Goal: Task Accomplishment & Management: Complete application form

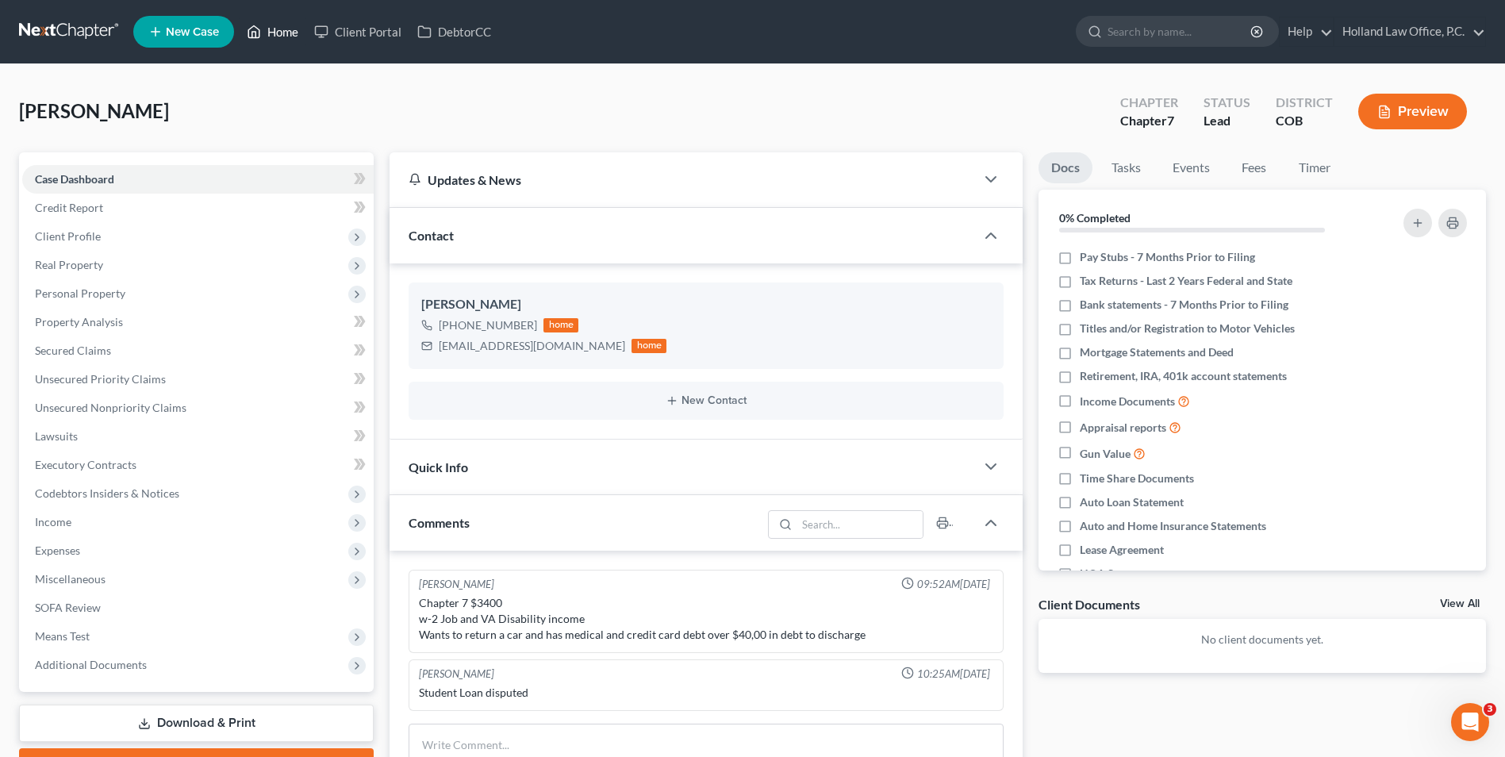
click at [274, 26] on link "Home" at bounding box center [272, 31] width 67 height 29
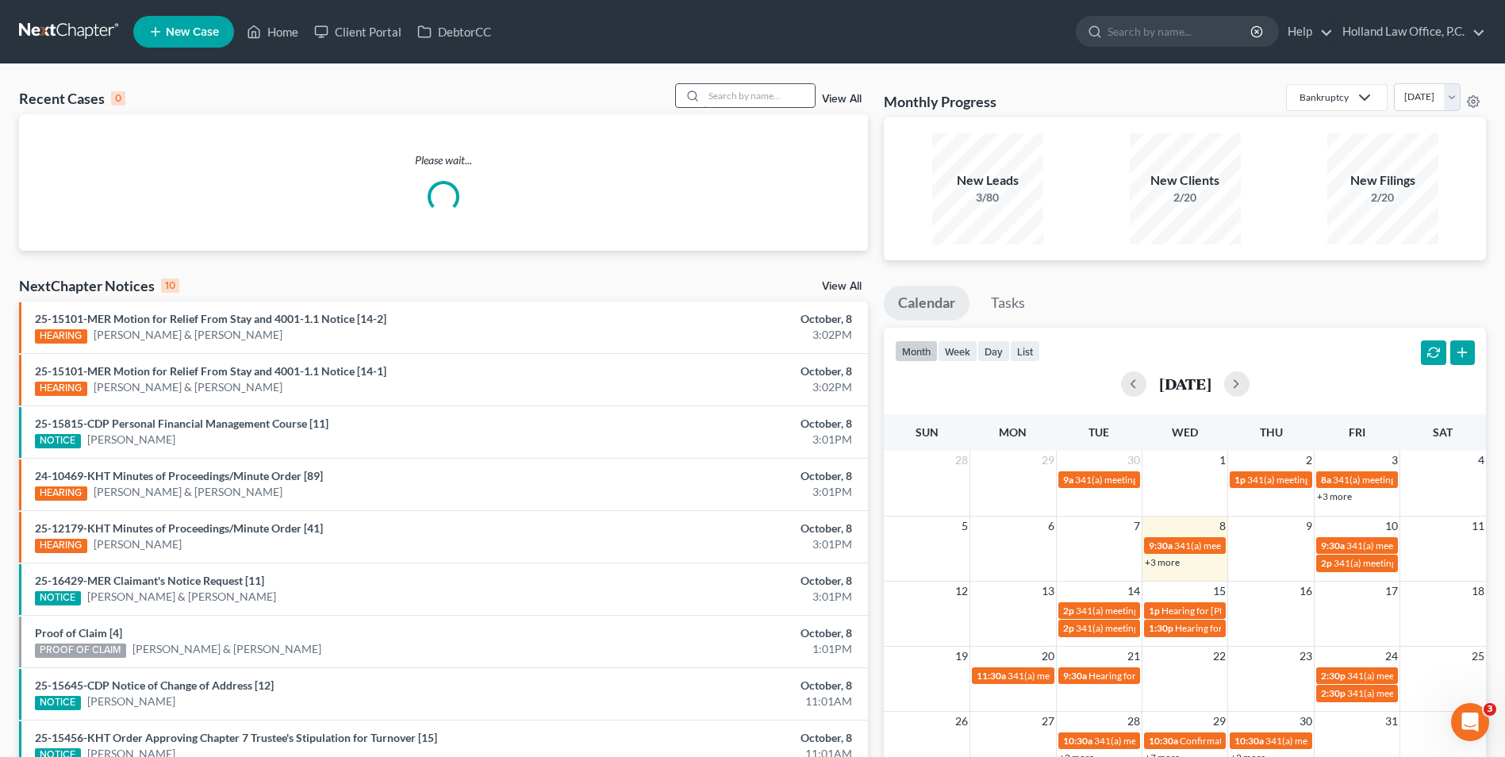
click at [779, 106] on input "search" at bounding box center [759, 95] width 111 height 23
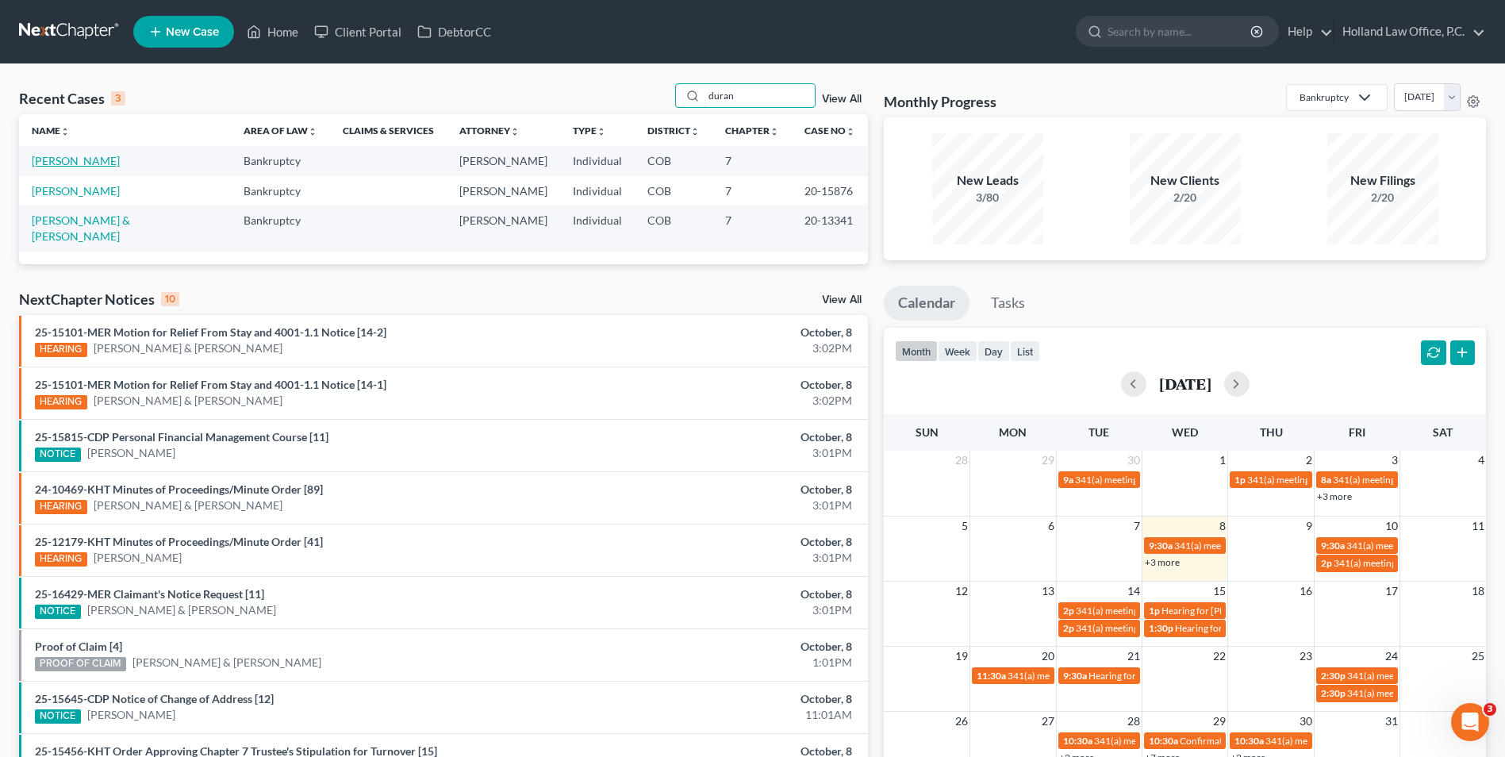
type input "duran"
click at [75, 164] on link "[PERSON_NAME]" at bounding box center [76, 160] width 88 height 13
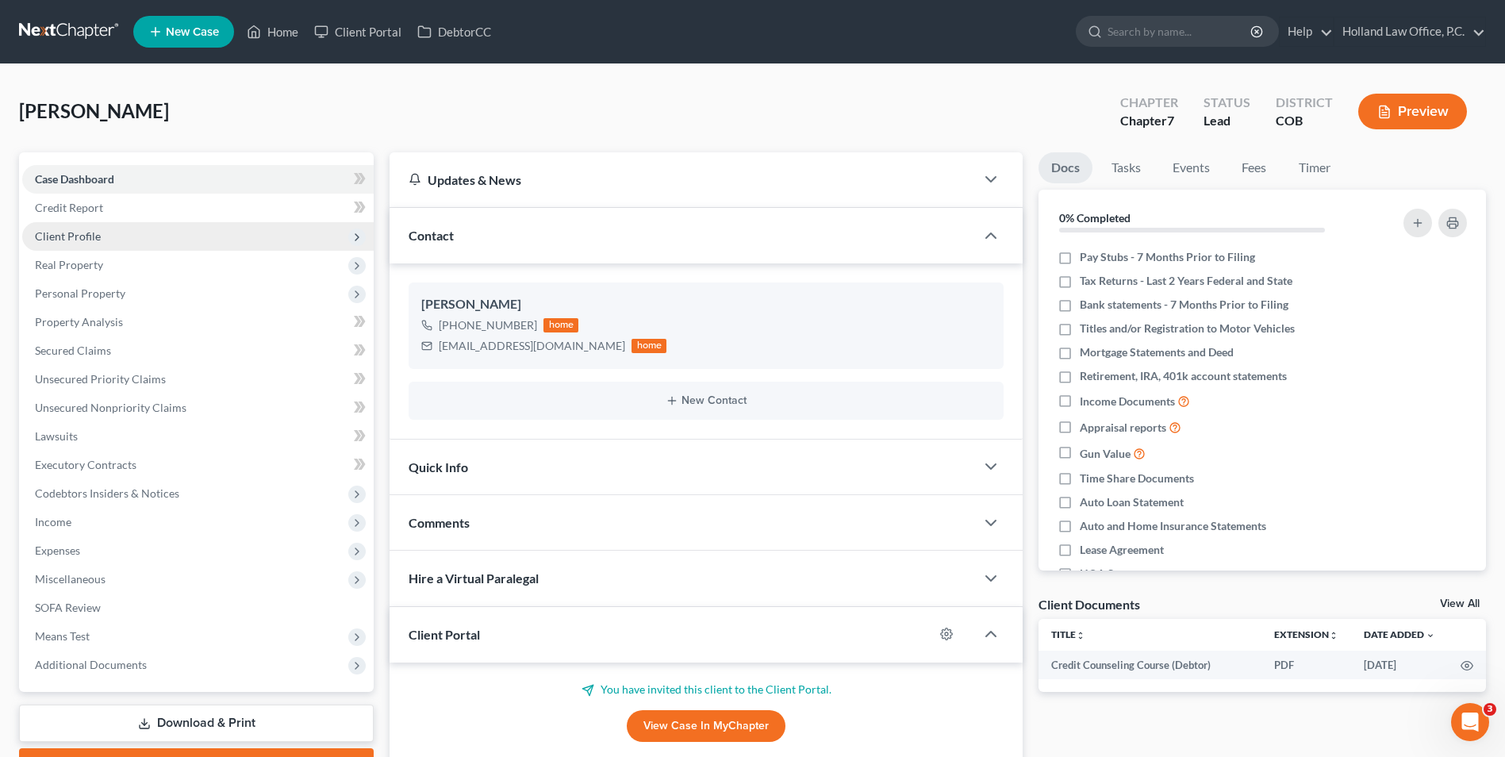
click at [141, 239] on span "Client Profile" at bounding box center [198, 236] width 352 height 29
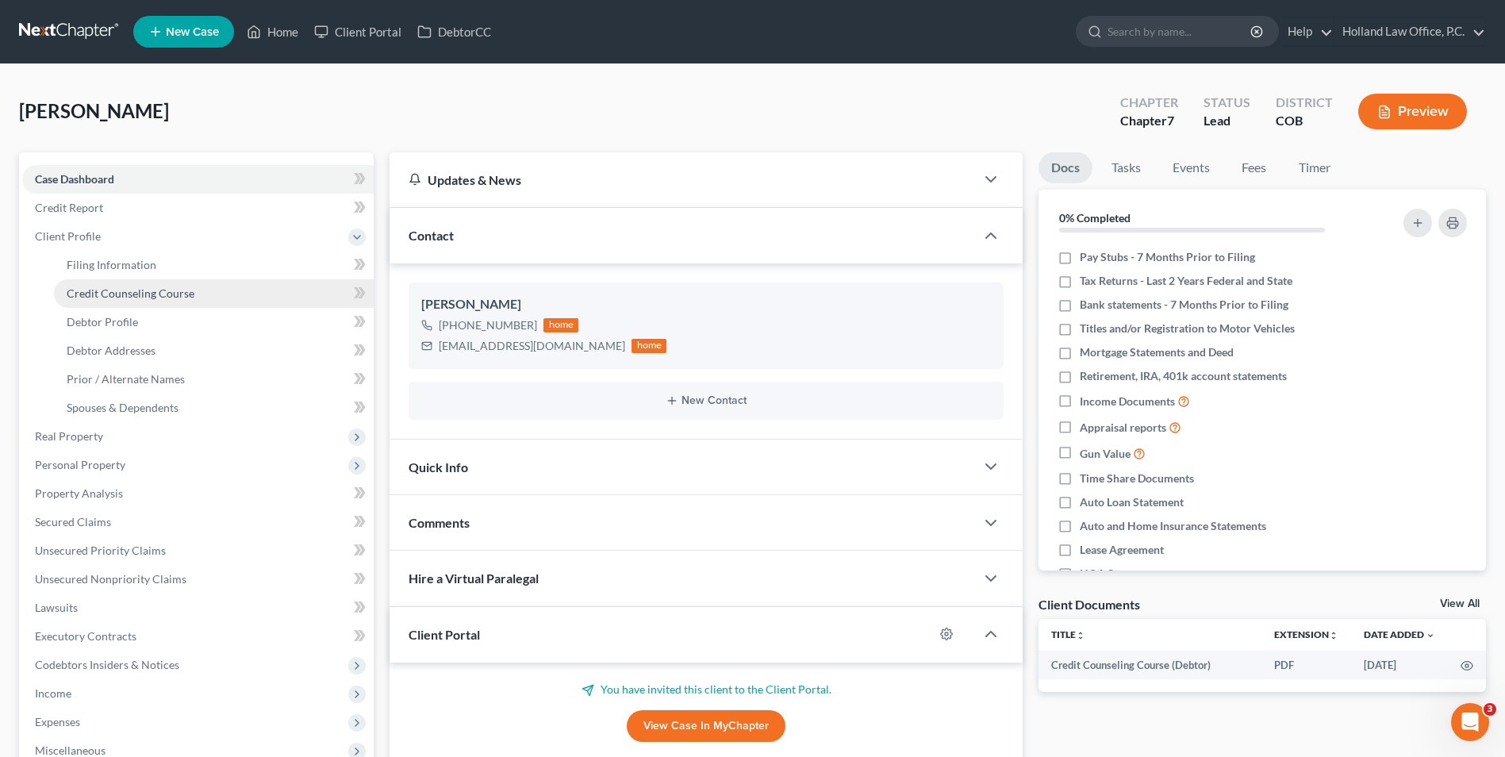
click at [179, 297] on span "Credit Counseling Course" at bounding box center [131, 292] width 128 height 13
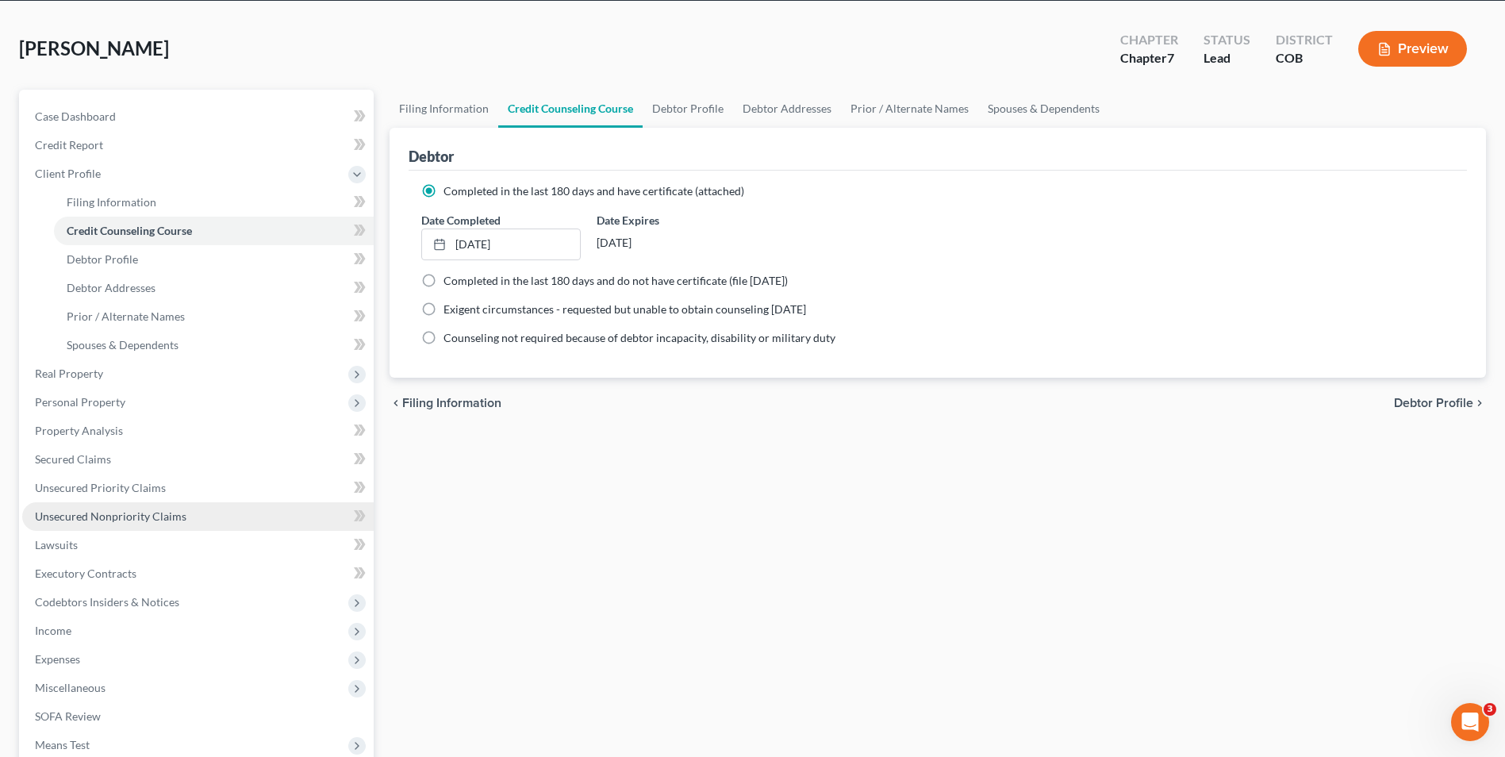
scroll to position [258, 0]
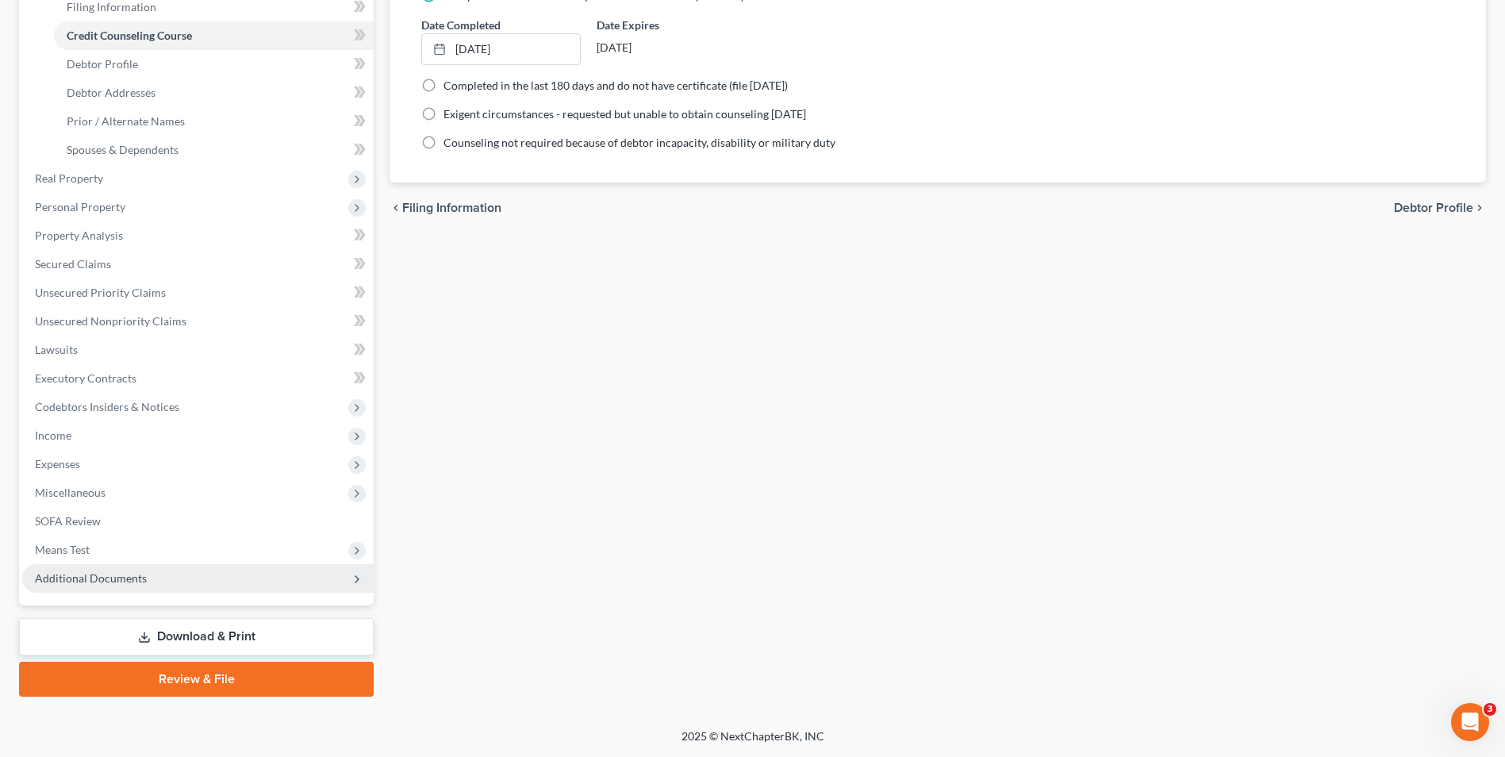
click at [104, 581] on span "Additional Documents" at bounding box center [91, 577] width 112 height 13
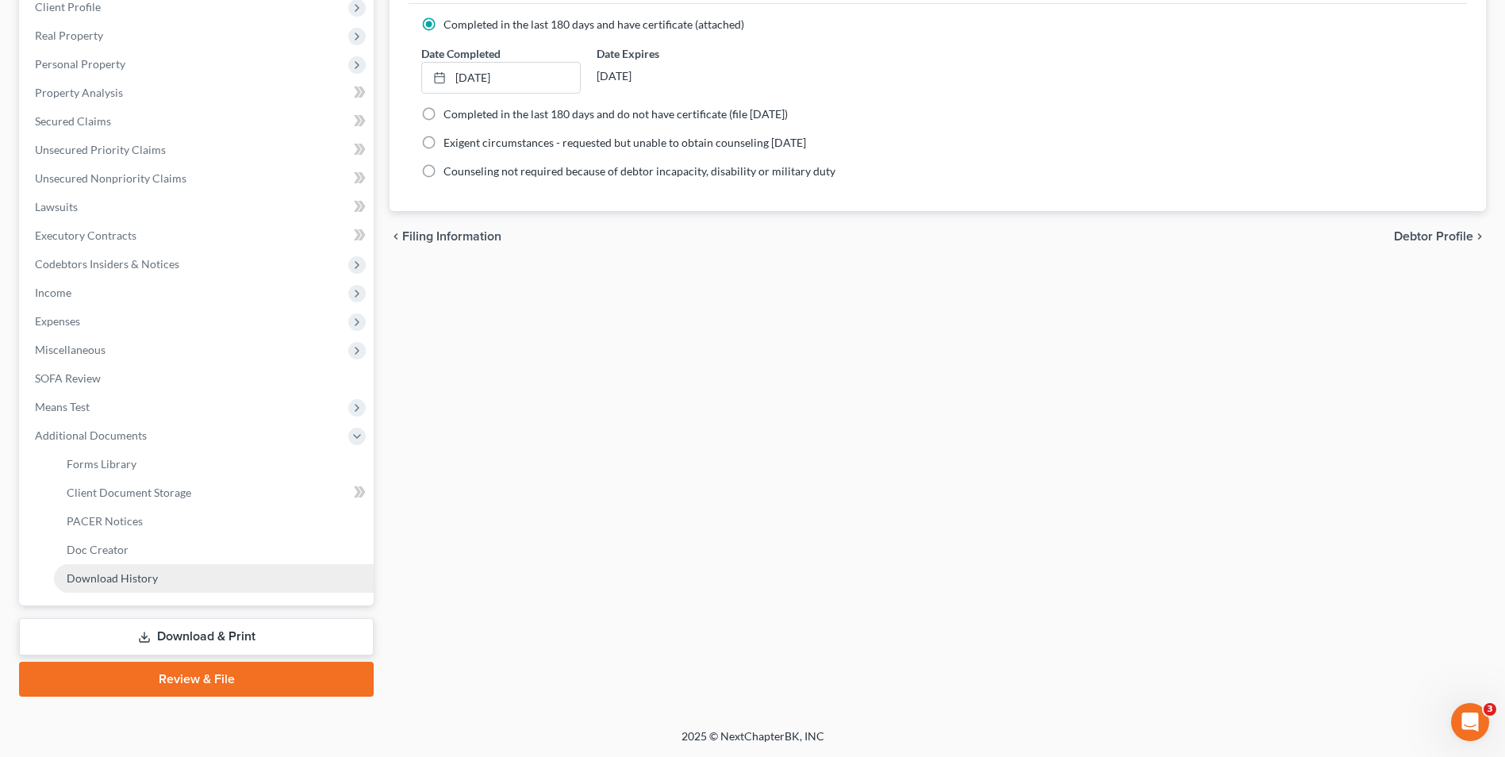
scroll to position [229, 0]
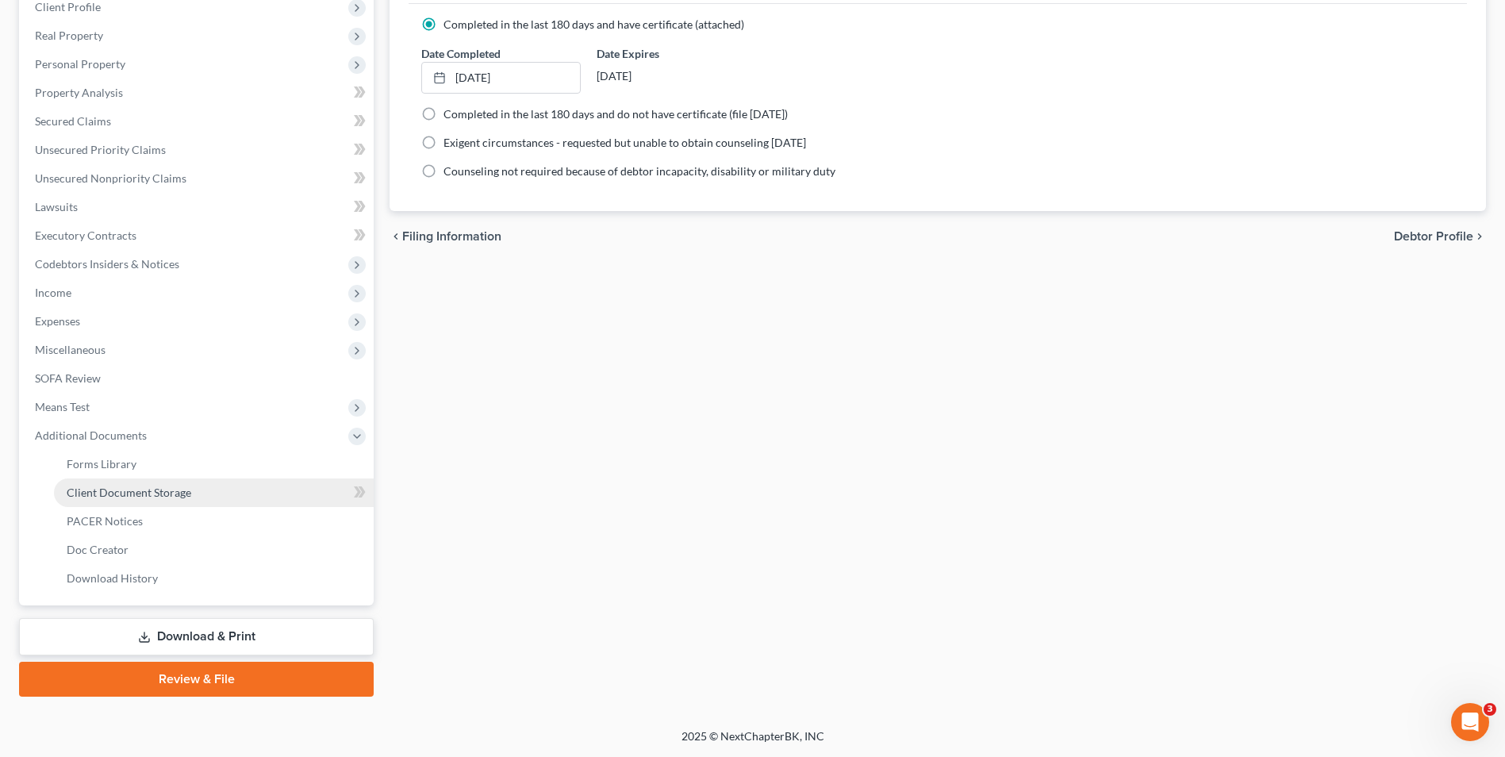
click at [183, 492] on span "Client Document Storage" at bounding box center [129, 492] width 125 height 13
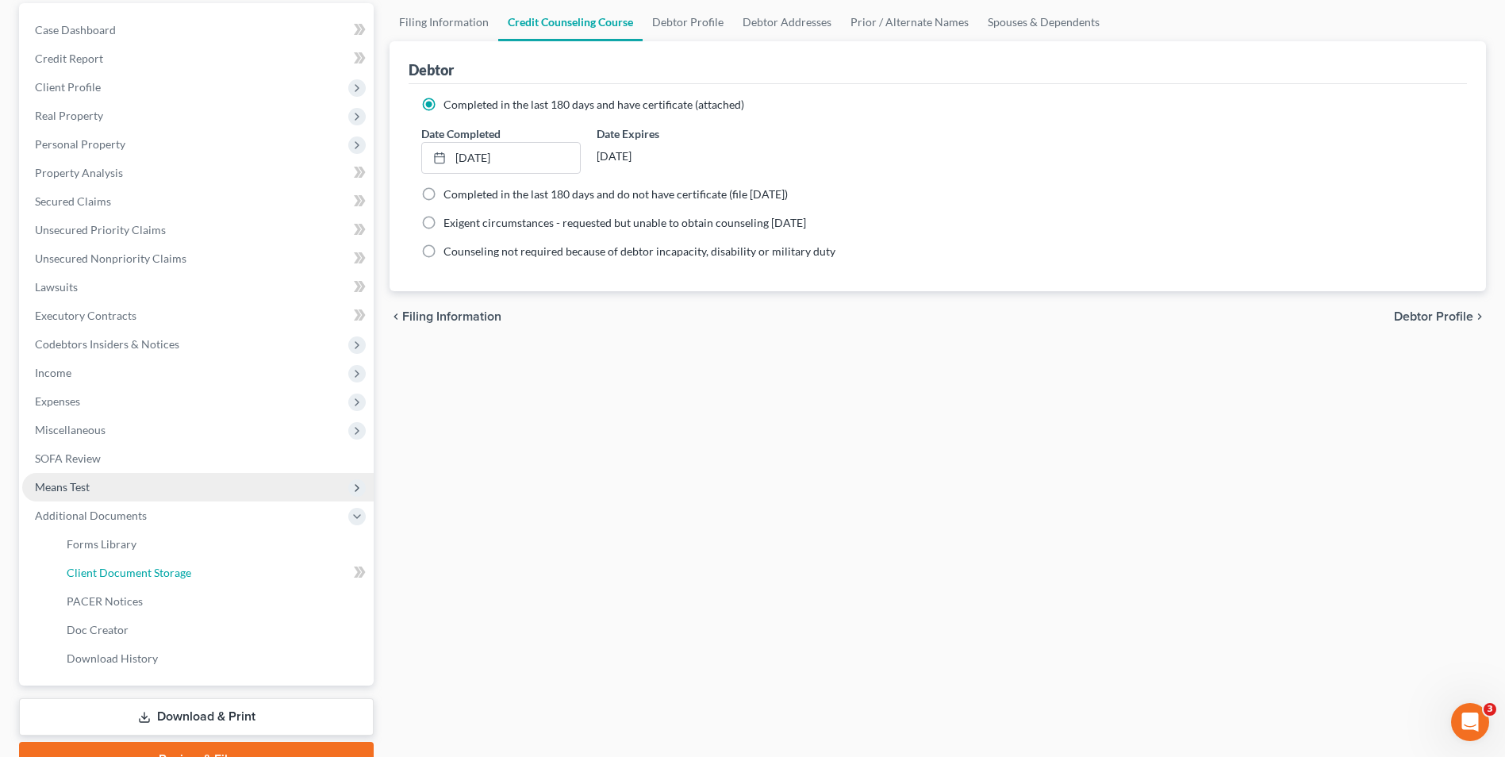
select select "5"
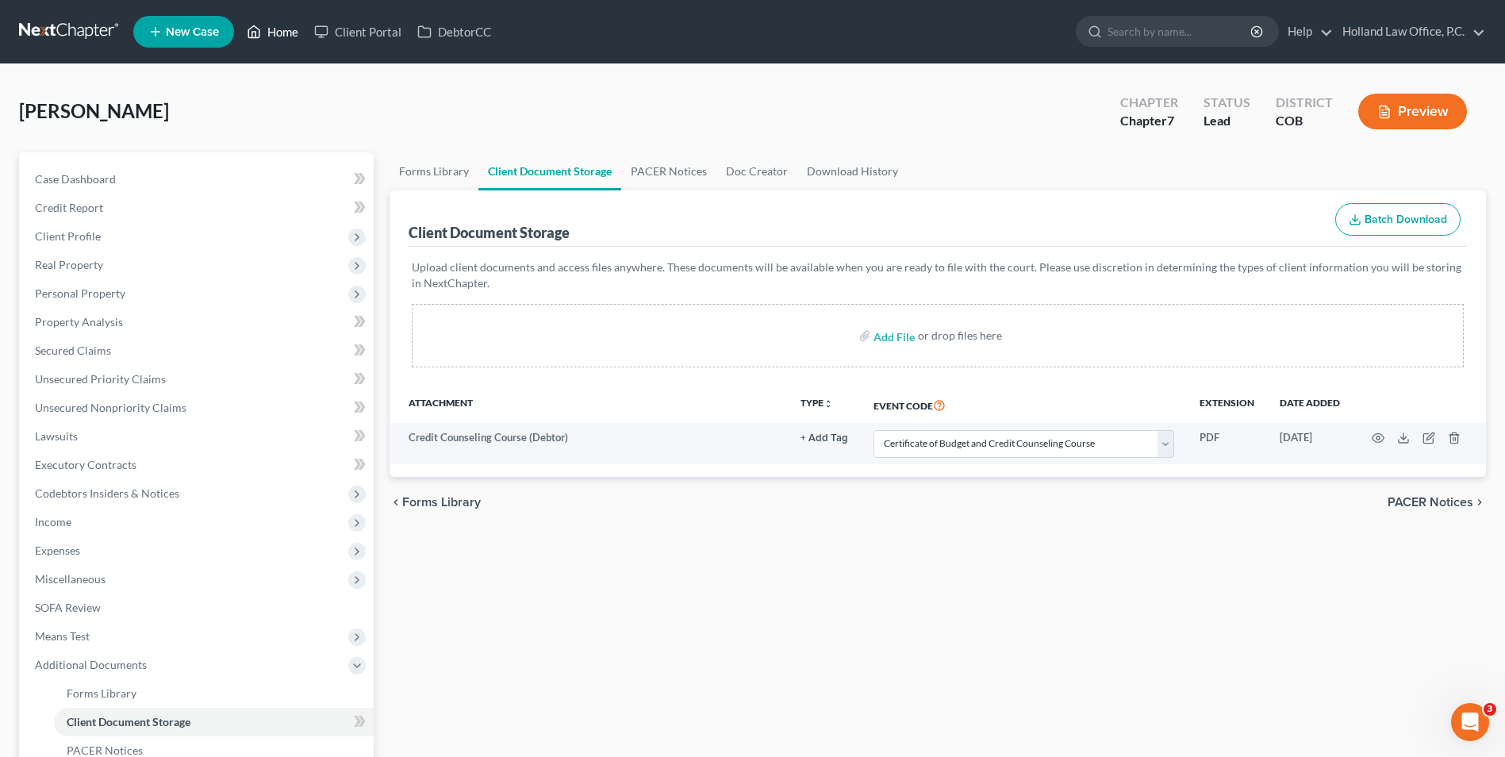
click at [267, 33] on link "Home" at bounding box center [272, 31] width 67 height 29
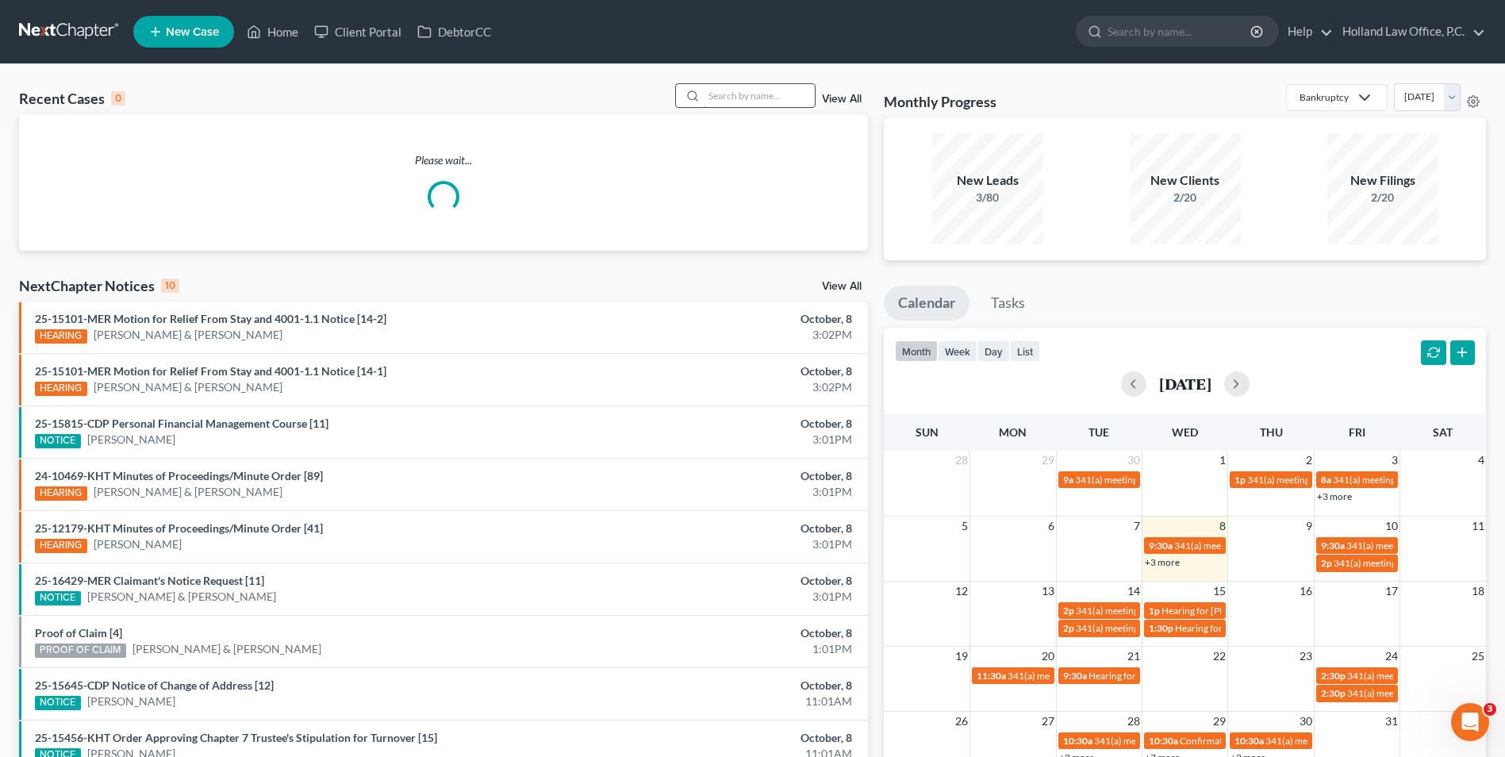
click at [803, 102] on input "search" at bounding box center [759, 95] width 111 height 23
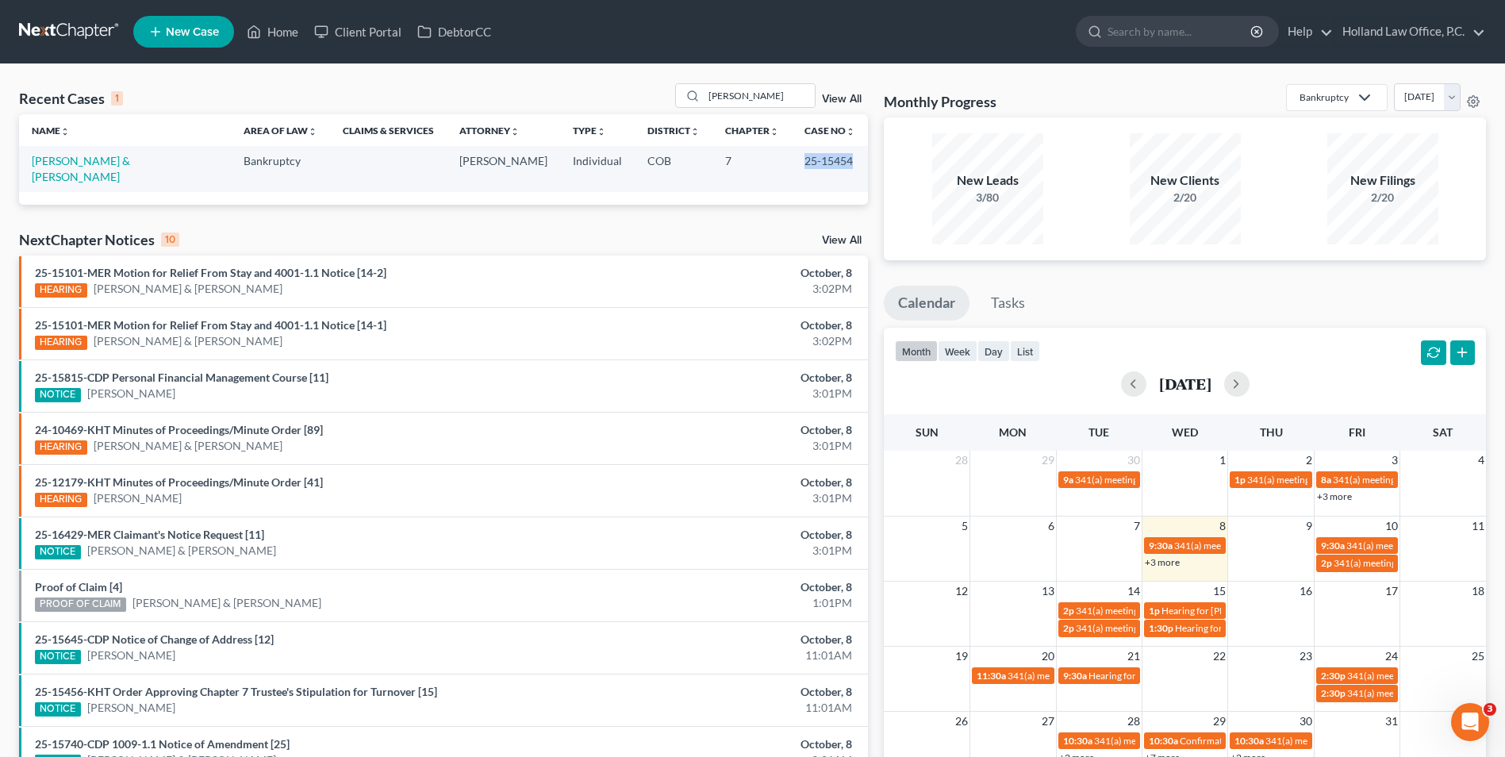
drag, startPoint x: 797, startPoint y: 167, endPoint x: 851, endPoint y: 163, distance: 54.1
click at [851, 163] on td "25-15454" at bounding box center [830, 168] width 76 height 45
drag, startPoint x: 851, startPoint y: 163, endPoint x: 809, endPoint y: 161, distance: 42.1
copy td "25-15454"
drag, startPoint x: 747, startPoint y: 99, endPoint x: 721, endPoint y: 107, distance: 27.4
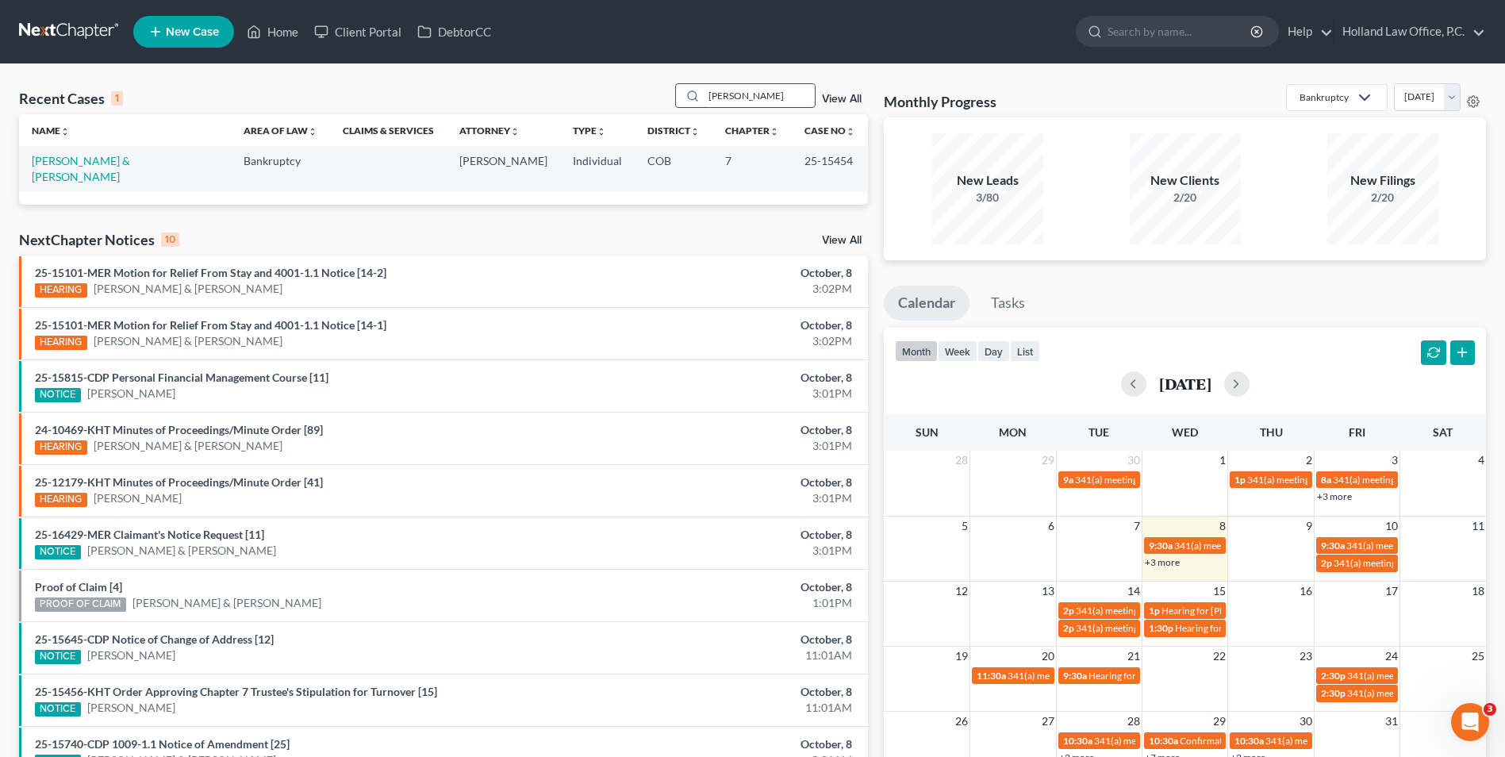
click at [721, 107] on input "[PERSON_NAME]" at bounding box center [759, 95] width 111 height 23
type input "S"
type input "[PERSON_NAME]"
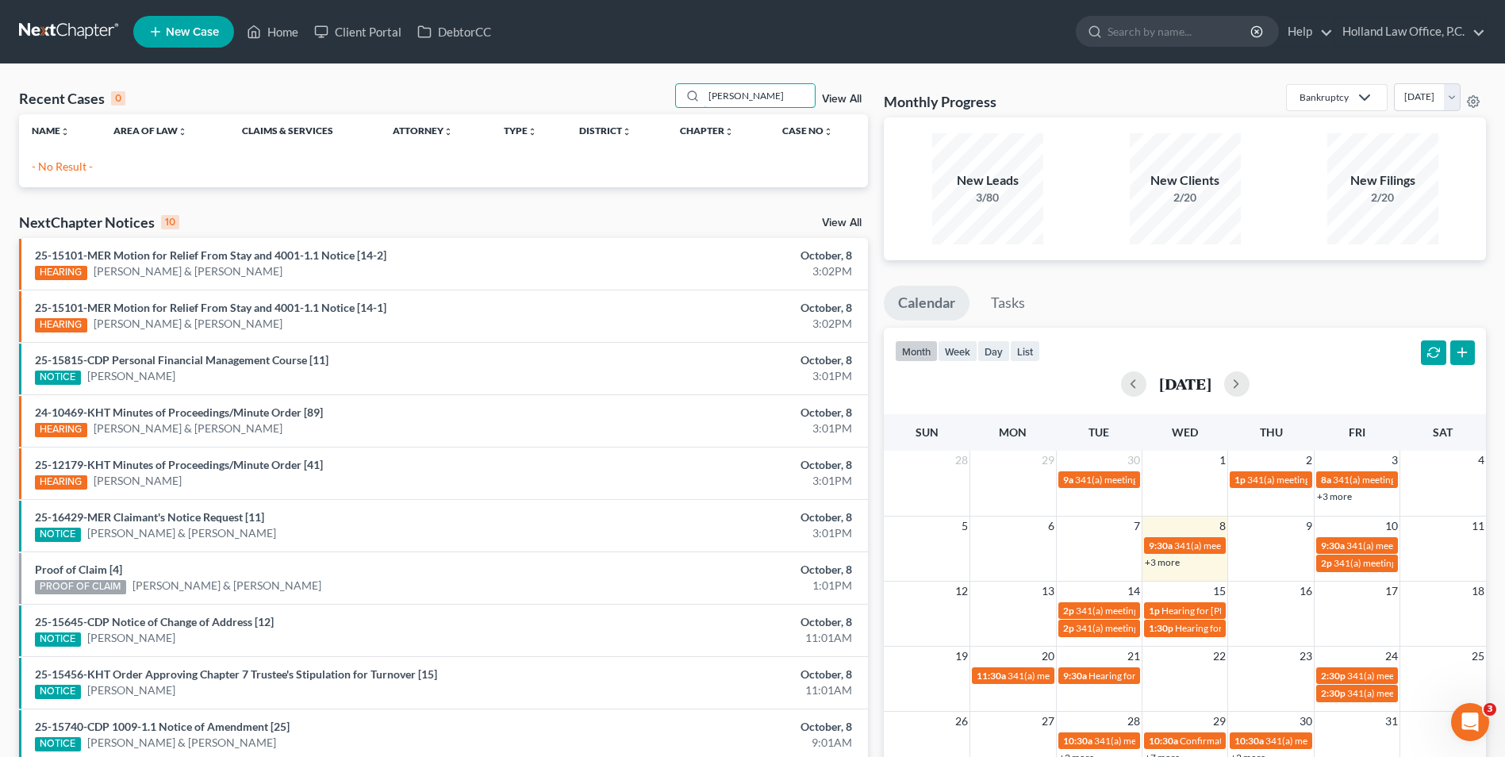
drag, startPoint x: 700, startPoint y: 109, endPoint x: 690, endPoint y: 111, distance: 9.8
click at [690, 111] on div "Recent Cases 0 [PERSON_NAME] View All" at bounding box center [443, 98] width 849 height 31
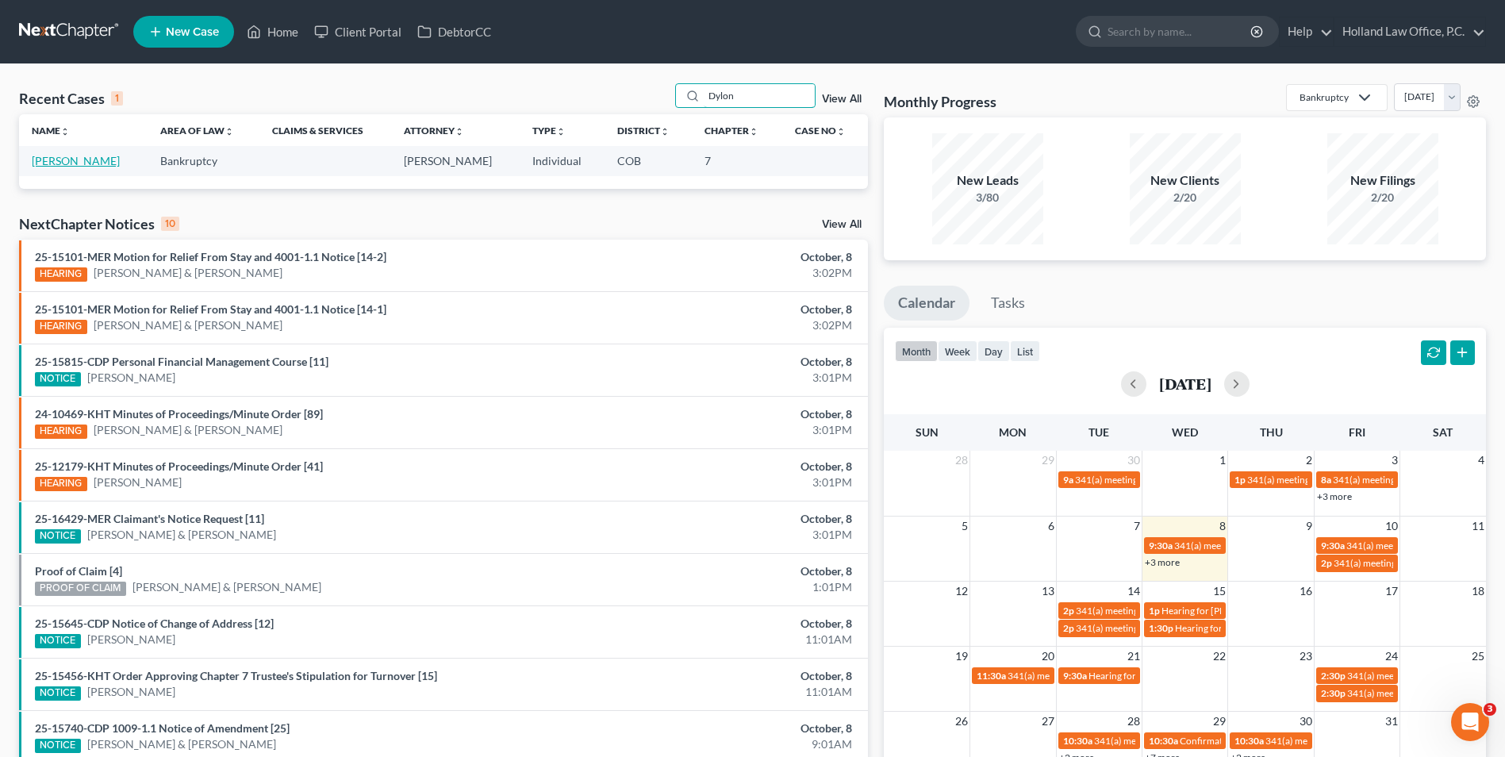
type input "Dylon"
click at [58, 163] on link "[PERSON_NAME]" at bounding box center [76, 160] width 88 height 13
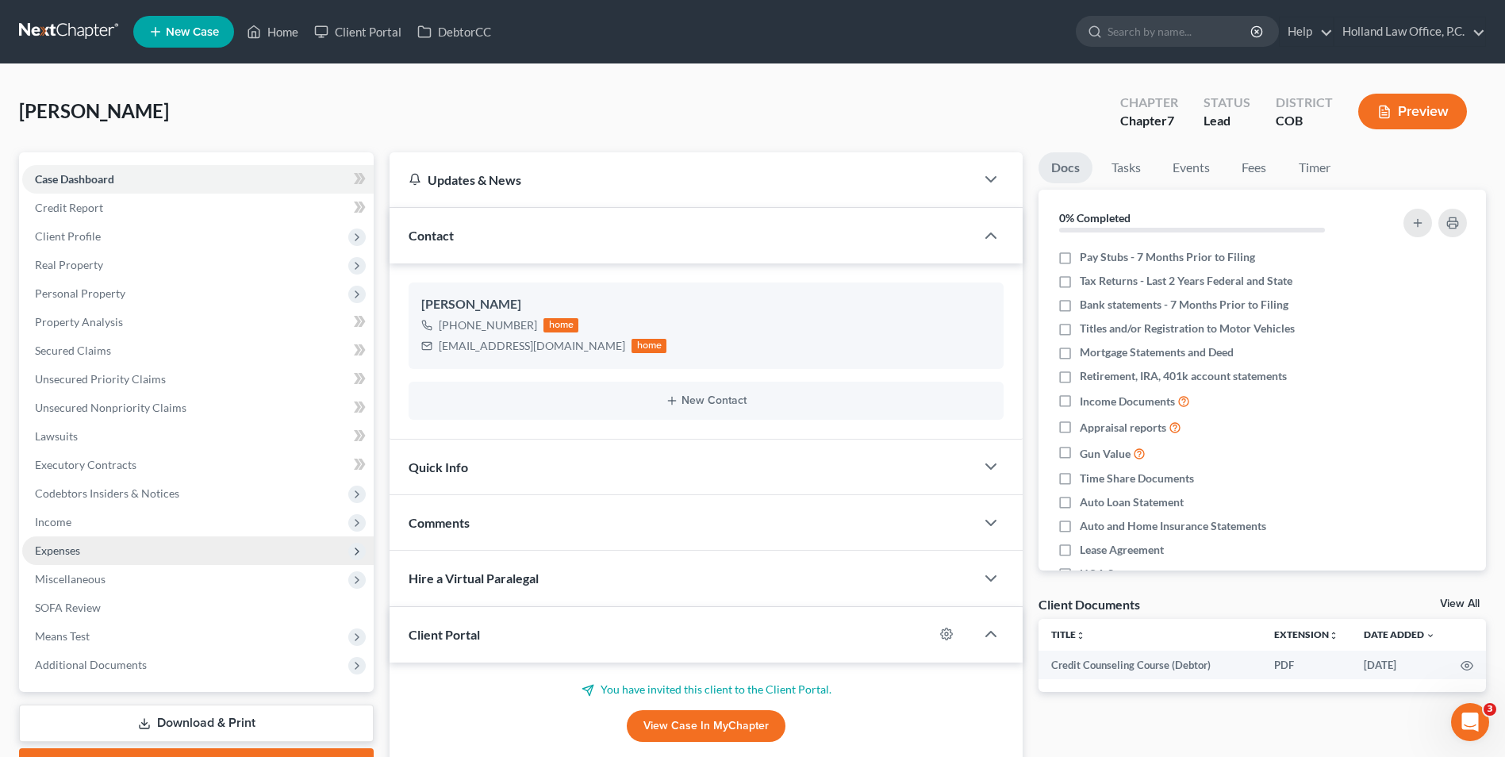
click at [61, 556] on span "Expenses" at bounding box center [57, 550] width 45 height 13
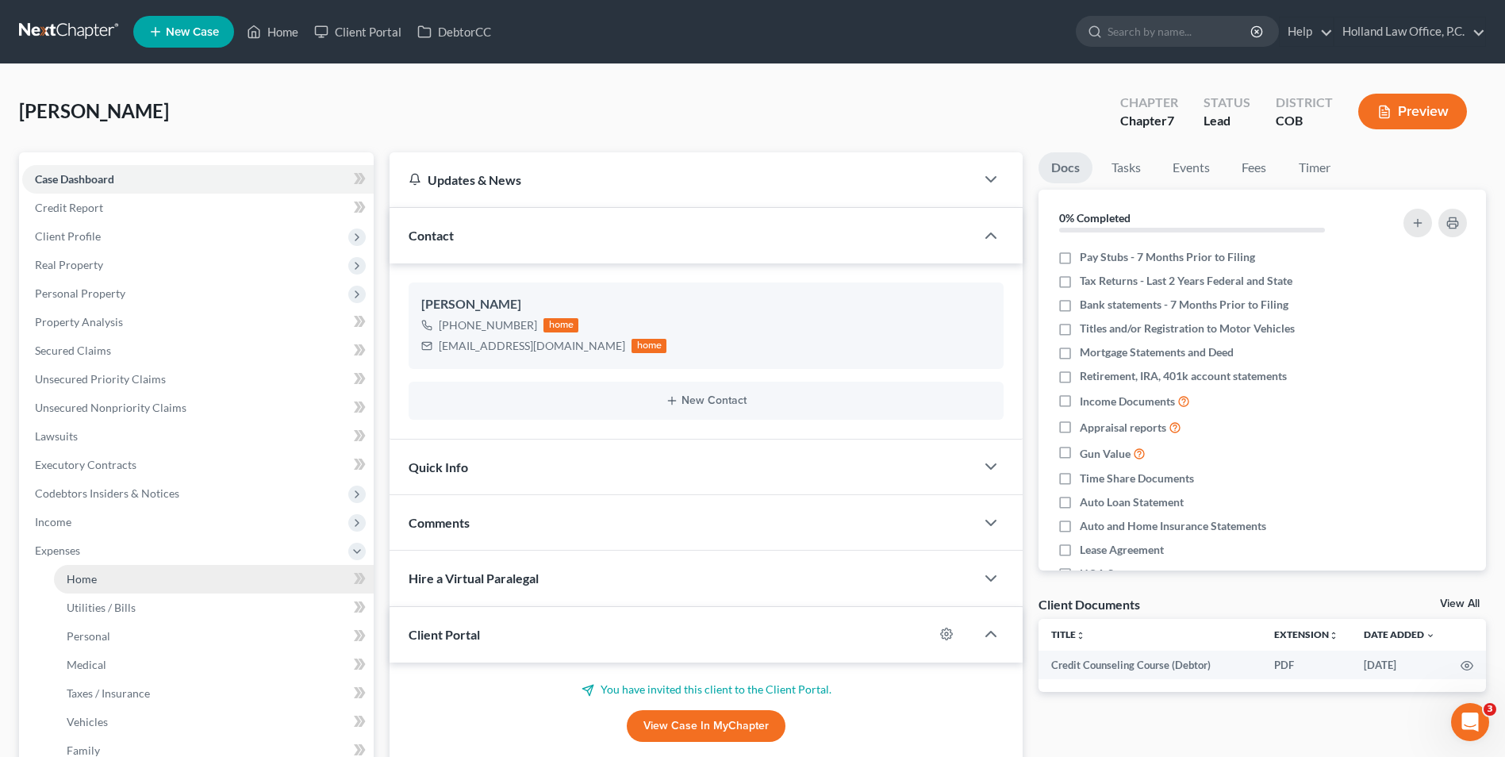
click at [125, 581] on link "Home" at bounding box center [214, 579] width 320 height 29
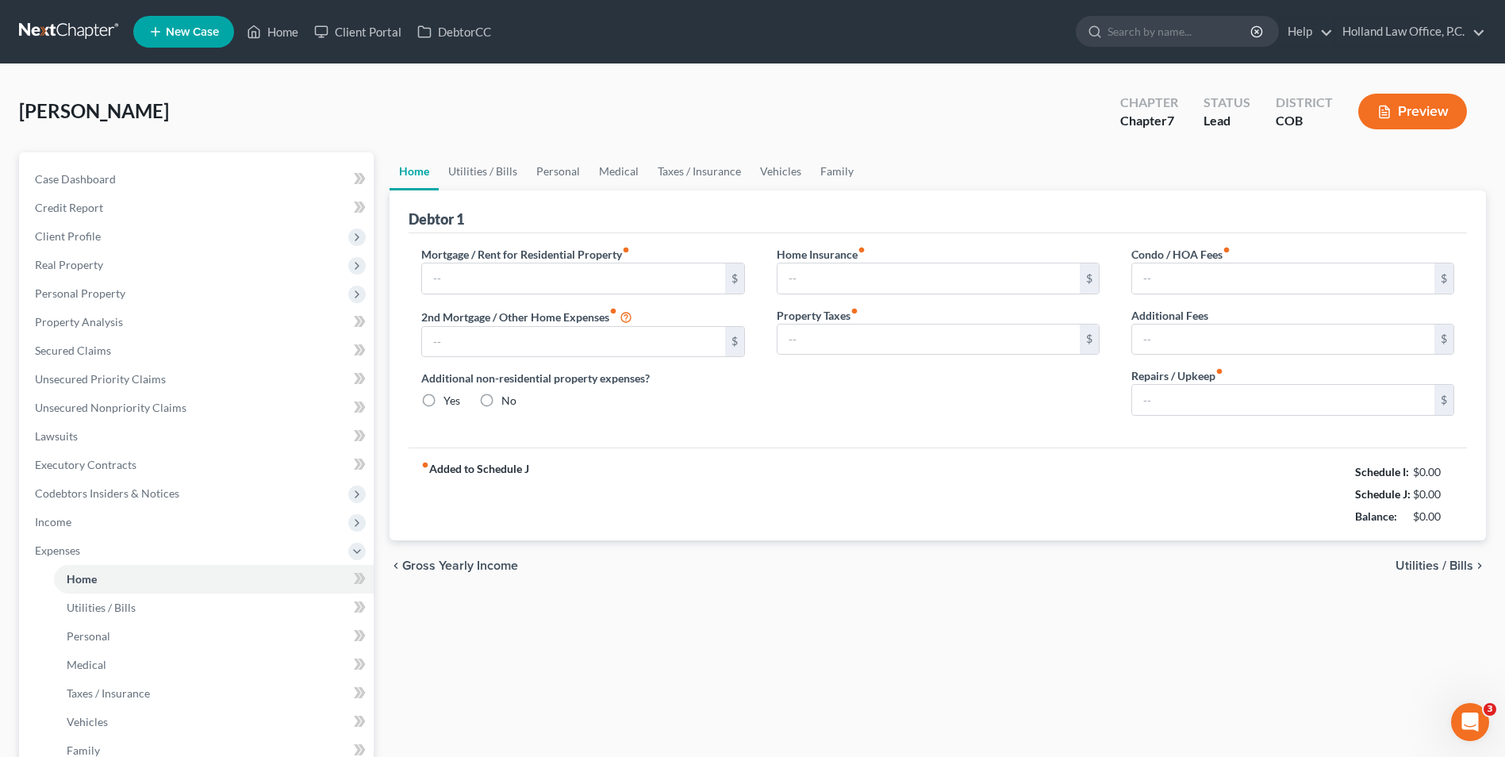
type input "0.00"
radio input "true"
type input "0.00"
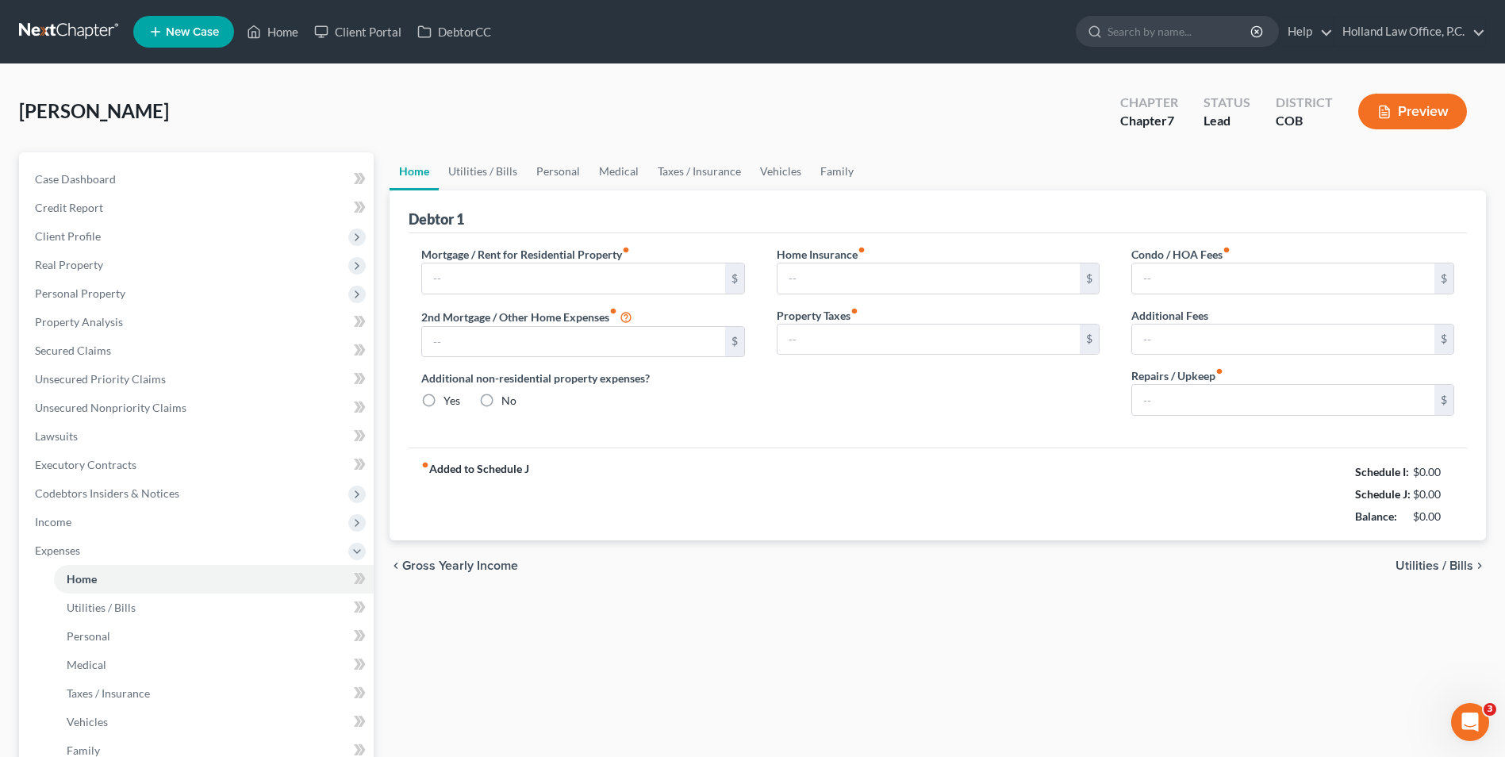
type input "0.00"
click at [508, 280] on input "text" at bounding box center [573, 278] width 302 height 30
type input "900.00"
click at [498, 170] on link "Utilities / Bills" at bounding box center [483, 171] width 88 height 38
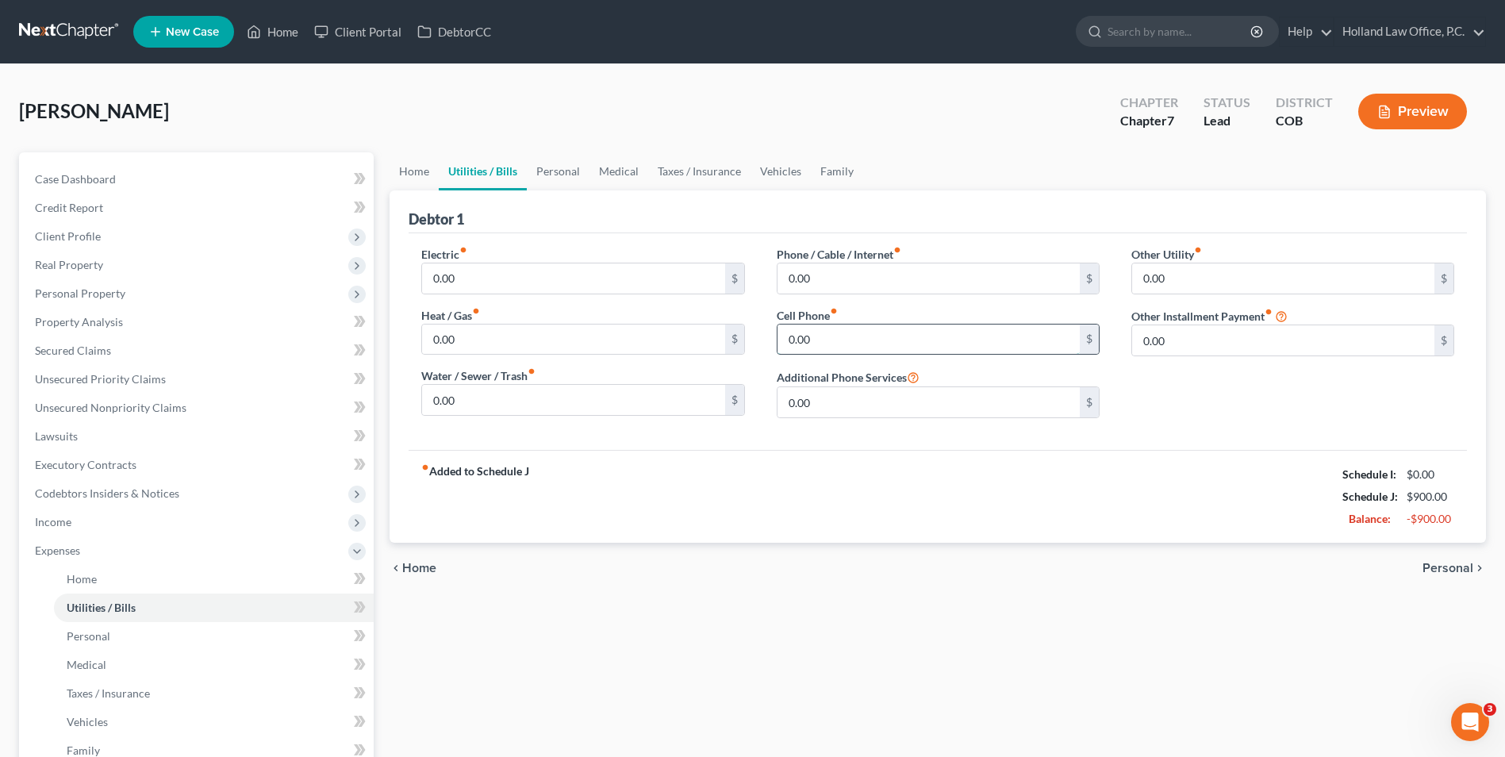
click at [865, 344] on input "0.00" at bounding box center [929, 340] width 302 height 30
type input "167"
click at [544, 162] on link "Personal" at bounding box center [558, 171] width 63 height 38
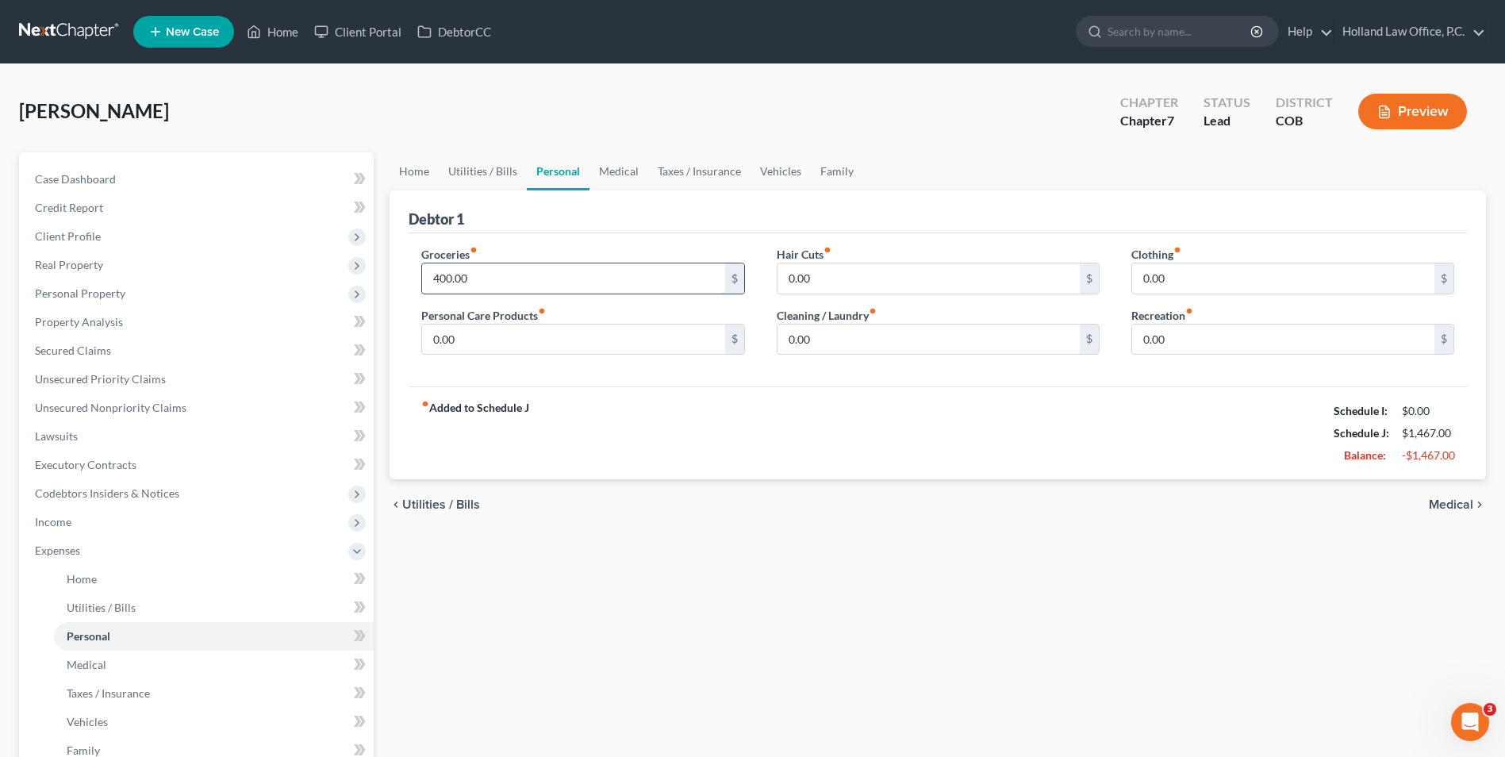
type input "400.00"
type input "50.00"
drag, startPoint x: 877, startPoint y: 321, endPoint x: 875, endPoint y: 332, distance: 10.6
click at [878, 330] on div "Cleaning / Laundry fiber_manual_record 0.00 $" at bounding box center [938, 331] width 323 height 48
type input "50.00"
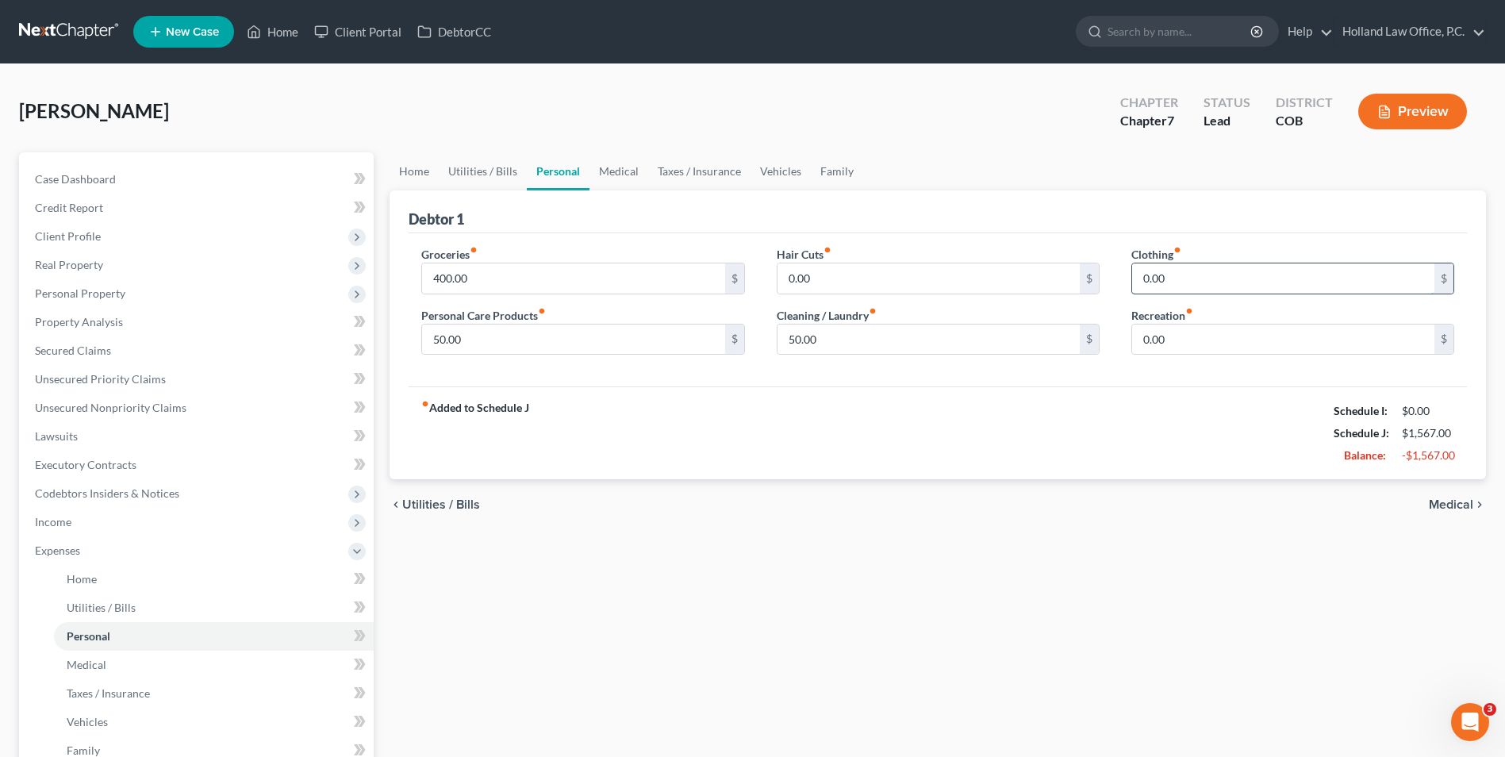
click at [1234, 272] on input "0.00" at bounding box center [1283, 278] width 302 height 30
click at [891, 279] on input "0.00" at bounding box center [929, 278] width 302 height 30
type input "60.00"
click at [612, 175] on link "Medical" at bounding box center [619, 171] width 59 height 38
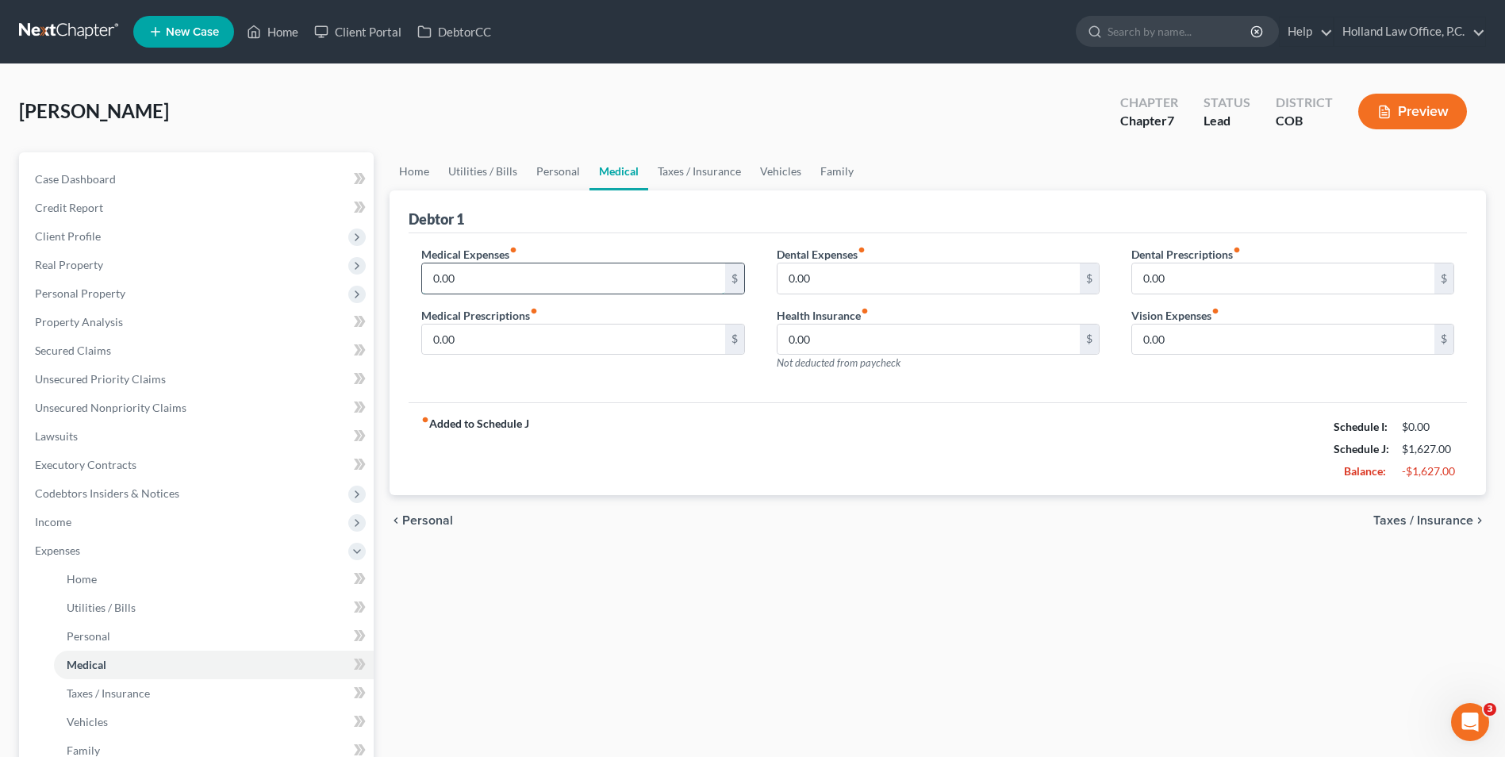
click at [575, 272] on input "0.00" at bounding box center [573, 278] width 302 height 30
click at [663, 170] on link "Taxes / Insurance" at bounding box center [699, 171] width 102 height 38
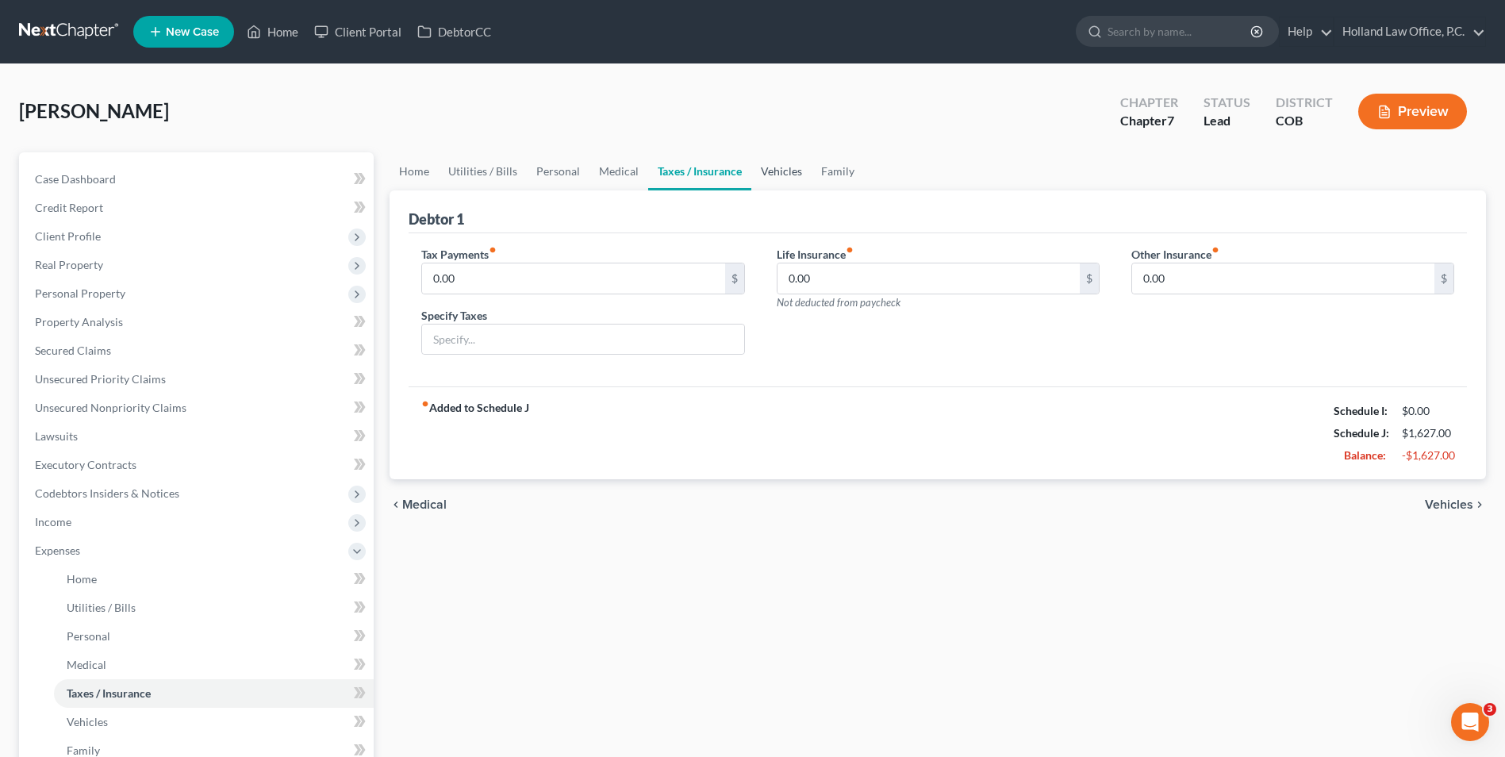
click at [777, 160] on link "Vehicles" at bounding box center [782, 171] width 60 height 38
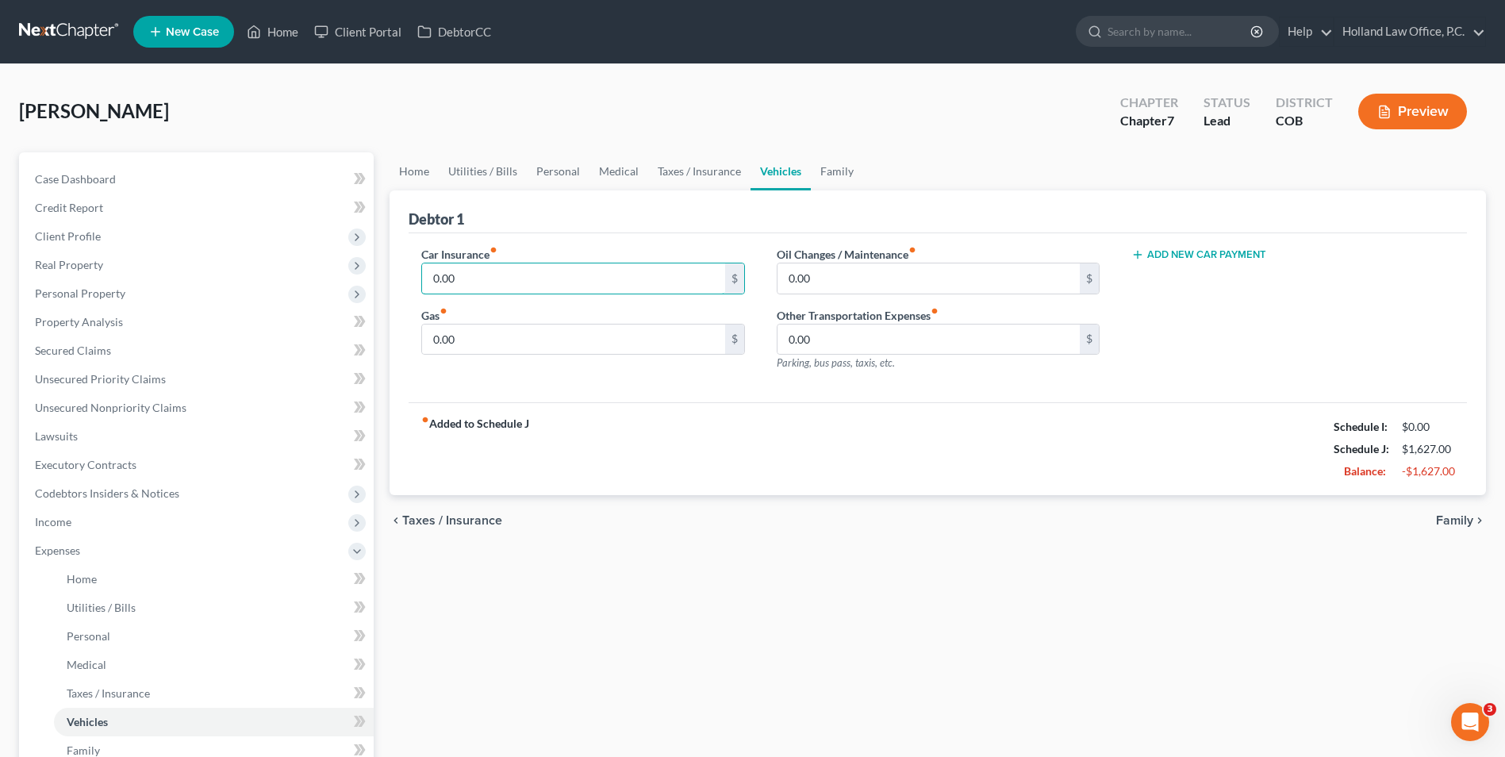
drag, startPoint x: 535, startPoint y: 283, endPoint x: 510, endPoint y: 317, distance: 42.1
click at [535, 283] on input "0.00" at bounding box center [573, 278] width 302 height 30
click at [498, 344] on input "0.00" at bounding box center [573, 340] width 302 height 30
type input "170"
click at [862, 258] on label "Oil Changes / Maintenance fiber_manual_record" at bounding box center [847, 254] width 140 height 17
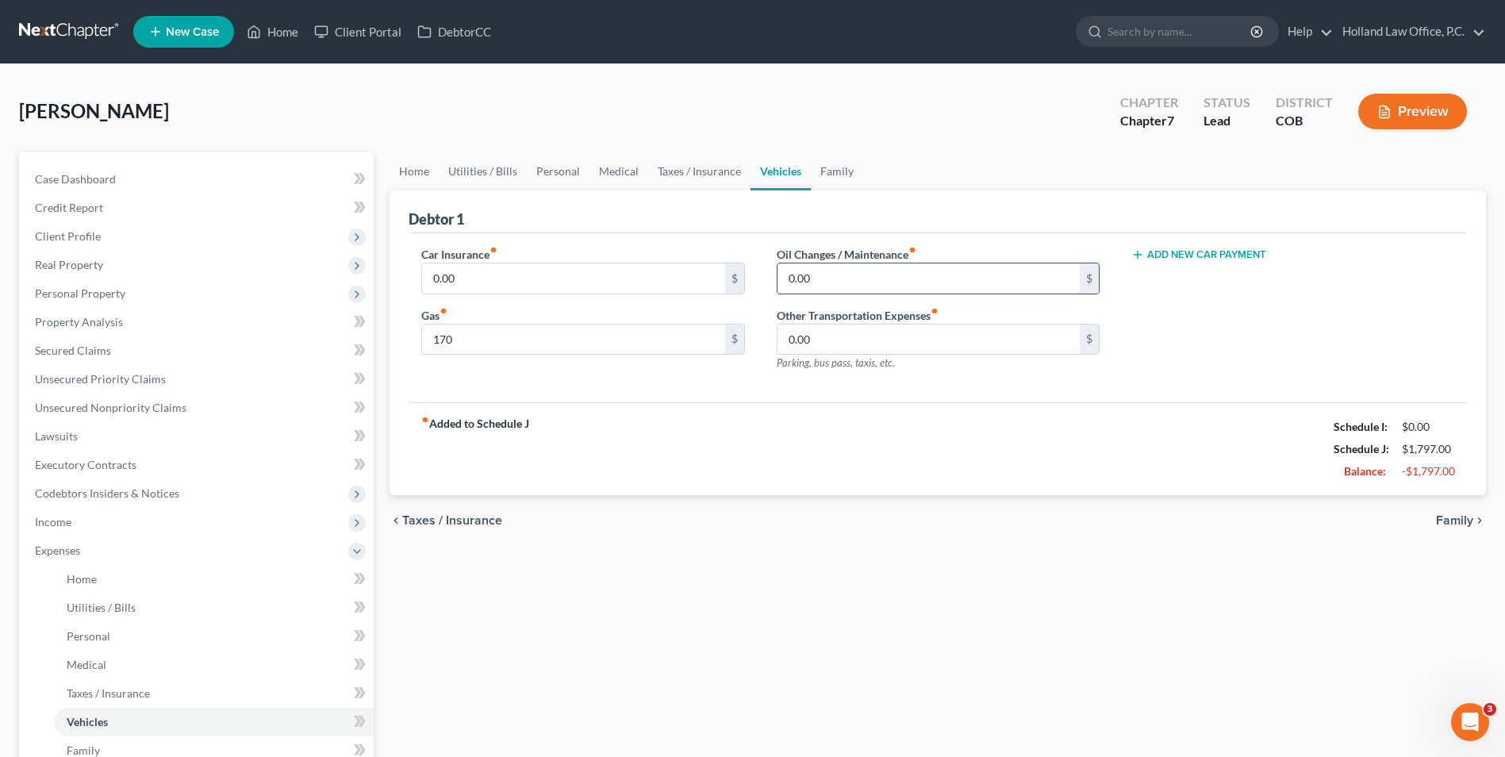
click at [859, 283] on input "0.00" at bounding box center [929, 278] width 302 height 30
type input "250"
click at [452, 340] on input "170" at bounding box center [573, 340] width 302 height 30
drag, startPoint x: 452, startPoint y: 340, endPoint x: 399, endPoint y: 321, distance: 56.0
click at [399, 321] on div "Debtor 1 Car Insurance fiber_manual_record 0.00 $ Gas fiber_manual_record 170 $…" at bounding box center [938, 343] width 1097 height 306
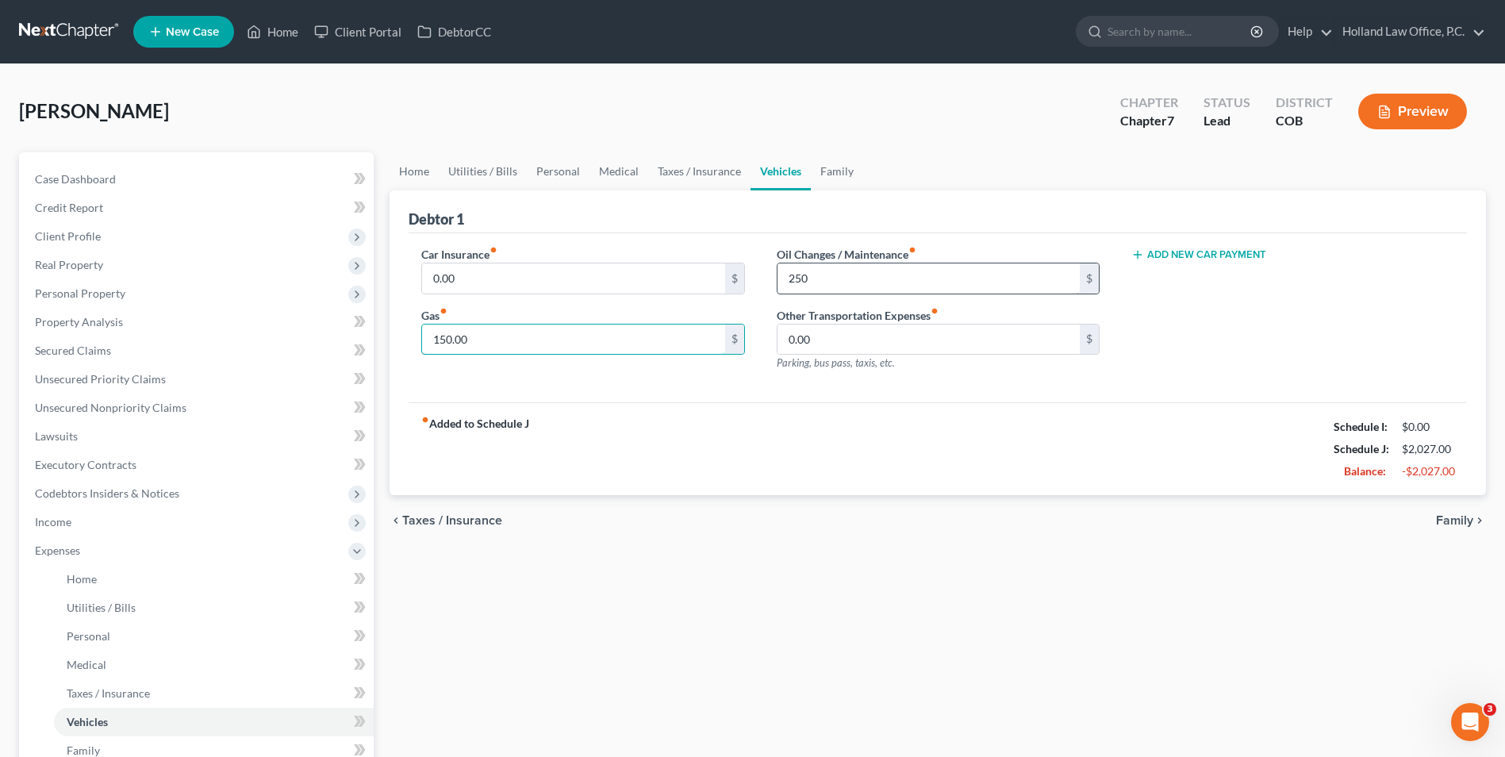
type input "150.00"
click at [824, 275] on input "250" at bounding box center [929, 278] width 302 height 30
type input "120.00"
click at [540, 269] on input "0.00" at bounding box center [573, 278] width 302 height 30
type input "210.00"
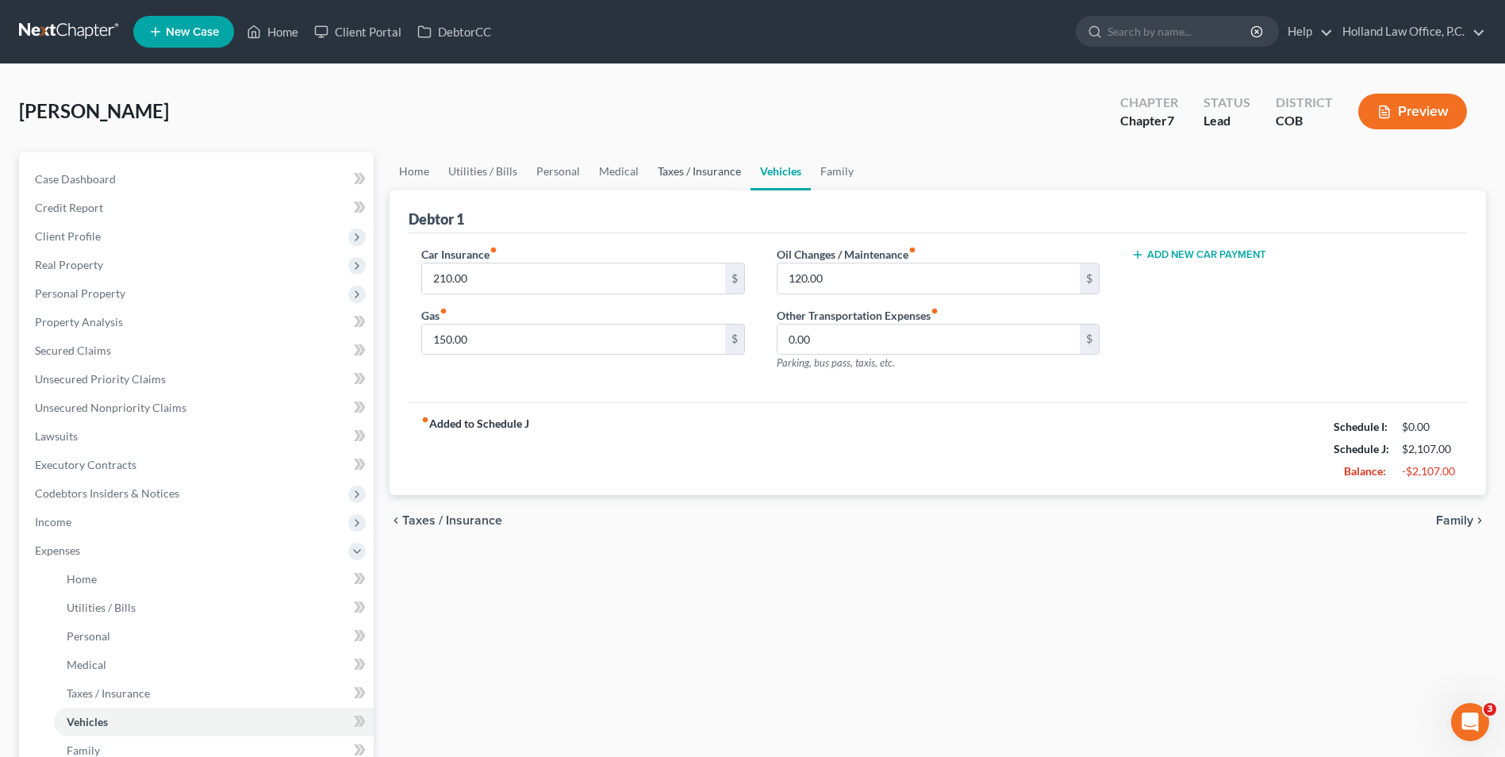
click at [685, 163] on link "Taxes / Insurance" at bounding box center [699, 171] width 102 height 38
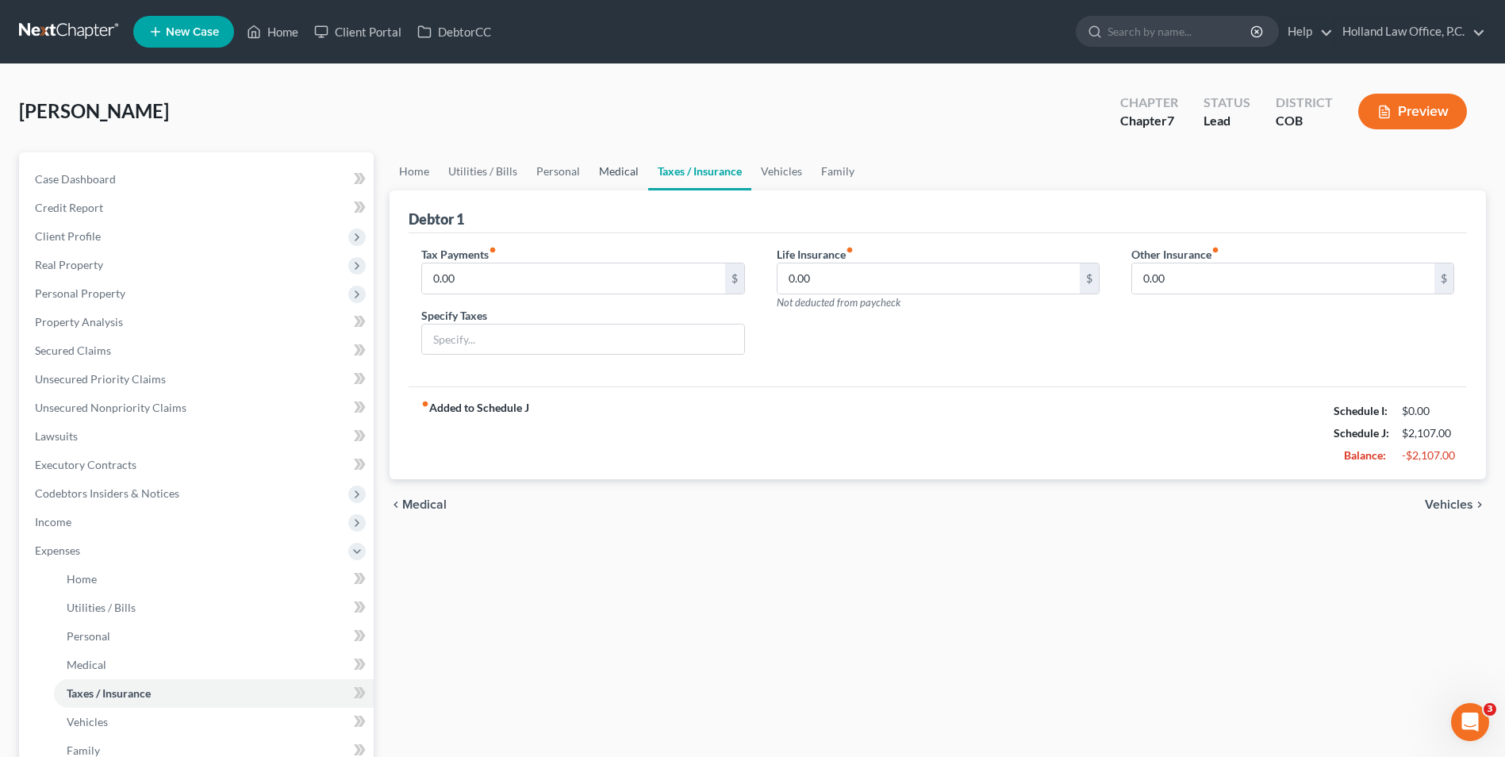
click at [611, 179] on link "Medical" at bounding box center [619, 171] width 59 height 38
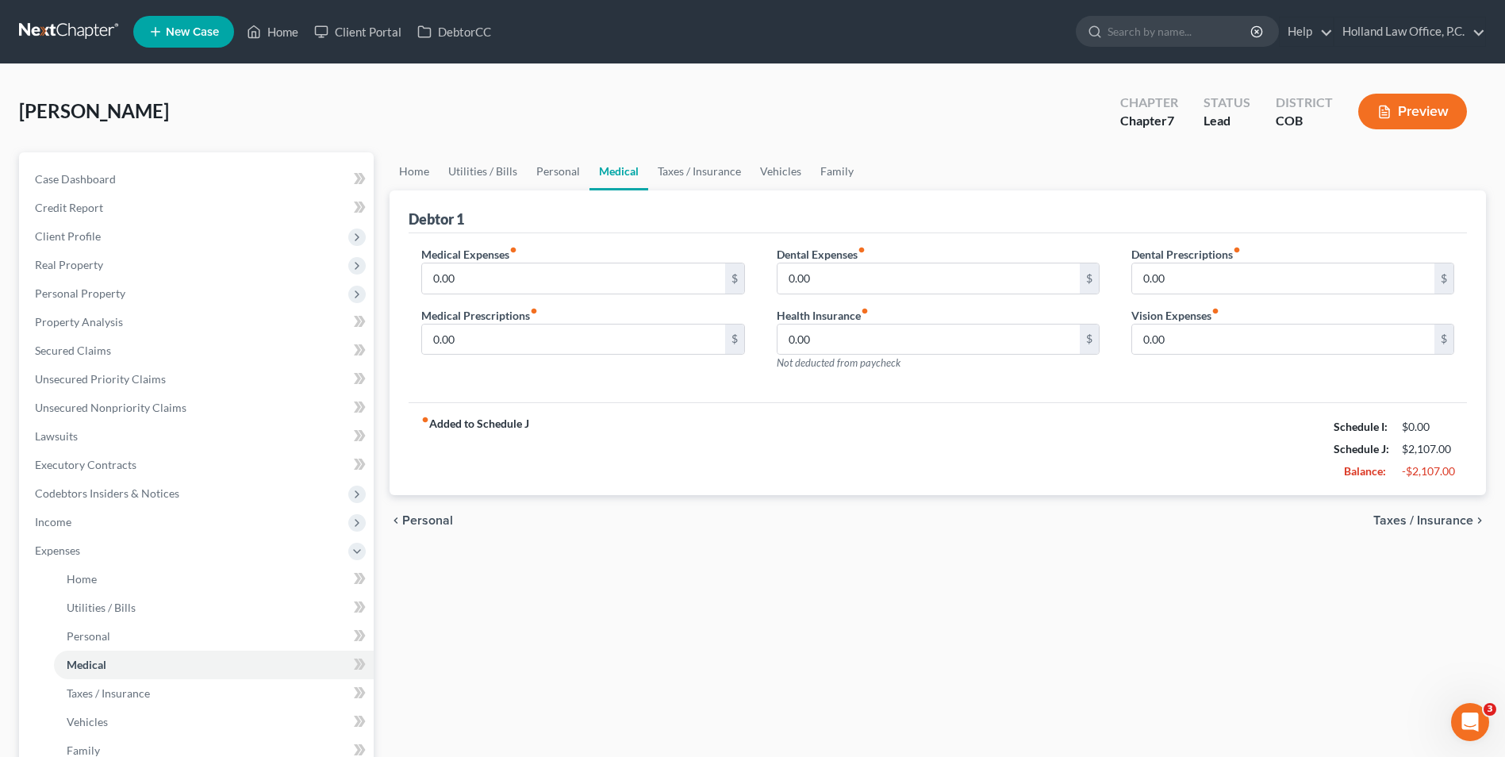
click at [517, 295] on div "Medical Expenses fiber_manual_record 0.00 $ Medical Prescriptions fiber_manual_…" at bounding box center [583, 315] width 355 height 138
click at [520, 283] on input "0.00" at bounding box center [573, 278] width 302 height 30
type input "50.00"
click at [778, 183] on link "Vehicles" at bounding box center [781, 171] width 60 height 38
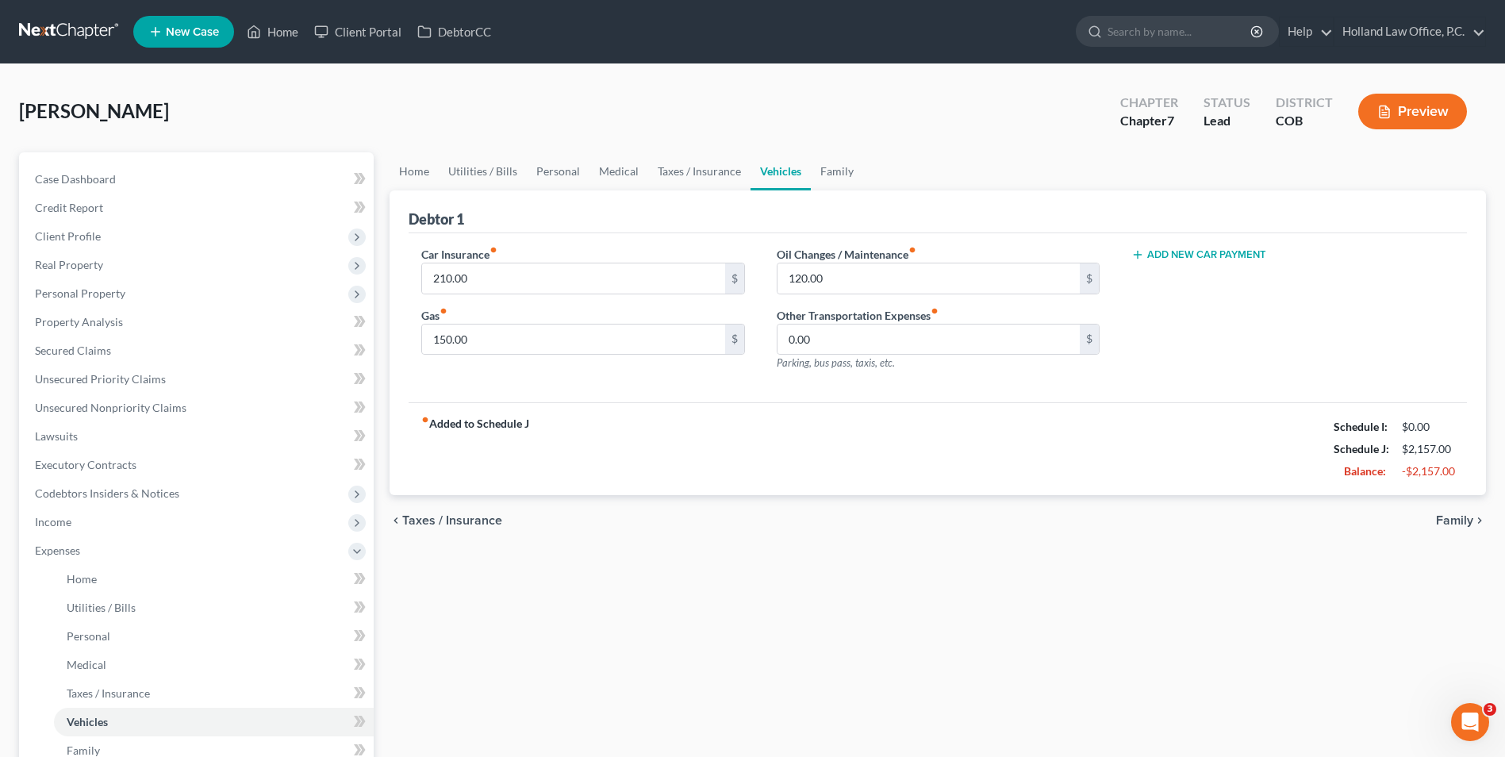
click at [1144, 246] on div "Add New Car Payment" at bounding box center [1293, 254] width 323 height 16
click at [1155, 261] on button "Add New Car Payment" at bounding box center [1199, 254] width 135 height 13
click at [1170, 279] on input "text" at bounding box center [1269, 278] width 275 height 30
type input "564.00"
click at [412, 187] on link "Home" at bounding box center [414, 171] width 49 height 38
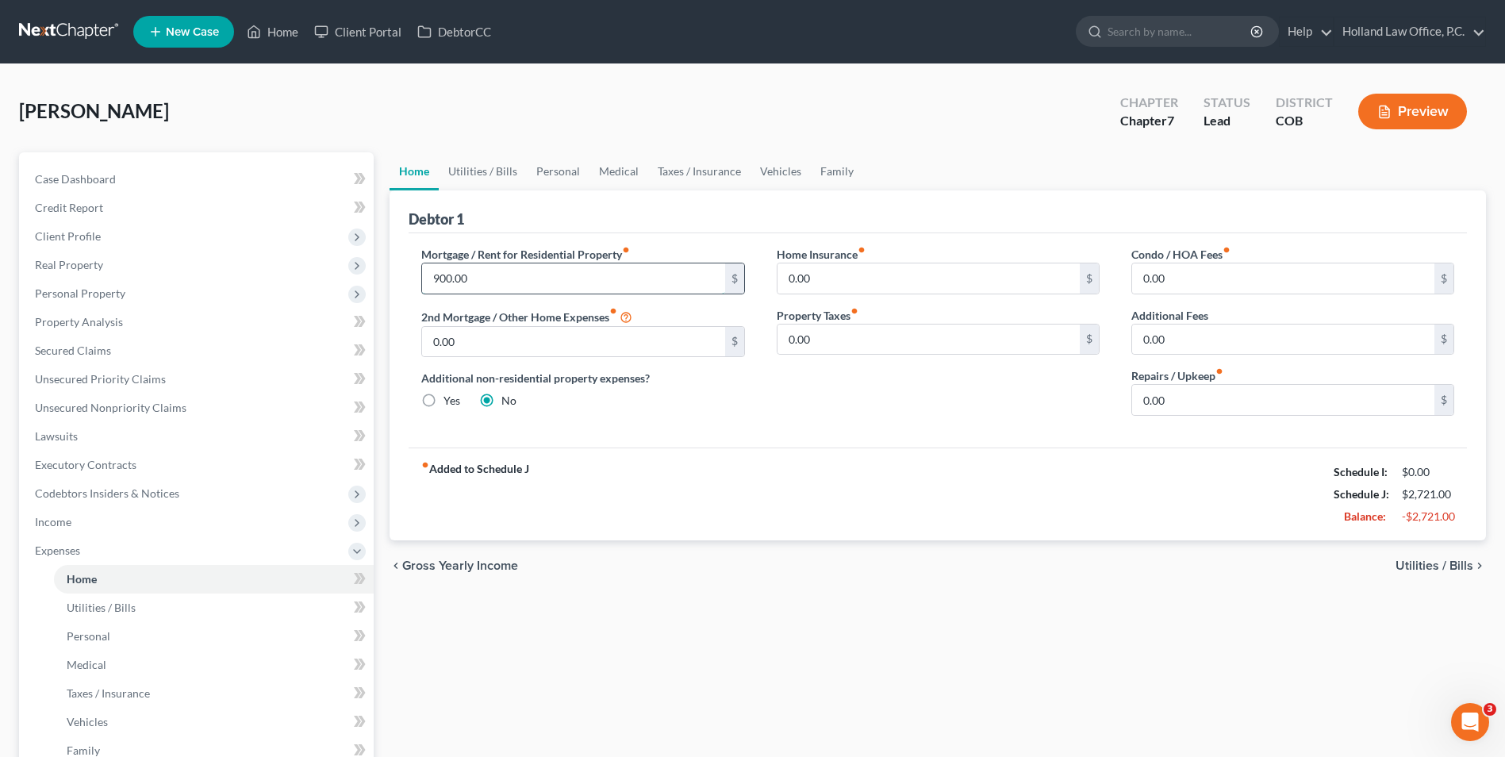
click at [541, 290] on input "900.00" at bounding box center [573, 278] width 302 height 30
click at [542, 285] on input "900.00" at bounding box center [573, 278] width 302 height 30
click at [1180, 395] on input "0.00" at bounding box center [1283, 400] width 302 height 30
type input "200.00"
drag, startPoint x: 985, startPoint y: 465, endPoint x: 988, endPoint y: 452, distance: 13.1
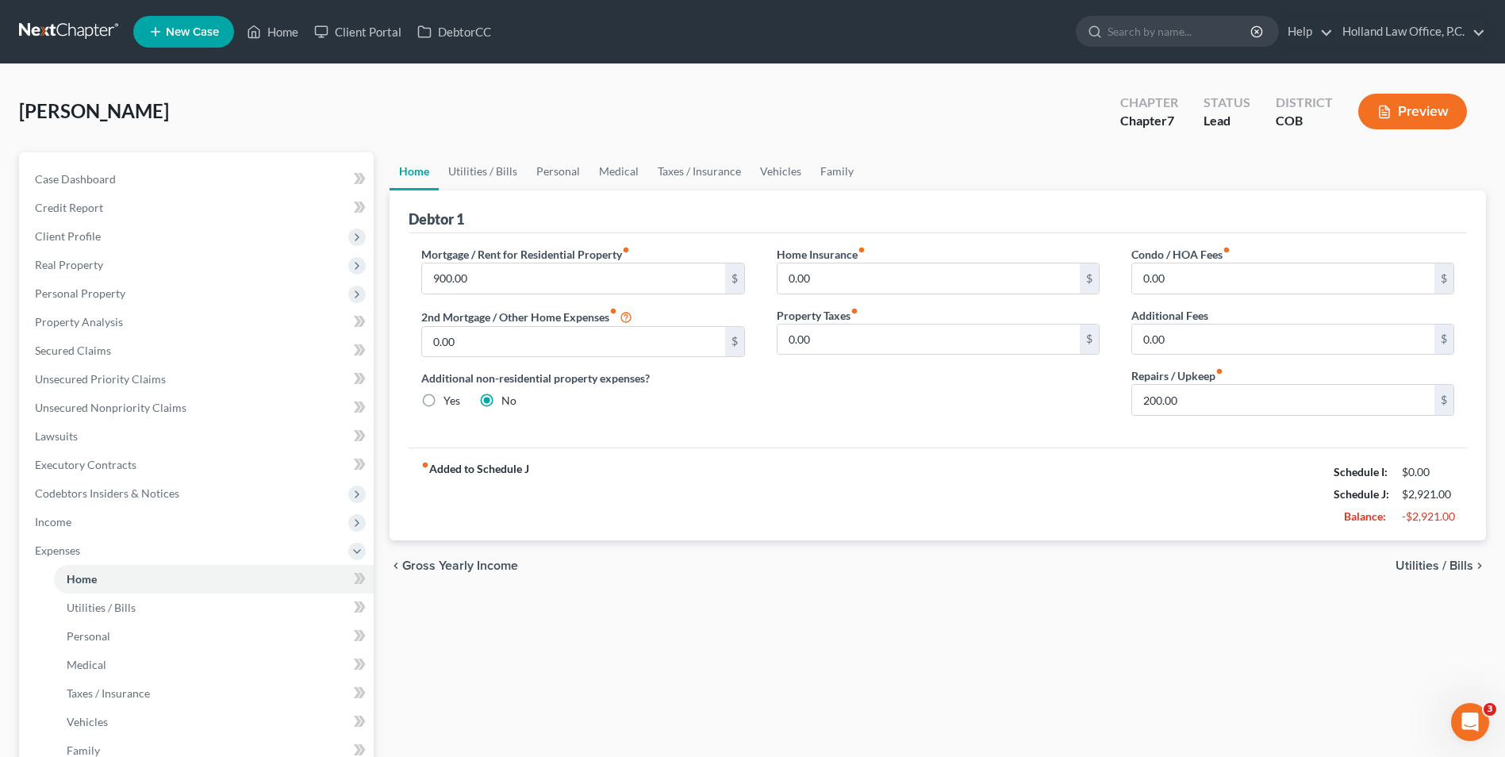
click at [986, 465] on div "fiber_manual_record Added to Schedule J Schedule I: $0.00 Schedule J: $2,921.00…" at bounding box center [938, 494] width 1059 height 93
click at [490, 163] on link "Utilities / Bills" at bounding box center [483, 171] width 88 height 38
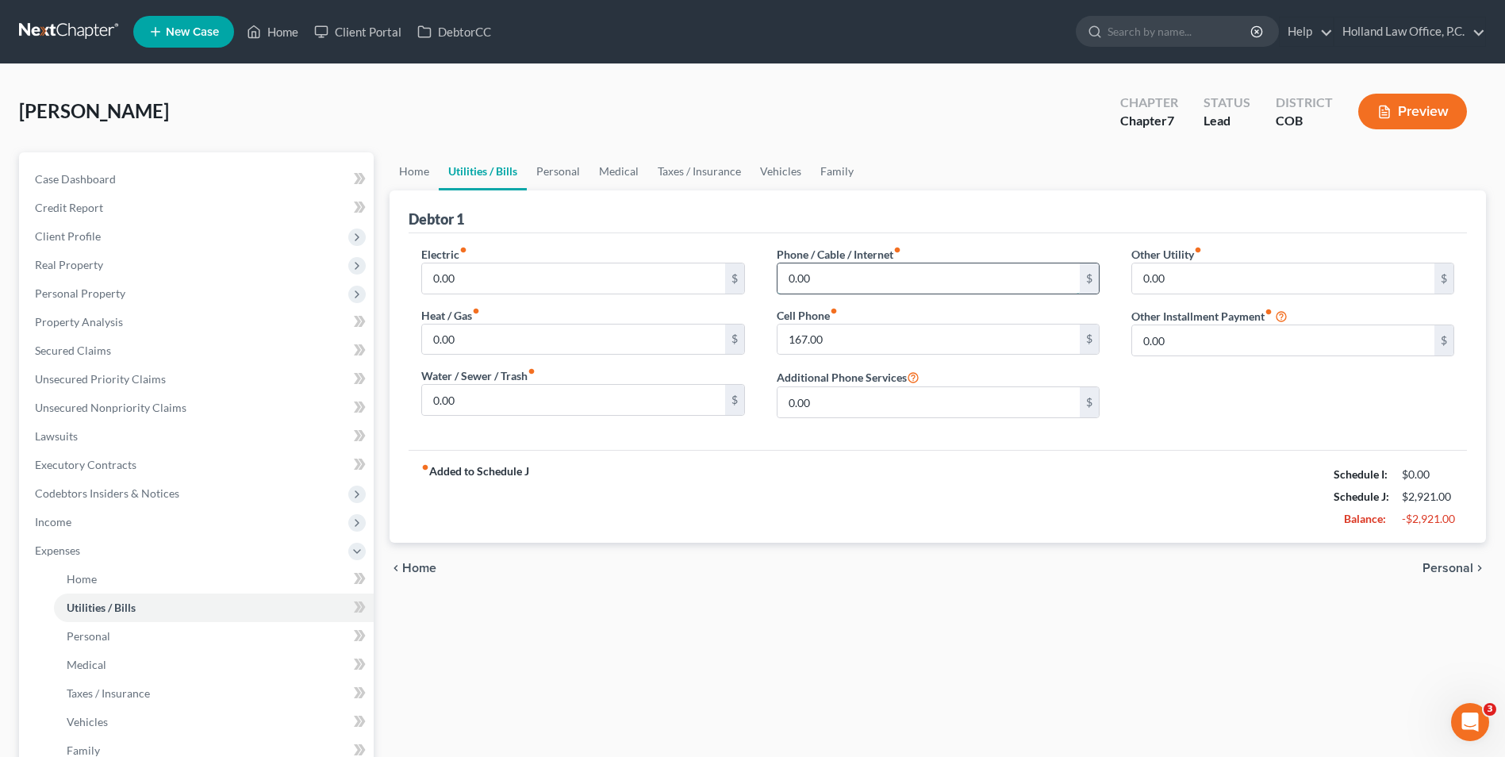
click at [880, 289] on input "0.00" at bounding box center [929, 278] width 302 height 30
click at [888, 343] on input "167.00" at bounding box center [929, 340] width 302 height 30
click at [891, 343] on input "167.00" at bounding box center [929, 340] width 302 height 30
click at [843, 465] on div "fiber_manual_record Added to Schedule J Schedule I: $0.00 Schedule J: $2,921.00…" at bounding box center [938, 496] width 1059 height 93
click at [857, 402] on input "0.00" at bounding box center [929, 402] width 302 height 30
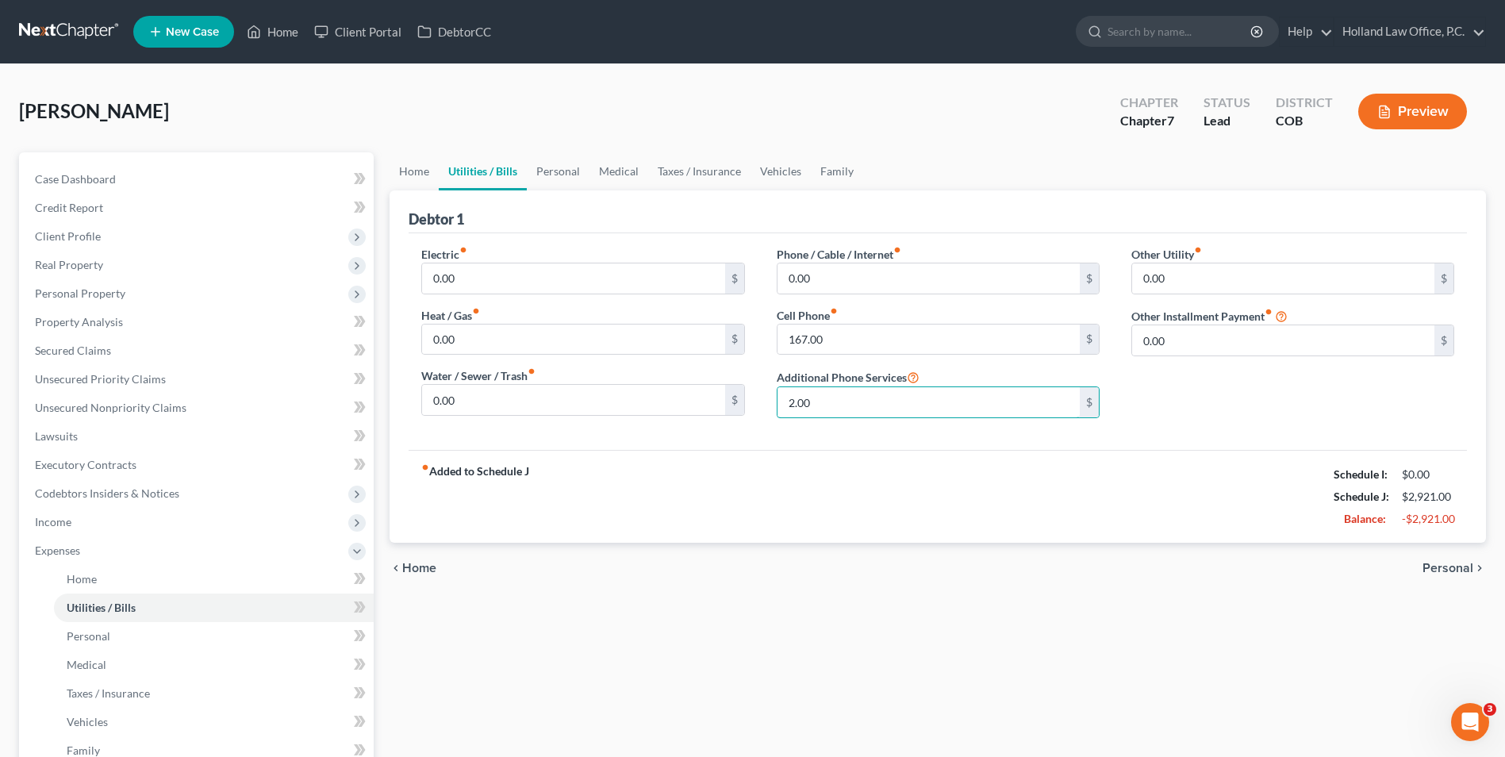
type input "2.00"
click at [951, 475] on div "fiber_manual_record Added to Schedule J Schedule I: $0.00 Schedule J: $2,921.00…" at bounding box center [938, 496] width 1059 height 93
click at [562, 187] on link "Personal" at bounding box center [558, 171] width 63 height 38
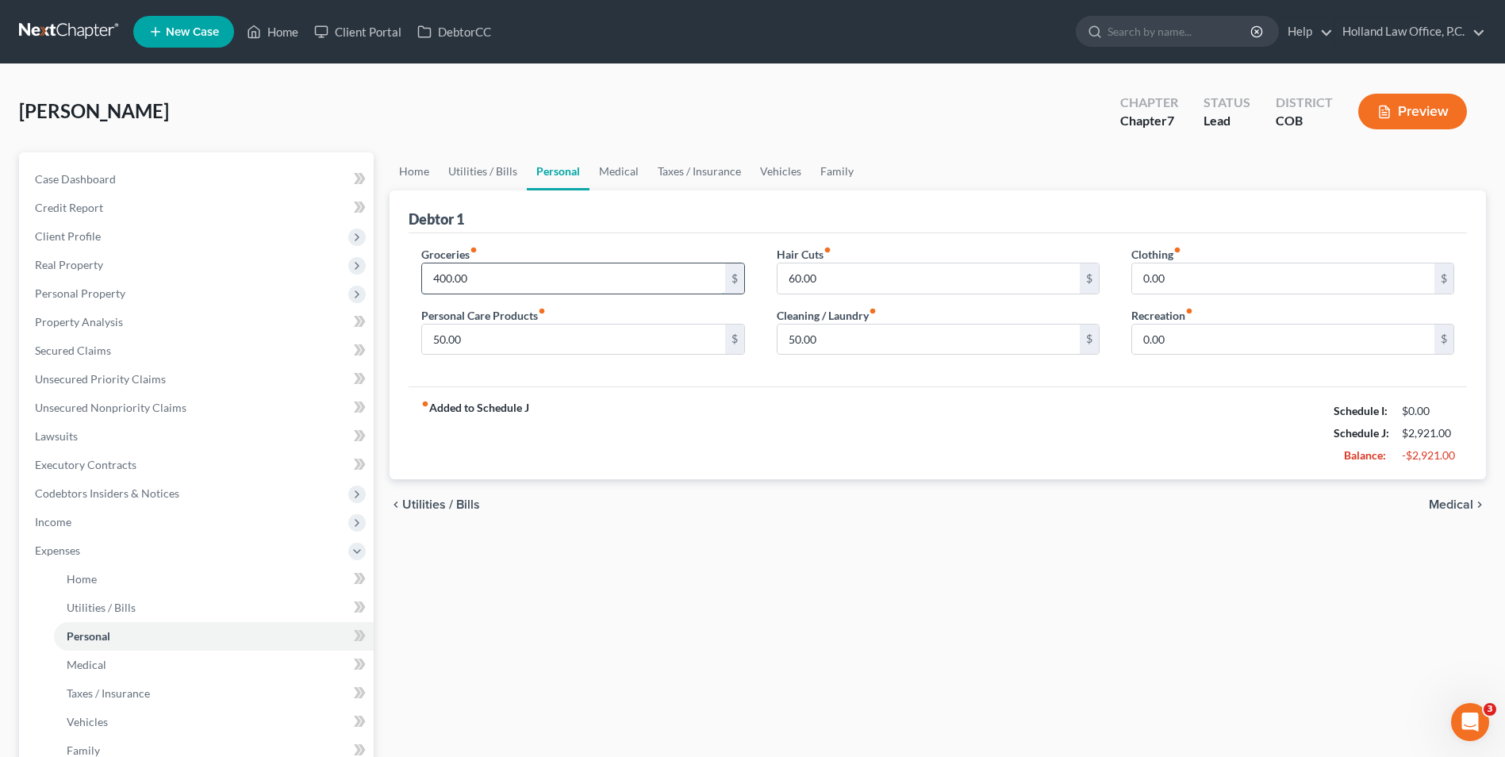
click at [577, 289] on input "400.00" at bounding box center [573, 278] width 302 height 30
click at [577, 285] on input "400.00" at bounding box center [573, 278] width 302 height 30
type input "4"
type input "600.00"
click at [630, 376] on div "Groceries fiber_manual_record 600.00 $ Personal Care Products fiber_manual_reco…" at bounding box center [938, 310] width 1059 height 154
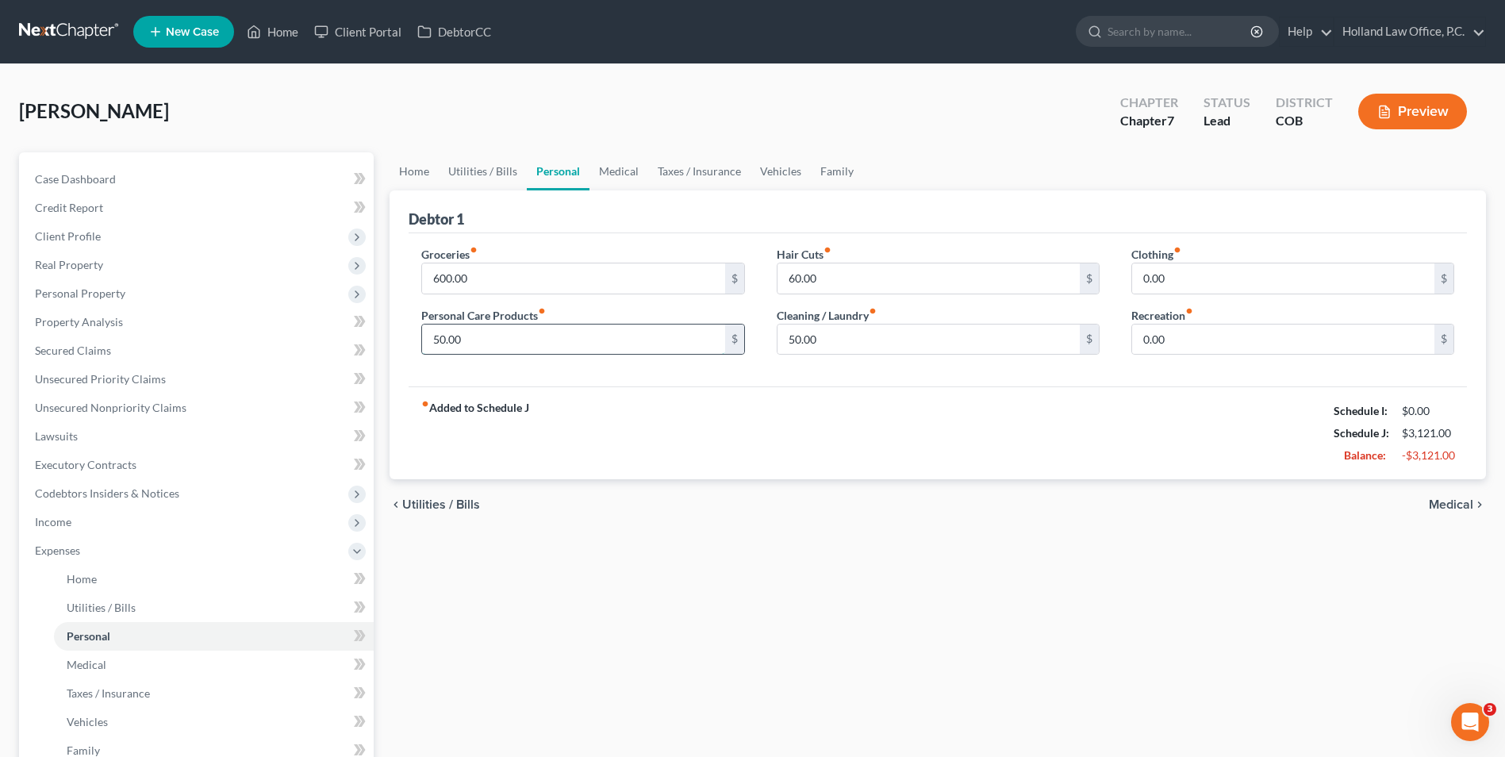
click at [598, 341] on input "50.00" at bounding box center [573, 340] width 302 height 30
type input "300.00"
click at [858, 283] on input "60.00" at bounding box center [929, 278] width 302 height 30
click at [864, 282] on input "60.00" at bounding box center [929, 278] width 302 height 30
click at [875, 347] on input "50.00" at bounding box center [929, 340] width 302 height 30
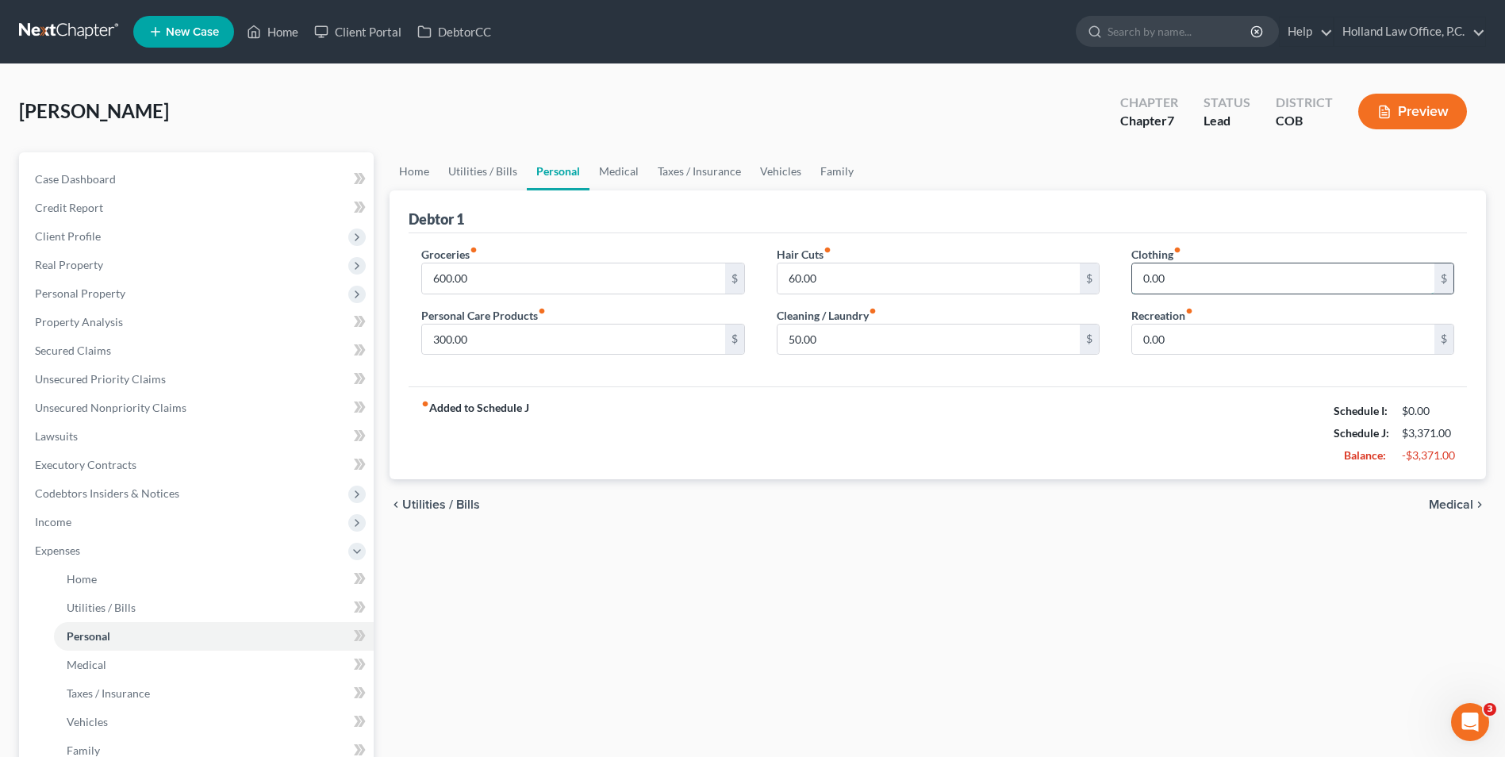
click at [1176, 272] on input "0.00" at bounding box center [1283, 278] width 302 height 30
click at [1180, 272] on input "0.00" at bounding box center [1283, 278] width 302 height 30
click at [1220, 276] on input "0.00" at bounding box center [1283, 278] width 302 height 30
type input "41.00"
drag, startPoint x: 1191, startPoint y: 390, endPoint x: 1197, endPoint y: 382, distance: 9.7
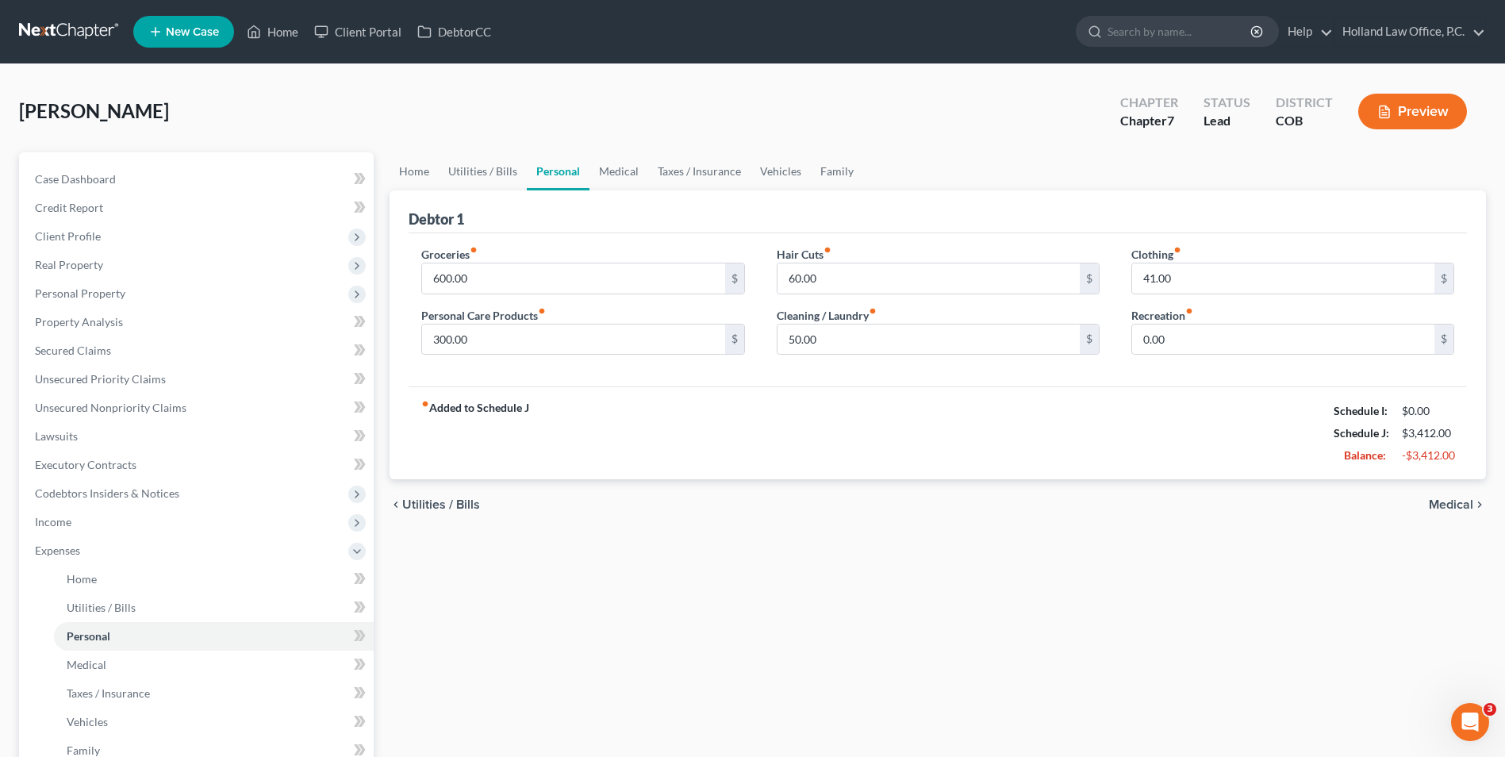
click at [1192, 389] on div "fiber_manual_record Added to Schedule J Schedule I: $0.00 Schedule J: $3,412.00…" at bounding box center [938, 432] width 1059 height 93
click at [1218, 340] on input "0.00" at bounding box center [1283, 340] width 302 height 30
click at [1217, 340] on input "0.00" at bounding box center [1283, 340] width 302 height 30
click at [1212, 423] on div "fiber_manual_record Added to Schedule J Schedule I: $0.00 Schedule J: $3,762.00…" at bounding box center [938, 432] width 1059 height 93
click at [1187, 330] on input "350.00" at bounding box center [1283, 340] width 302 height 30
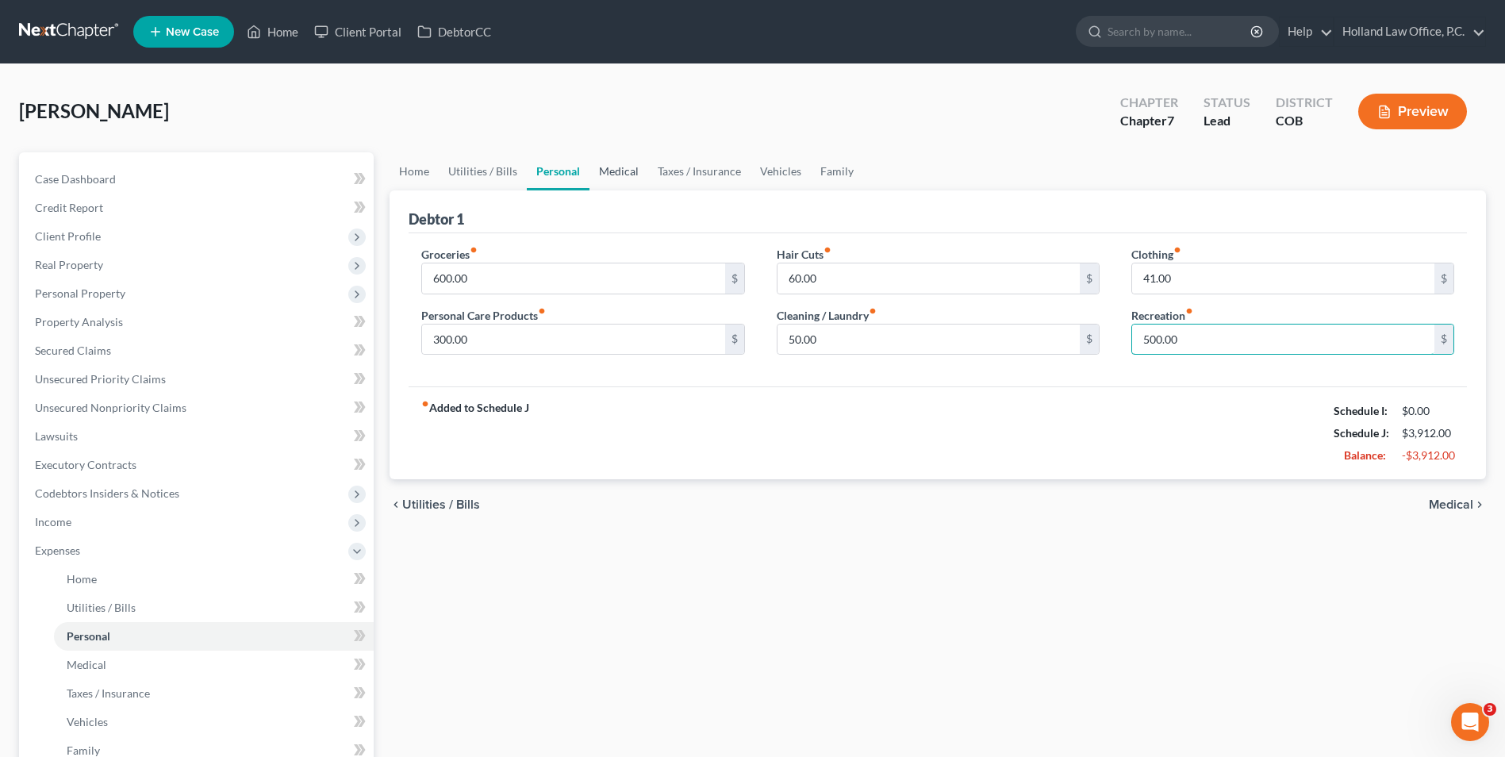
type input "500.00"
click at [634, 184] on link "Medical" at bounding box center [619, 171] width 59 height 38
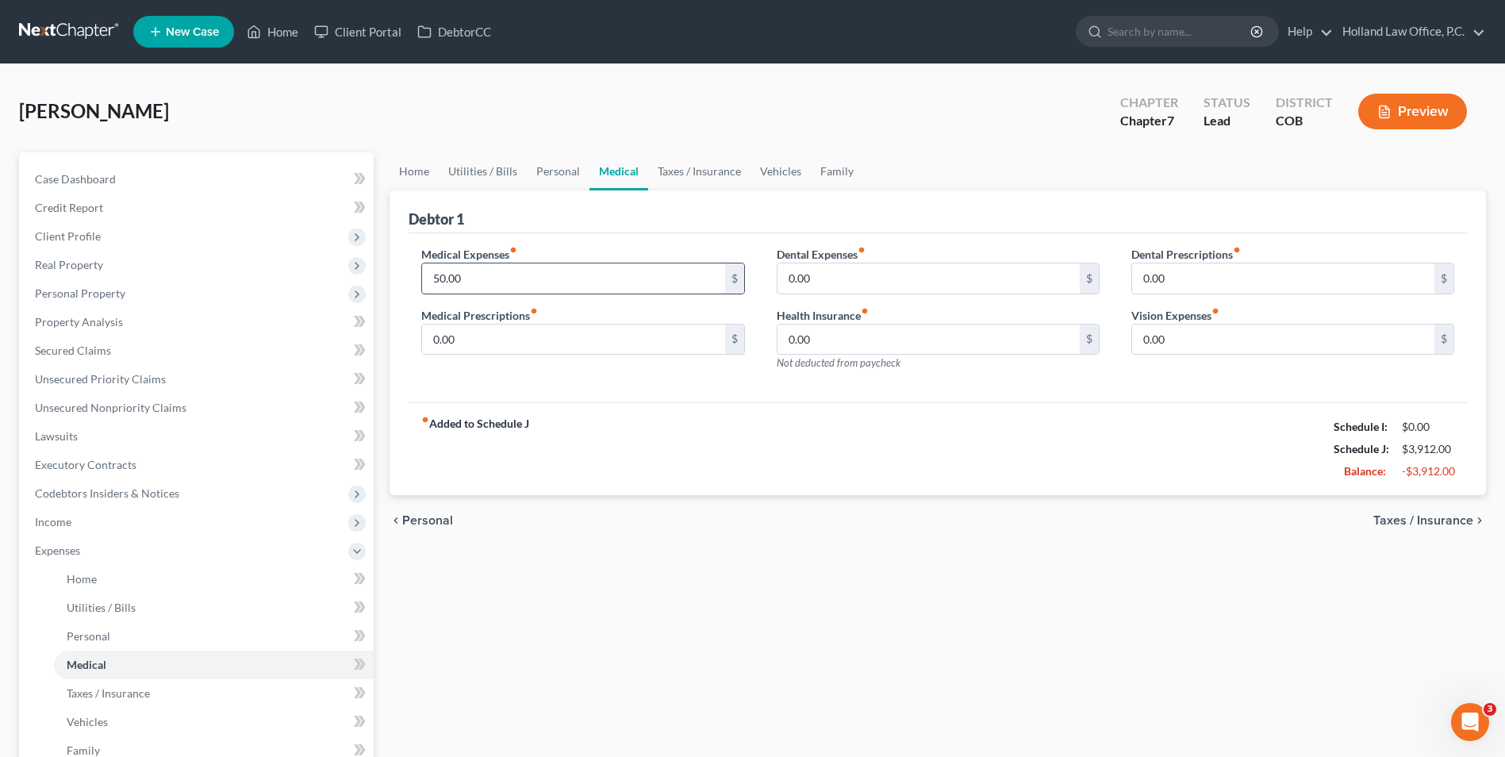
drag, startPoint x: 544, startPoint y: 300, endPoint x: 546, endPoint y: 291, distance: 8.9
click at [544, 300] on div "Medical Expenses fiber_manual_record 50.00 $ Medical Prescriptions fiber_manual…" at bounding box center [583, 315] width 355 height 138
click at [550, 283] on input "50.00" at bounding box center [573, 278] width 302 height 30
click at [554, 281] on input "50.00" at bounding box center [573, 278] width 302 height 30
click at [523, 278] on input "50.00" at bounding box center [573, 278] width 302 height 30
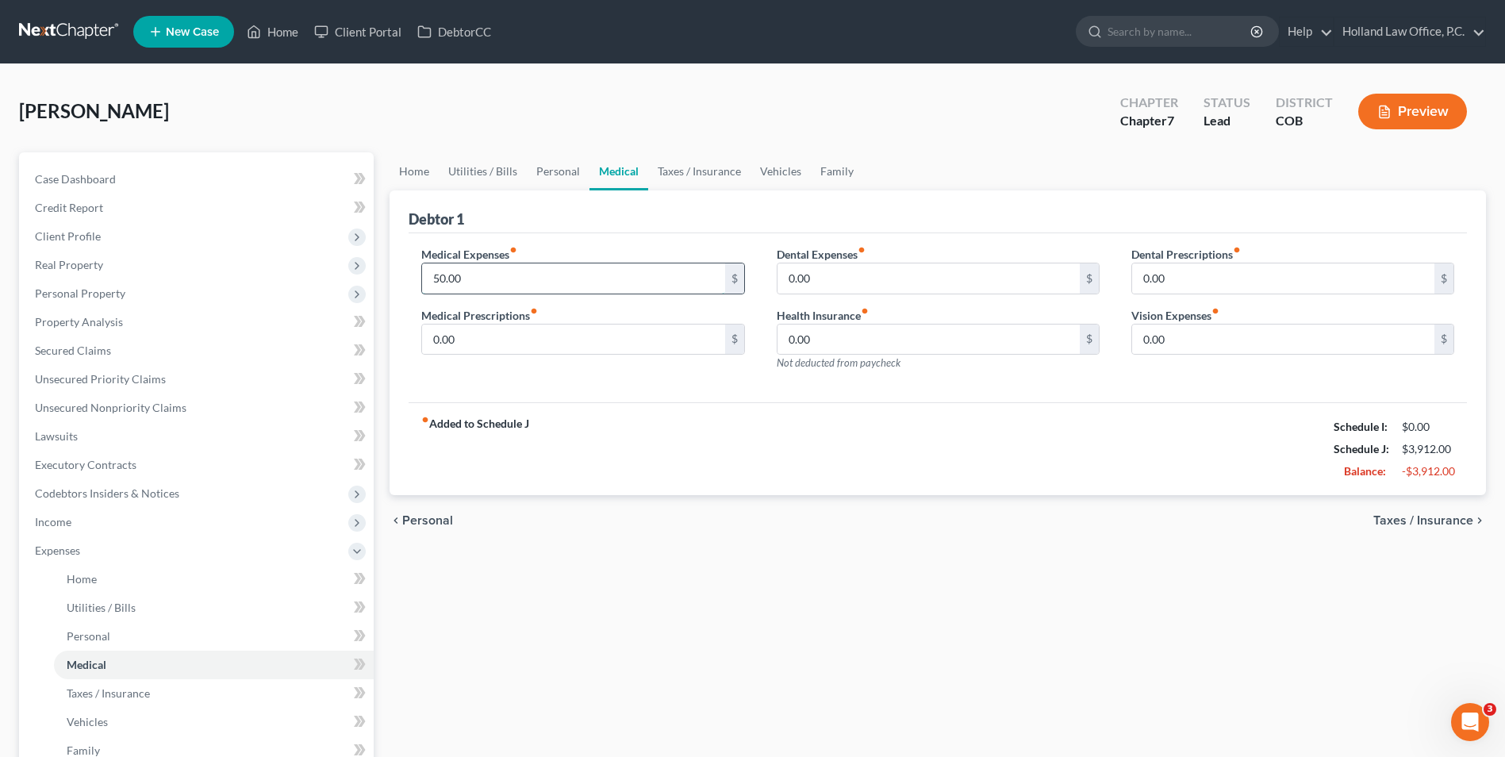
click at [516, 275] on input "50.00" at bounding box center [573, 278] width 302 height 30
drag, startPoint x: 511, startPoint y: 273, endPoint x: 313, endPoint y: 268, distance: 197.7
click at [304, 267] on div "Petition Navigation Case Dashboard Payments Invoices Payments Payments Credit R…" at bounding box center [752, 567] width 1483 height 831
type input "66.00"
click at [710, 432] on div "fiber_manual_record Added to Schedule J Schedule I: $0.00 Schedule J: $3,928.00…" at bounding box center [938, 448] width 1059 height 93
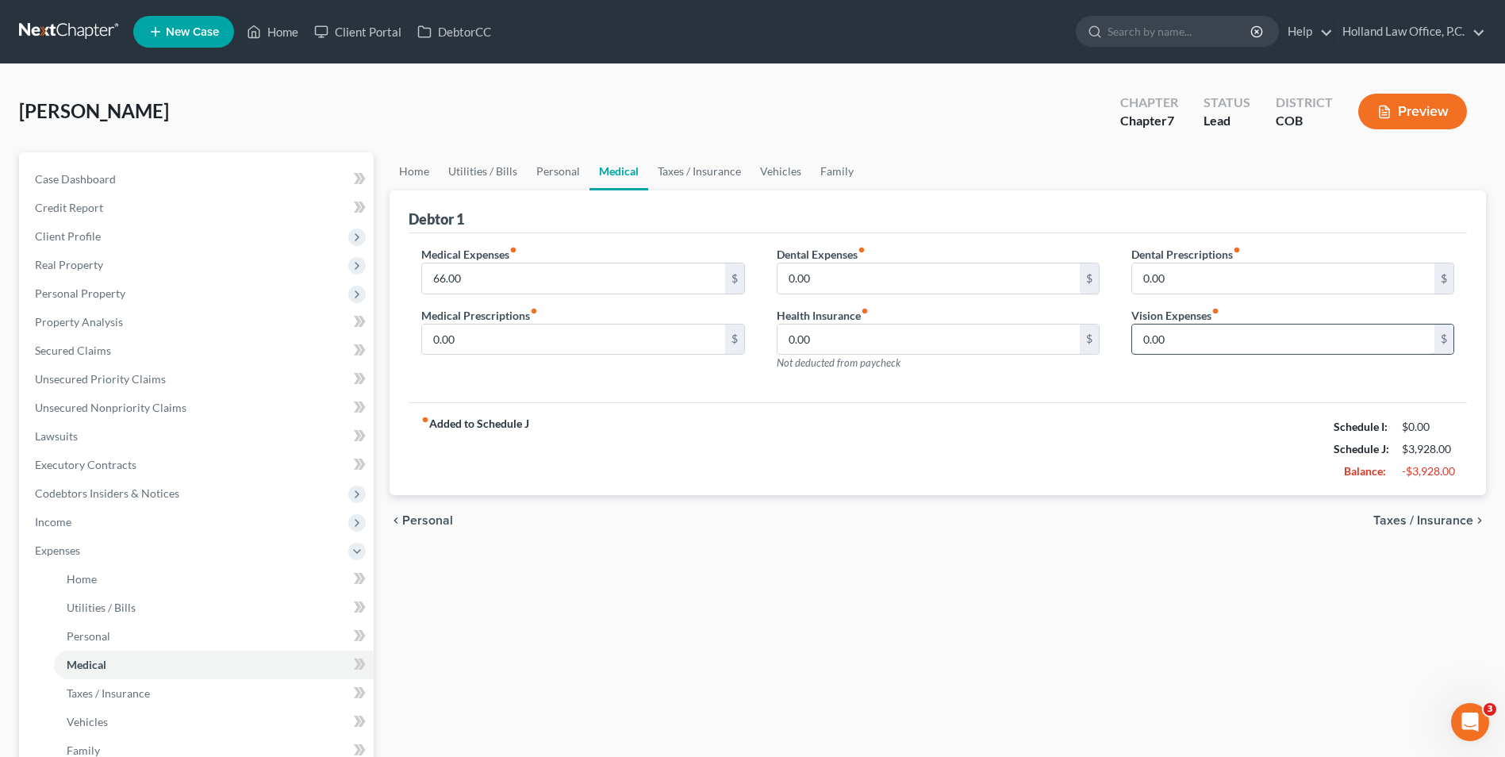
click at [1298, 348] on input "0.00" at bounding box center [1283, 340] width 302 height 30
click at [1271, 409] on div "fiber_manual_record Added to Schedule J Schedule I: $0.00 Schedule J: $3,928.00…" at bounding box center [938, 448] width 1059 height 93
click at [680, 175] on link "Taxes / Insurance" at bounding box center [699, 171] width 102 height 38
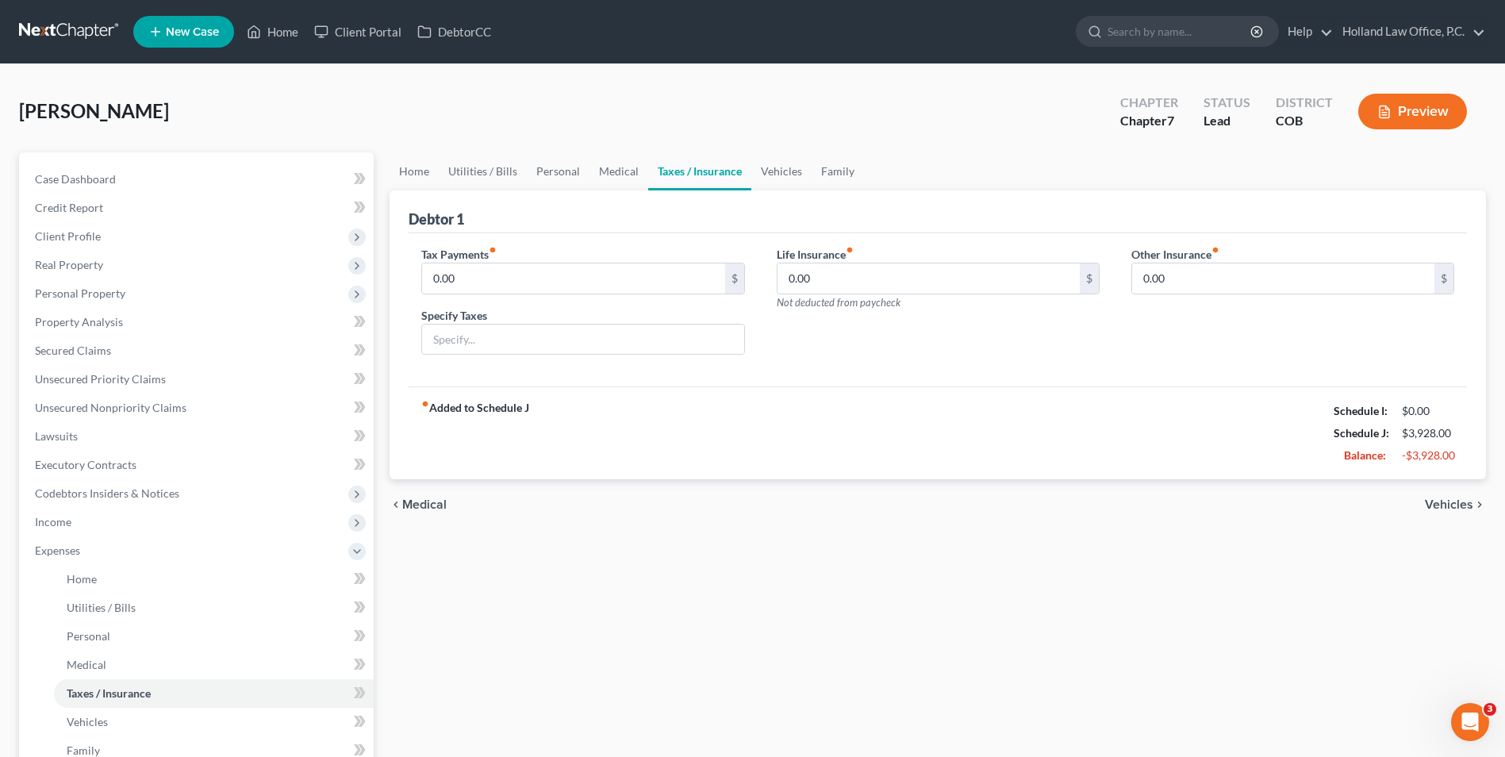
click at [909, 336] on div "Life Insurance fiber_manual_record 0.00 $ Not deducted from paycheck" at bounding box center [938, 307] width 355 height 122
click at [790, 180] on link "Vehicles" at bounding box center [782, 171] width 60 height 38
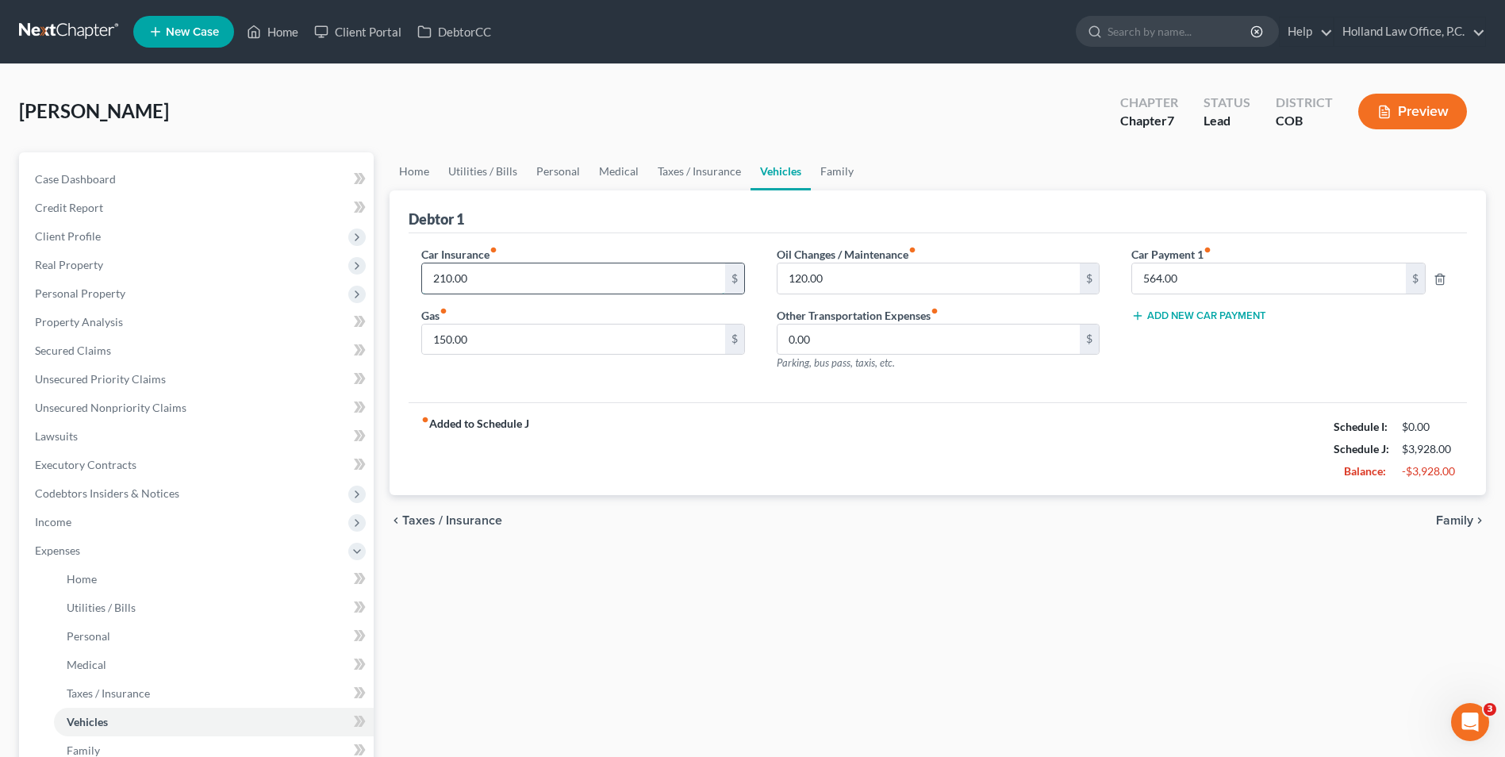
click at [524, 286] on input "210.00" at bounding box center [573, 278] width 302 height 30
click at [571, 334] on input "150.00" at bounding box center [573, 340] width 302 height 30
click at [591, 373] on div "Car Insurance fiber_manual_record 210.00 $ Gas fiber_manual_record 150.00 $" at bounding box center [583, 315] width 355 height 138
click at [590, 339] on input "150.00" at bounding box center [573, 340] width 302 height 30
drag, startPoint x: 559, startPoint y: 345, endPoint x: 471, endPoint y: 377, distance: 92.9
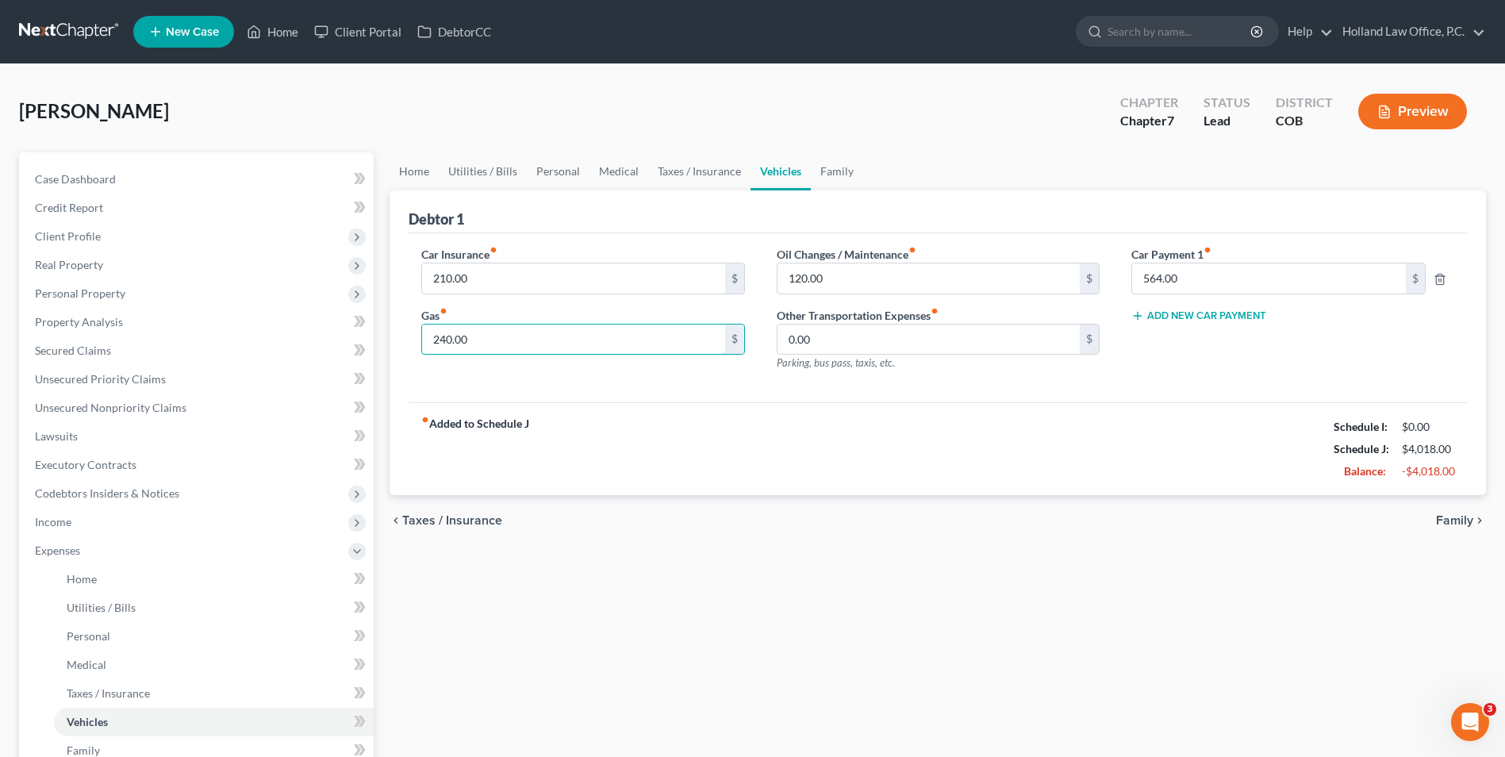
click at [471, 377] on div "Car Insurance fiber_manual_record 210.00 $ Gas fiber_manual_record 240.00 $" at bounding box center [583, 315] width 355 height 138
drag, startPoint x: 490, startPoint y: 348, endPoint x: 461, endPoint y: 362, distance: 31.9
click at [463, 362] on div "Car Insurance fiber_manual_record 210.00 $ Gas fiber_manual_record 240.00 $" at bounding box center [583, 315] width 355 height 138
type input "260.00"
click at [902, 475] on div "fiber_manual_record Added to Schedule J Schedule I: $0.00 Schedule J: $4,038.00…" at bounding box center [938, 448] width 1059 height 93
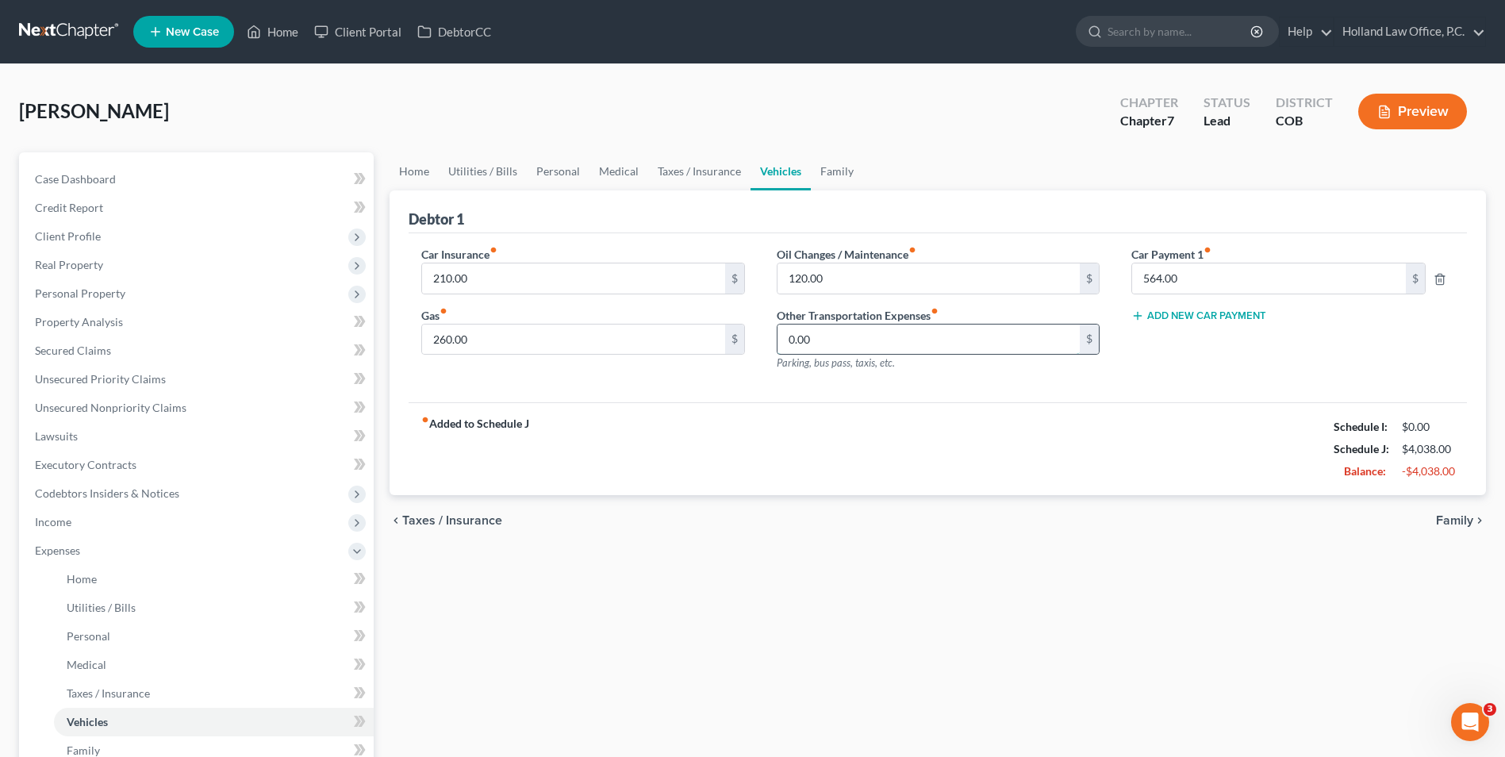
click at [829, 343] on input "0.00" at bounding box center [929, 340] width 302 height 30
click at [825, 344] on input "0.00" at bounding box center [929, 340] width 302 height 30
click at [828, 338] on input "0.00" at bounding box center [929, 340] width 302 height 30
type input "36.00"
click at [1211, 447] on div "fiber_manual_record Added to Schedule J Schedule I: $0.00 Schedule J: $4,074.00…" at bounding box center [938, 448] width 1059 height 93
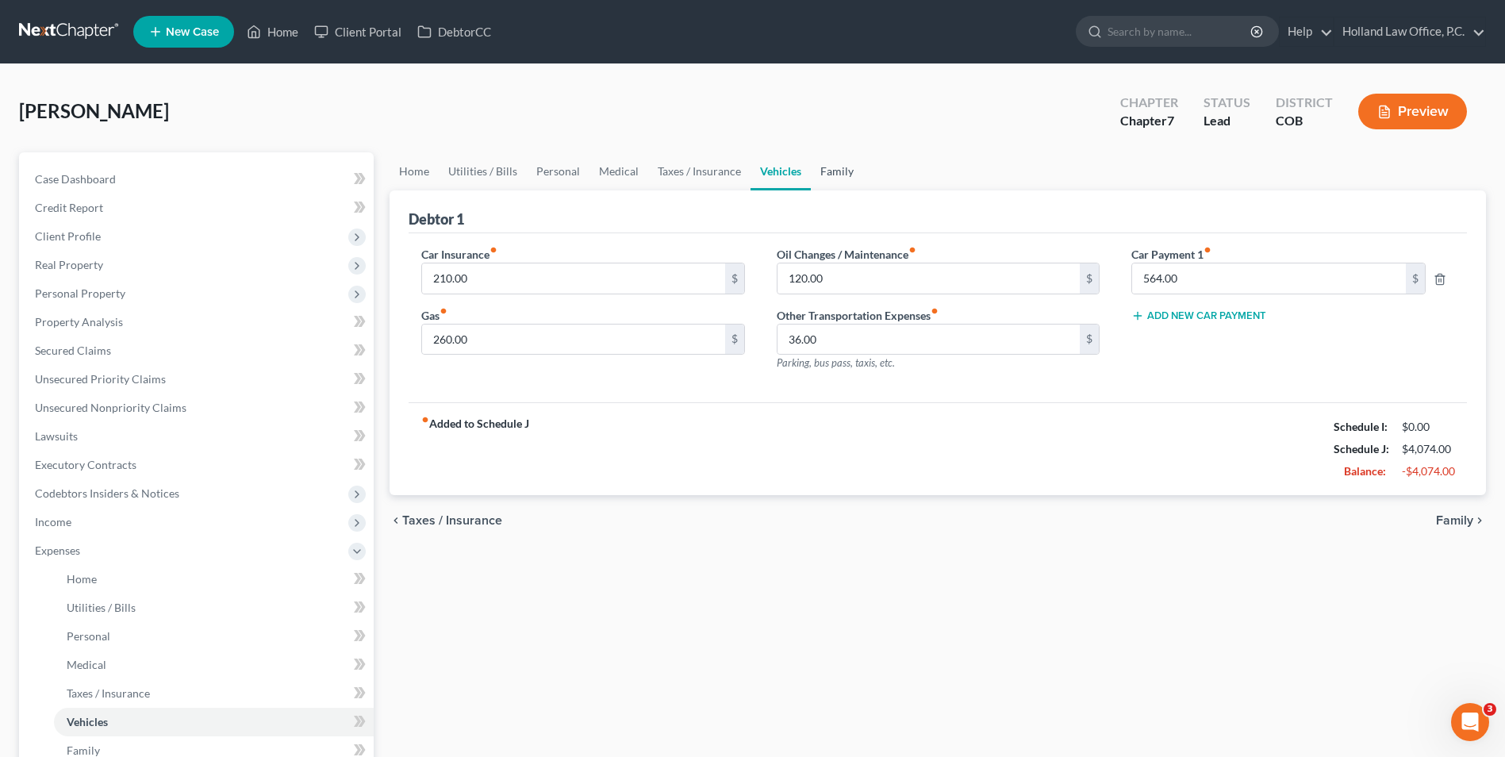
click at [852, 171] on link "Family" at bounding box center [837, 171] width 52 height 38
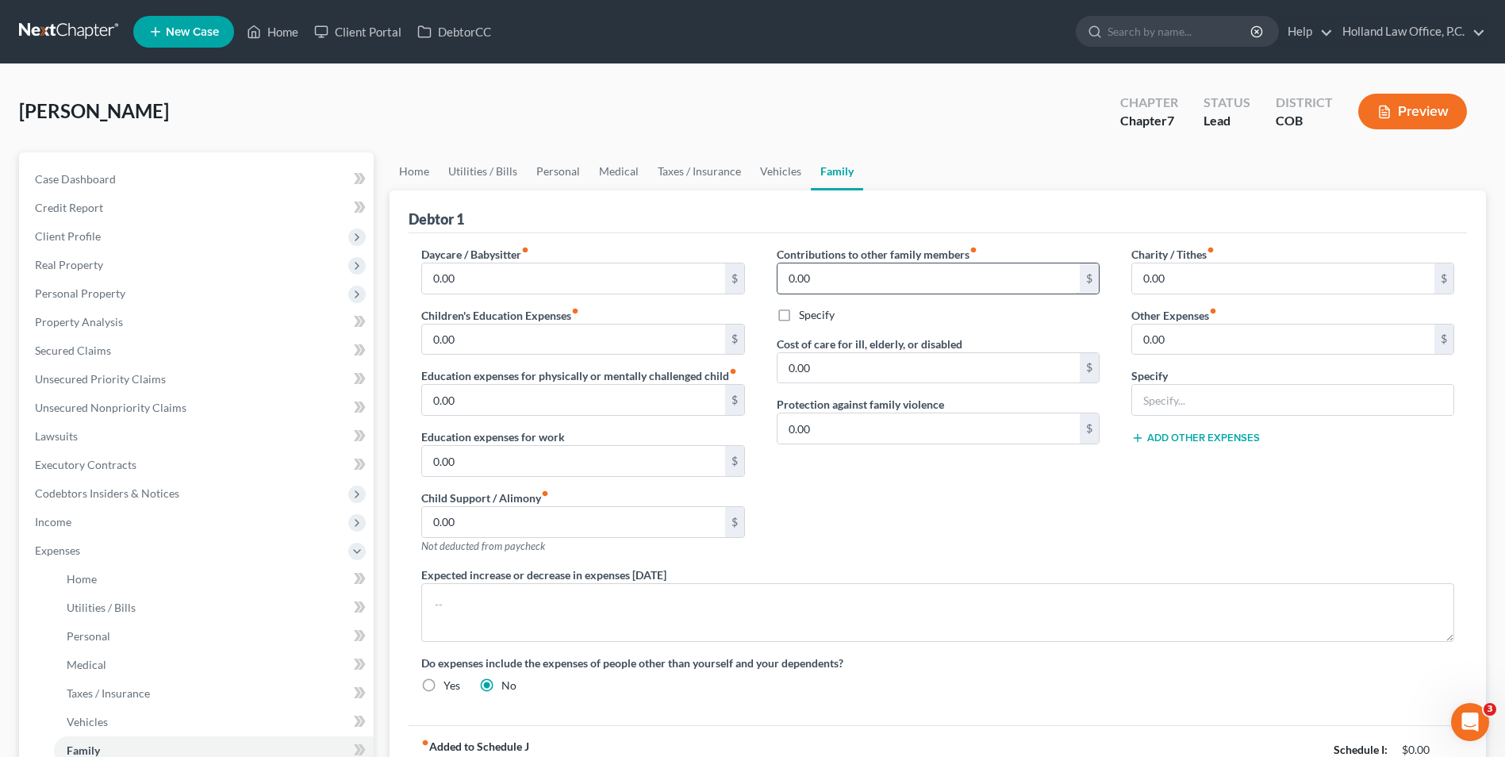
click at [905, 267] on input "0.00" at bounding box center [929, 278] width 302 height 30
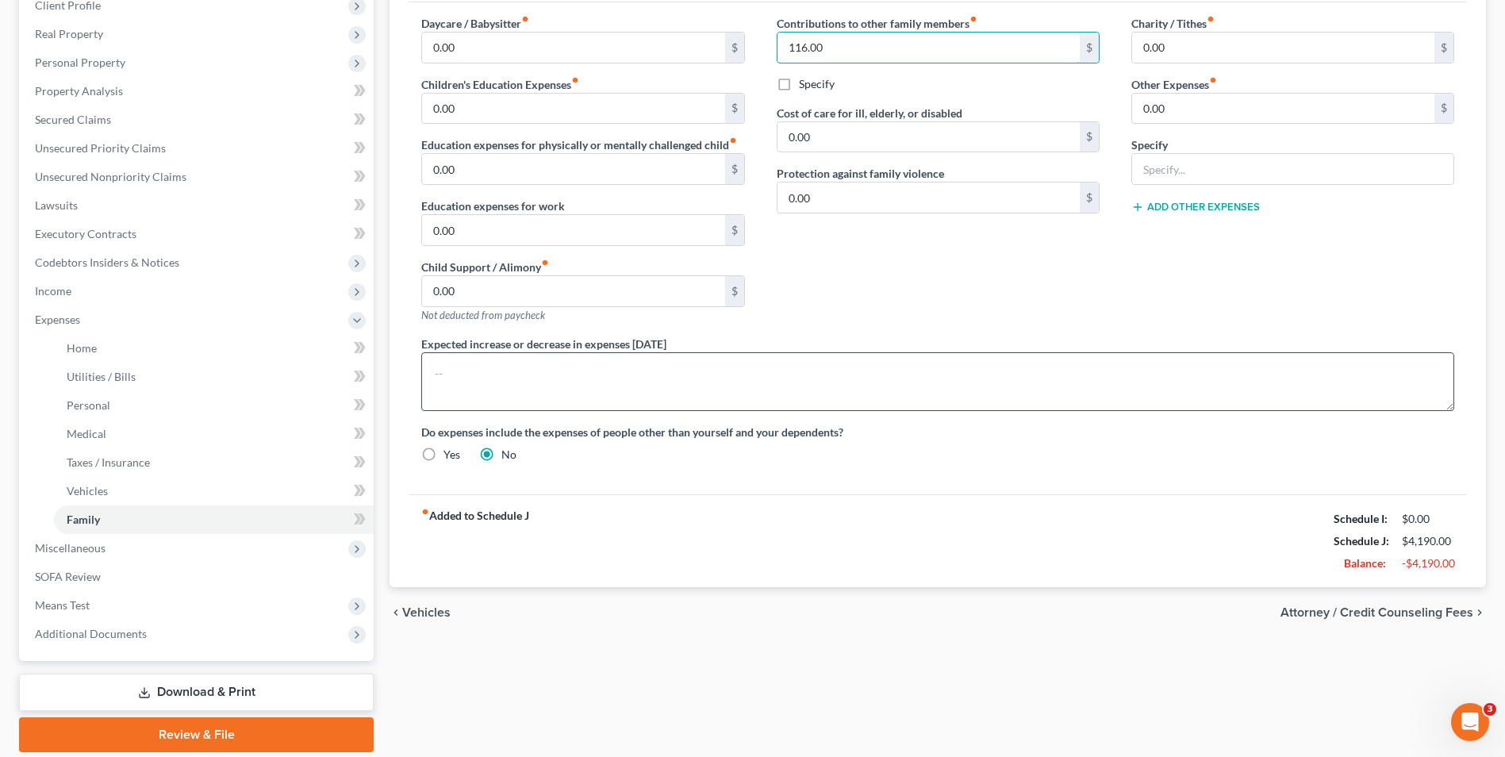
scroll to position [286, 0]
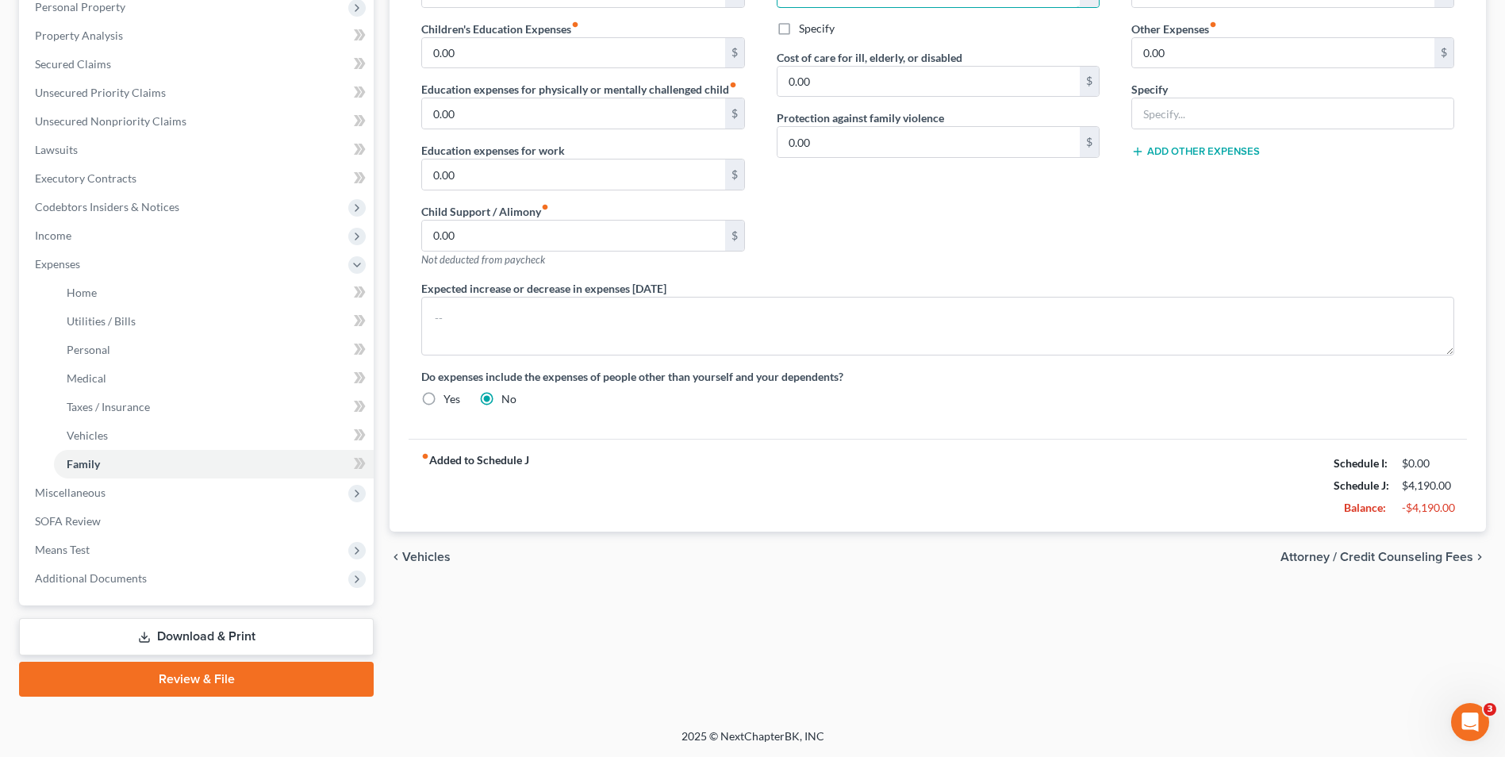
type input "116.00"
drag, startPoint x: 1405, startPoint y: 507, endPoint x: 1486, endPoint y: 506, distance: 81.0
click at [1487, 508] on div "Home Utilities / Bills Personal Medical Taxes / Insurance Vehicles Family Debto…" at bounding box center [938, 281] width 1113 height 831
drag, startPoint x: 1486, startPoint y: 506, endPoint x: 1444, endPoint y: 512, distance: 43.3
click at [1444, 512] on div "-$4,190.00" at bounding box center [1428, 508] width 52 height 16
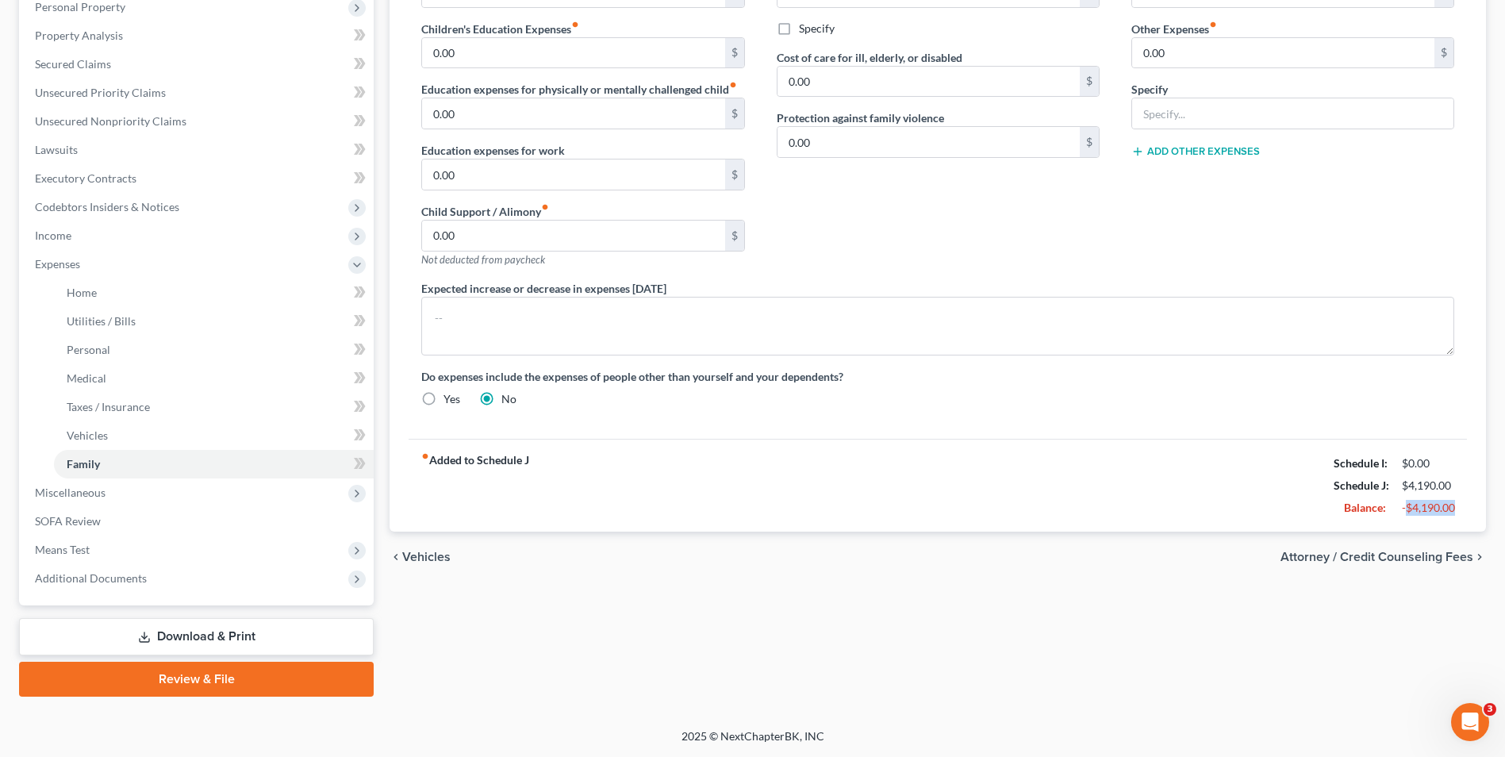
click at [1444, 522] on div "fiber_manual_record Added to Schedule J Schedule I: $0.00 Schedule J: $4,190.00…" at bounding box center [938, 485] width 1059 height 93
click at [1440, 517] on div "Balance: -$4,190.00" at bounding box center [1394, 508] width 136 height 22
click at [1420, 509] on div "-$4,190.00" at bounding box center [1428, 508] width 52 height 16
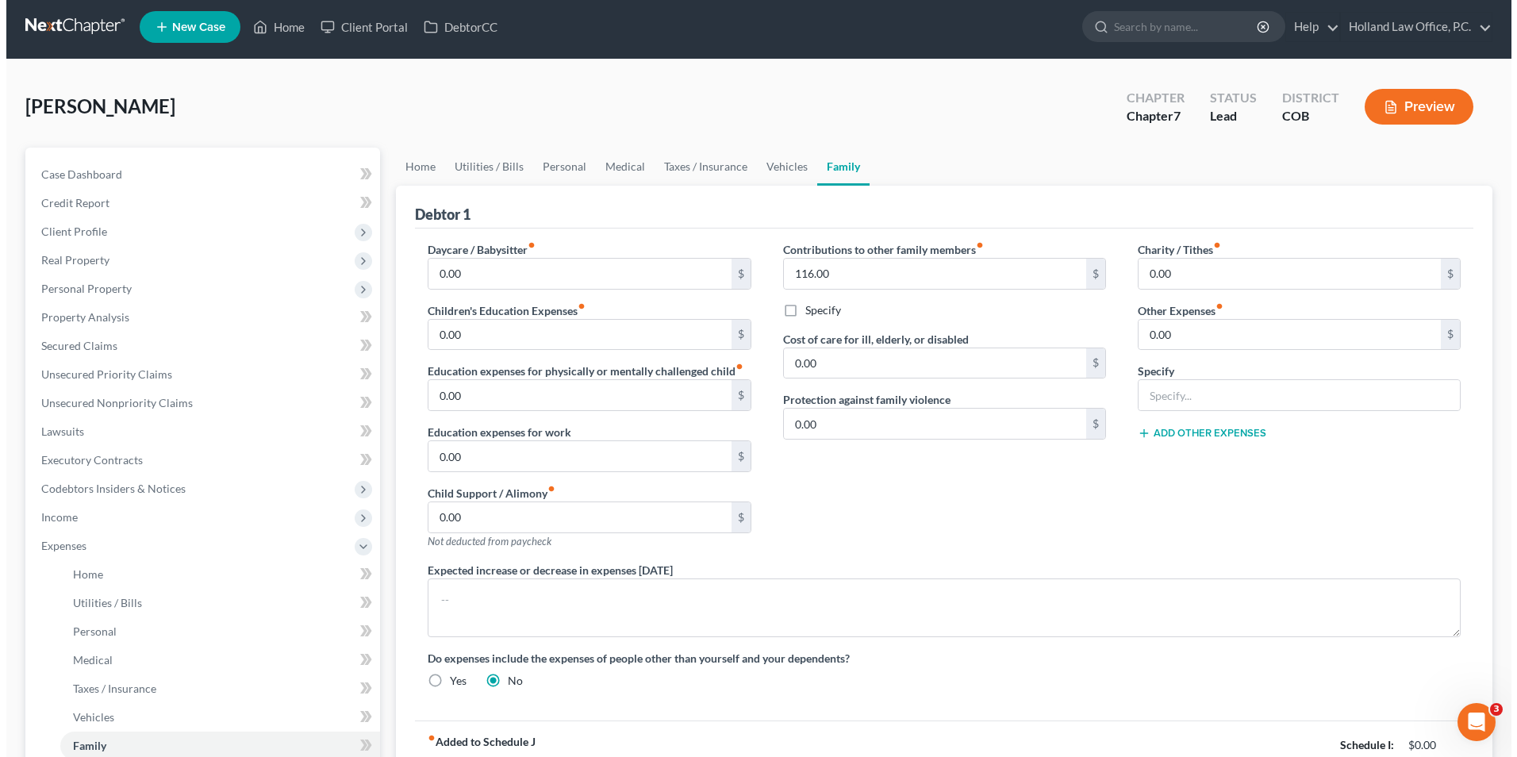
scroll to position [0, 0]
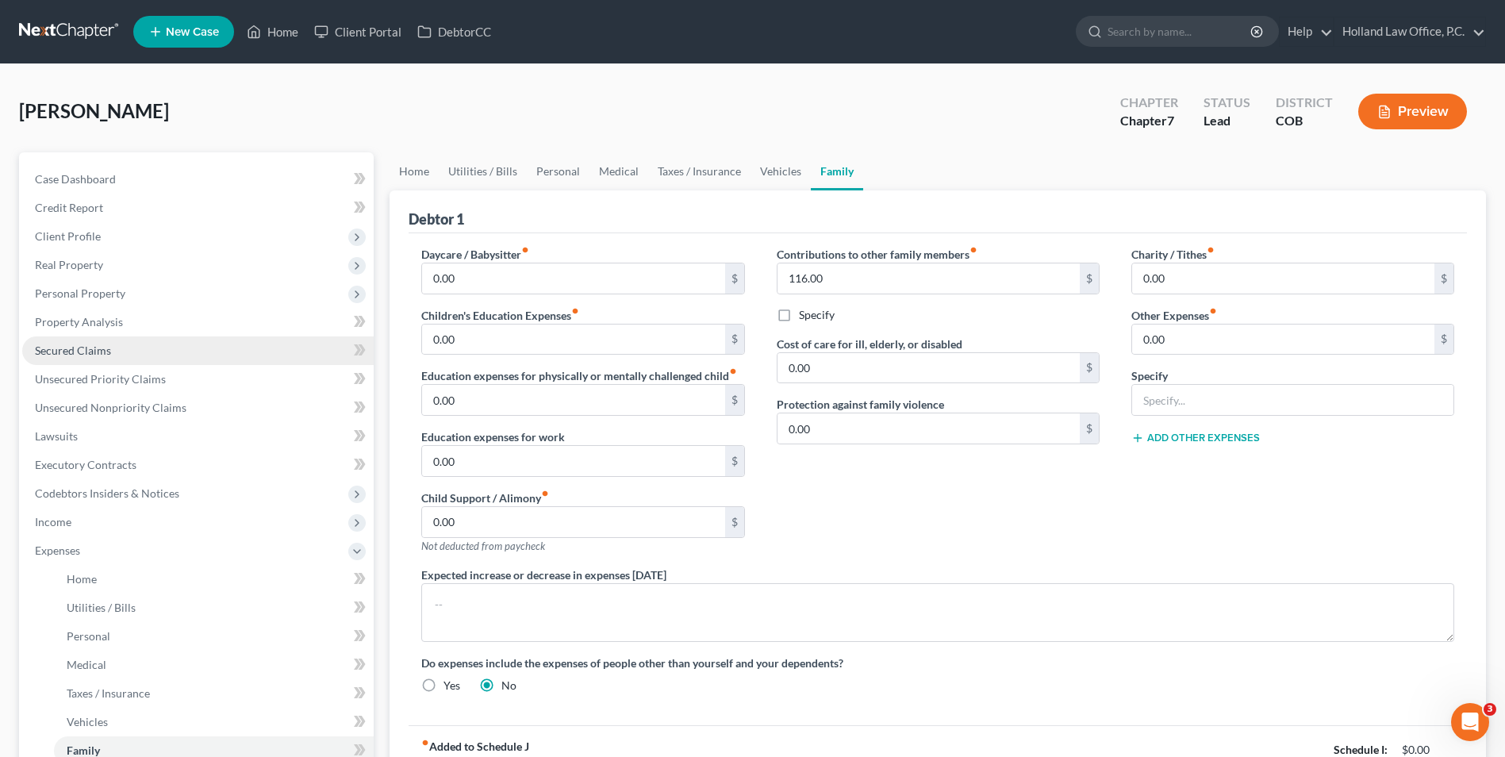
click at [90, 363] on link "Secured Claims" at bounding box center [198, 350] width 352 height 29
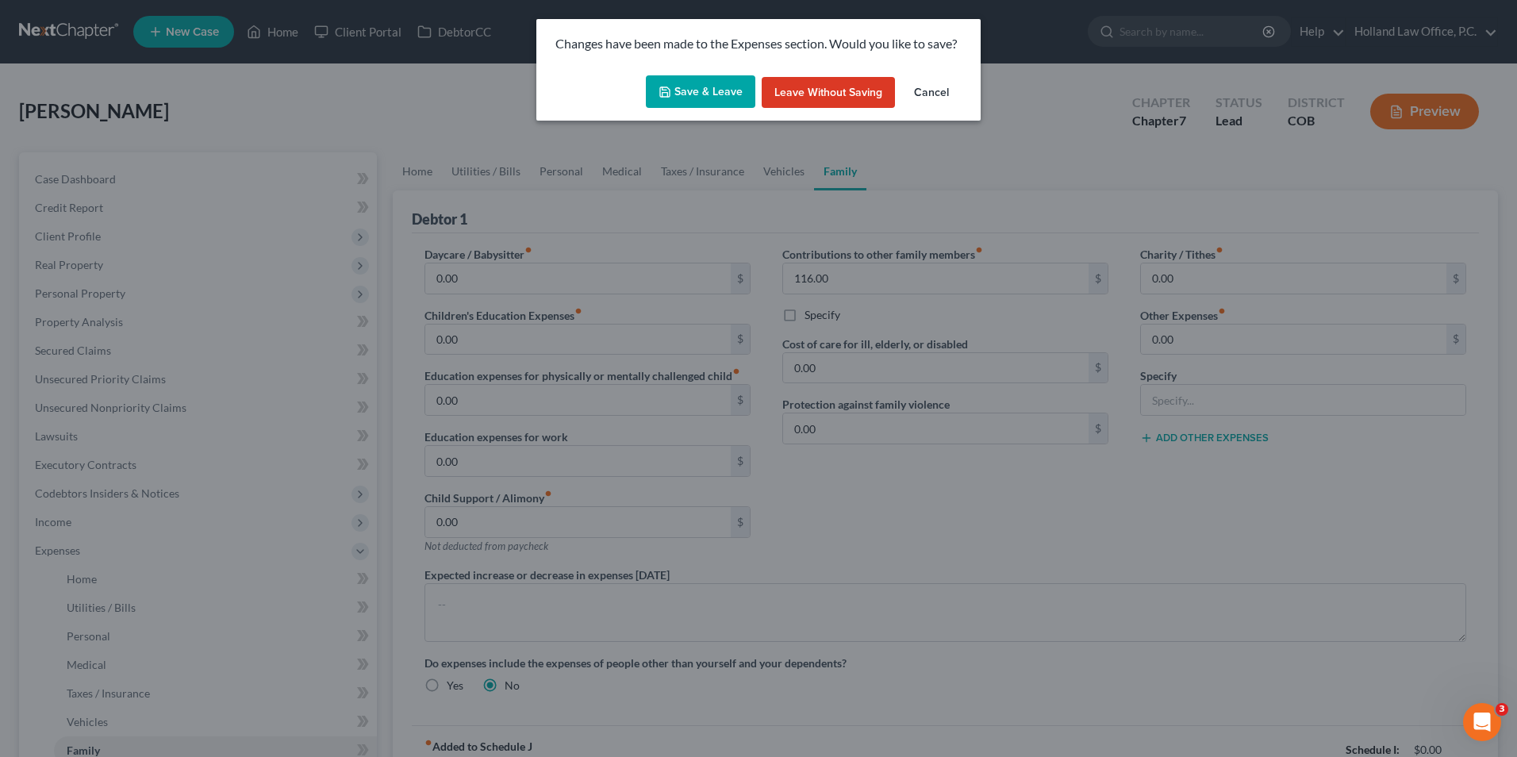
click at [685, 105] on button "Save & Leave" at bounding box center [701, 91] width 110 height 33
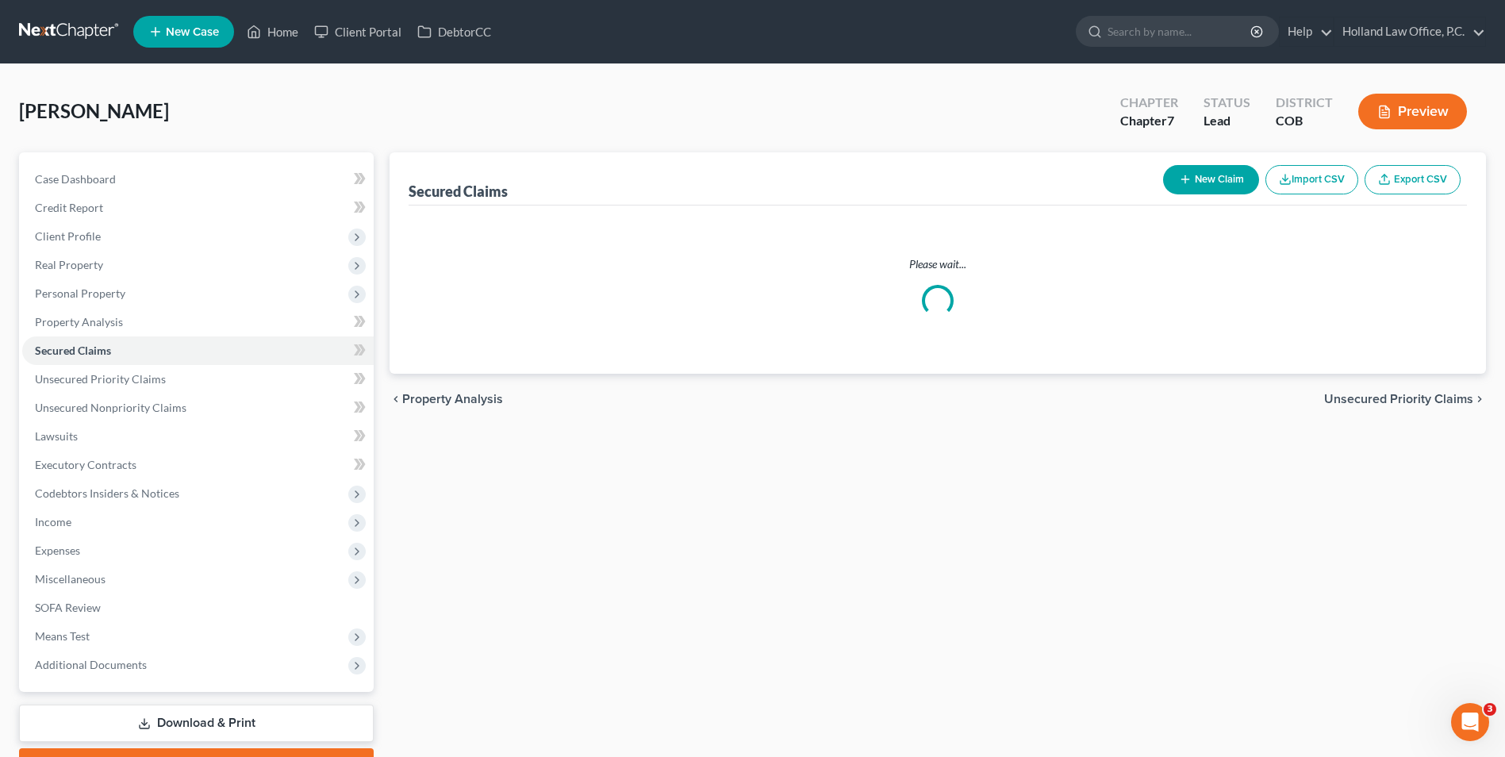
click at [102, 353] on span "Secured Claims" at bounding box center [73, 350] width 76 height 13
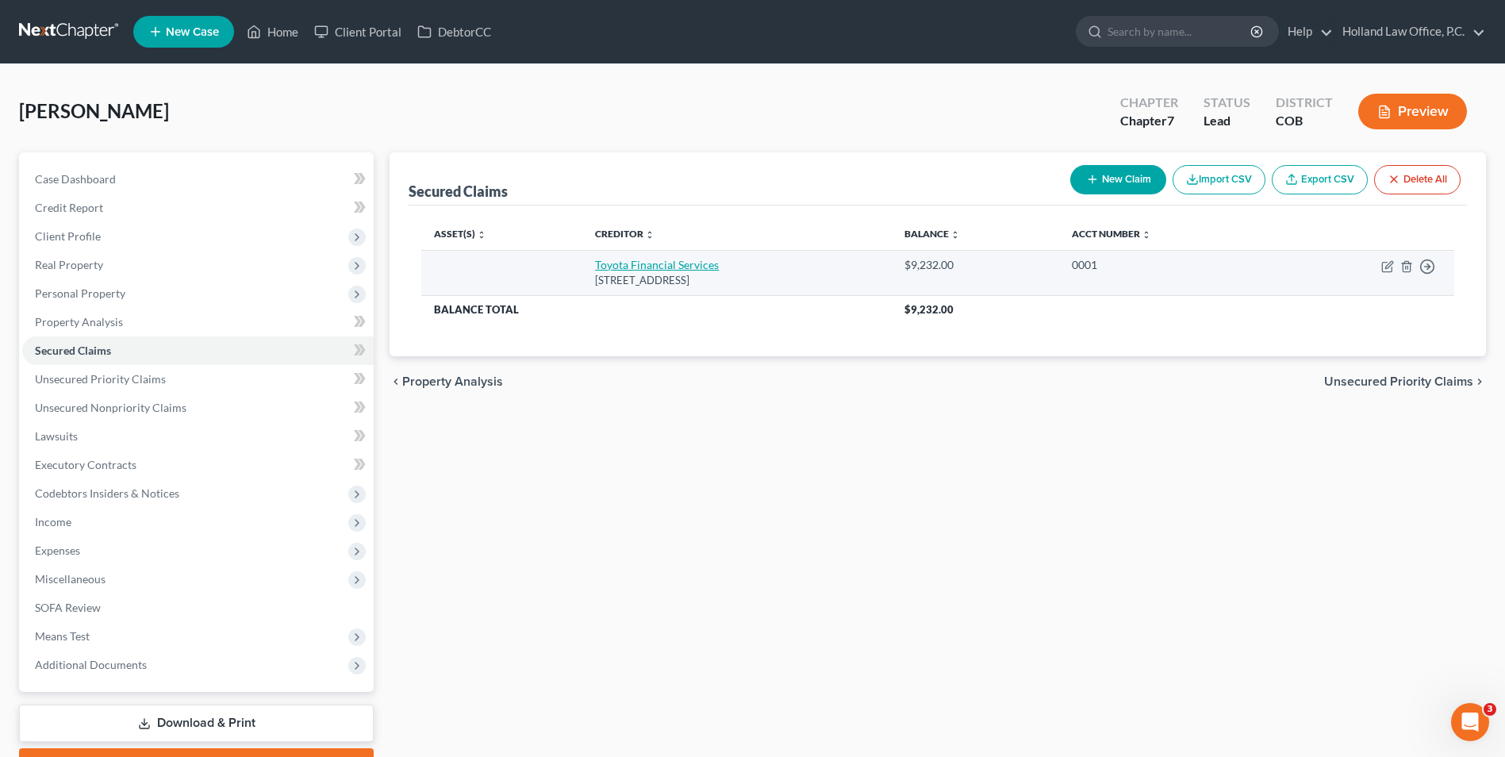
click at [635, 268] on link "Toyota Financial Services" at bounding box center [657, 264] width 124 height 13
select select "14"
select select "0"
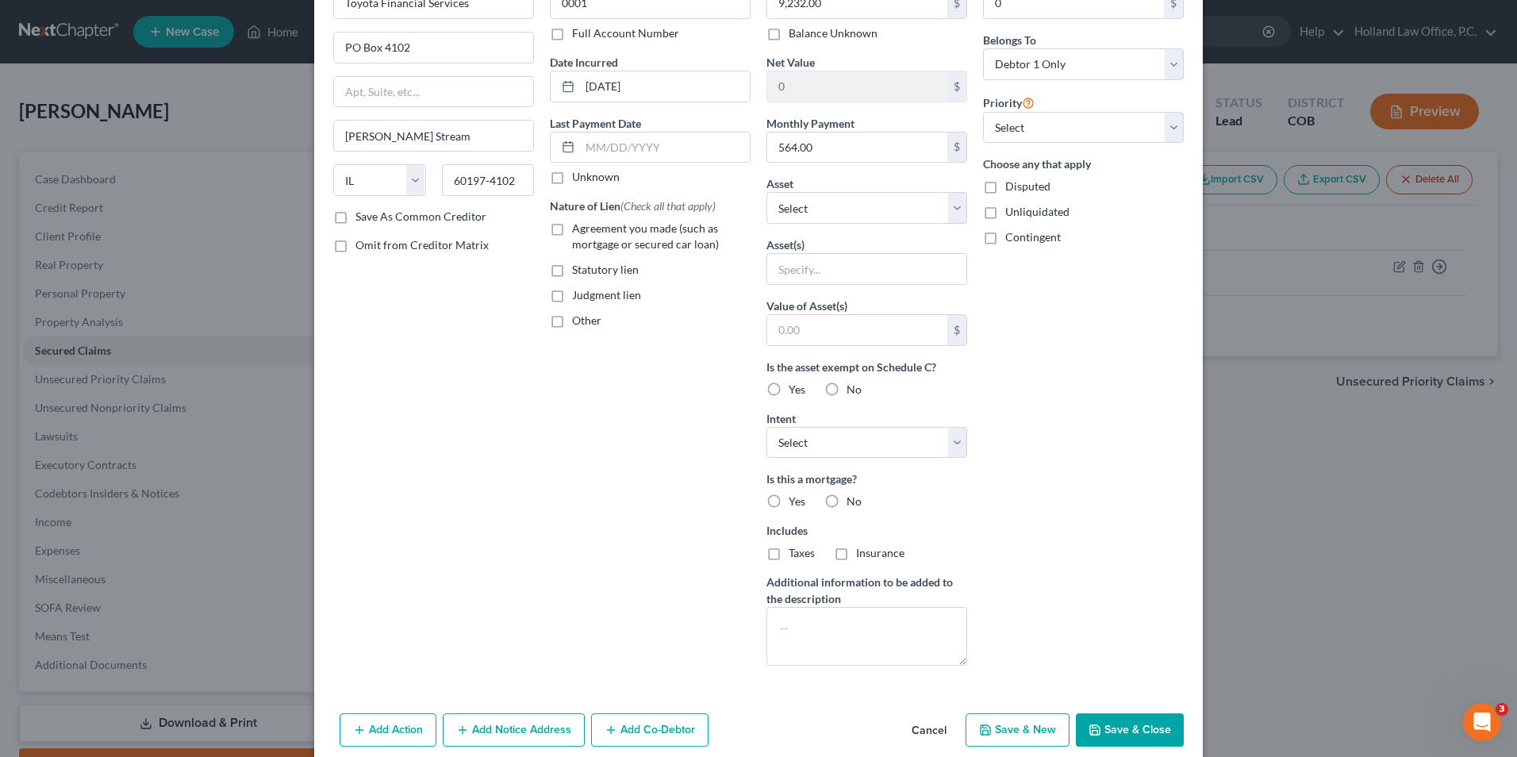
scroll to position [136, 0]
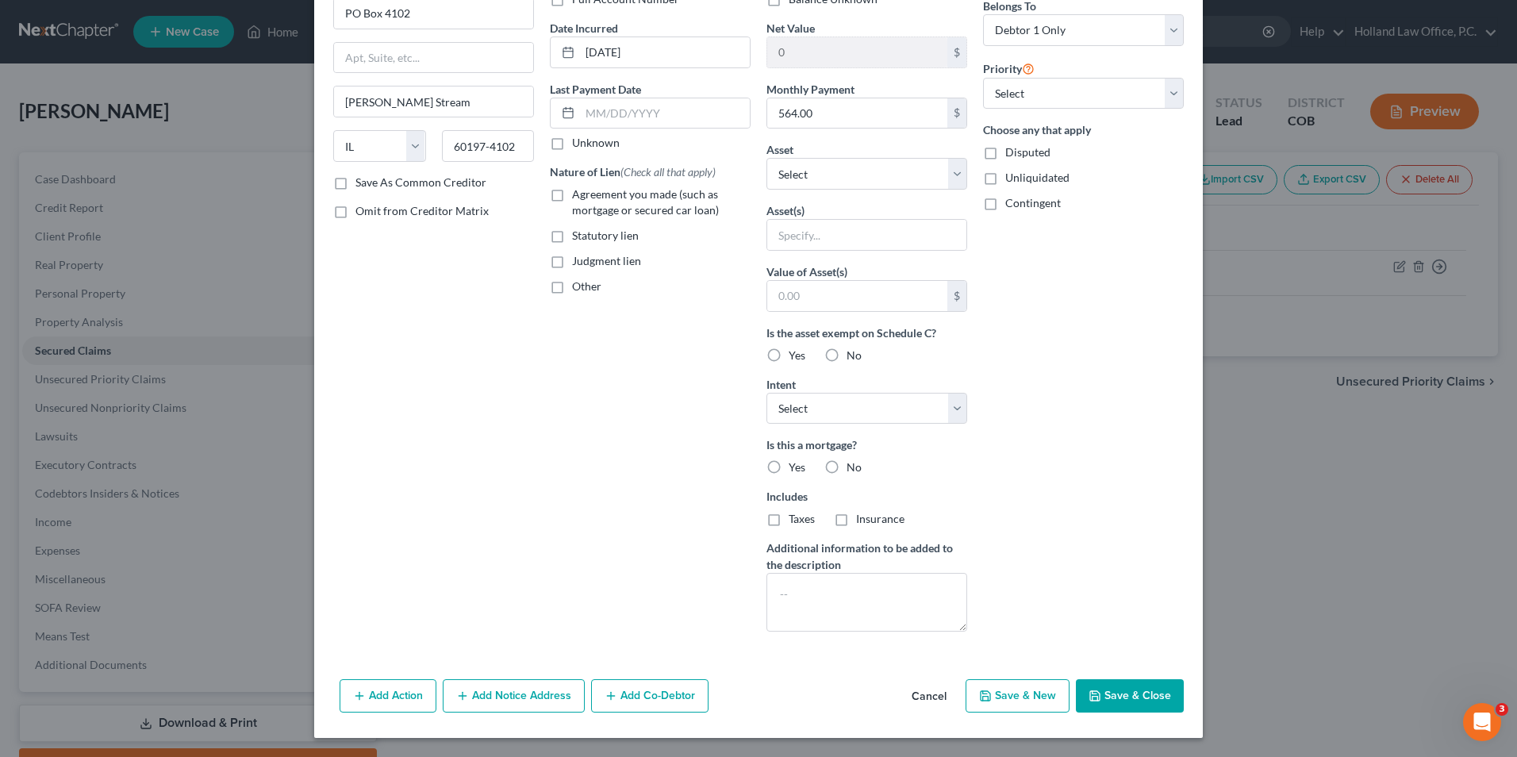
click at [1105, 685] on button "Save & Close" at bounding box center [1130, 695] width 108 height 33
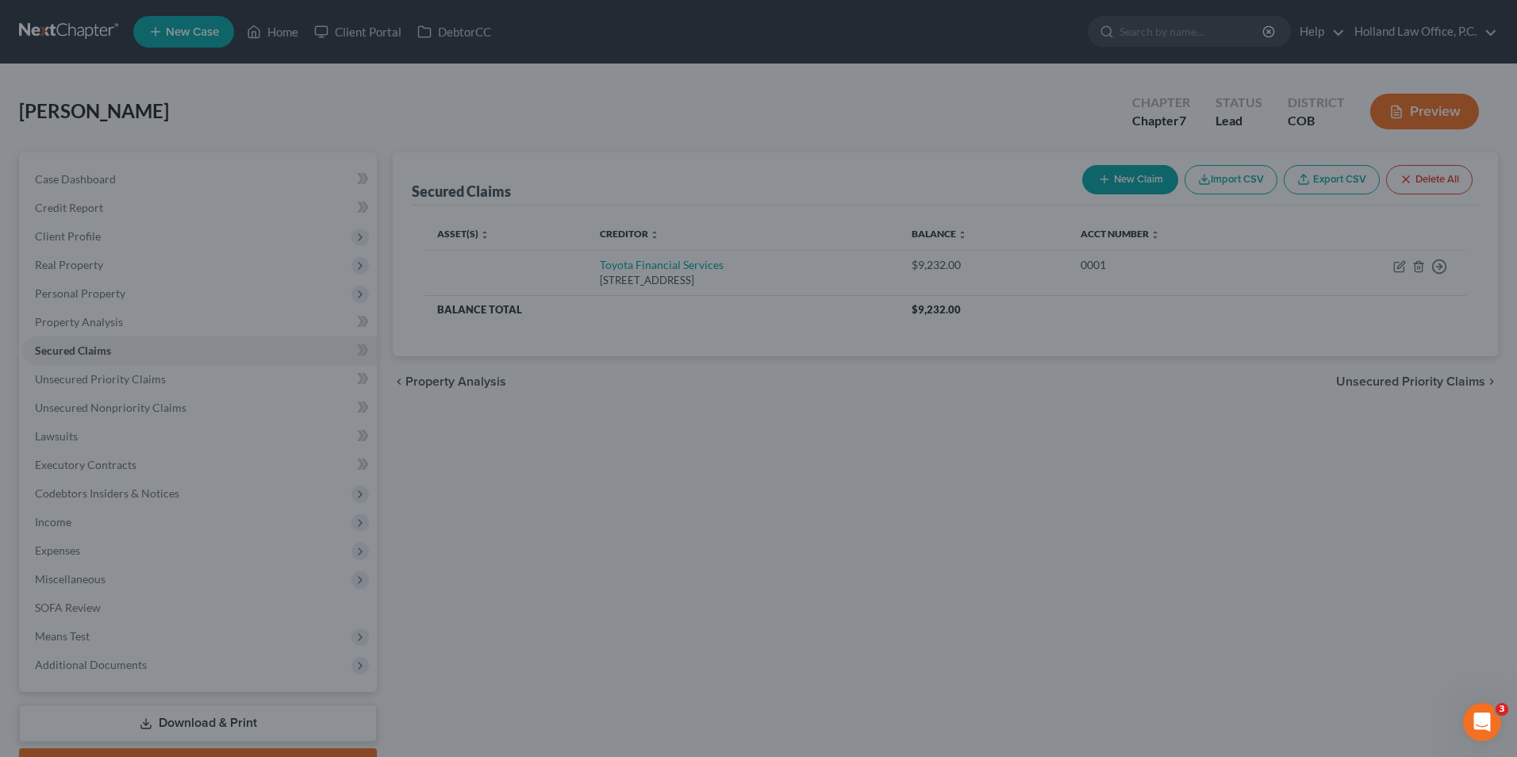
scroll to position [0, 0]
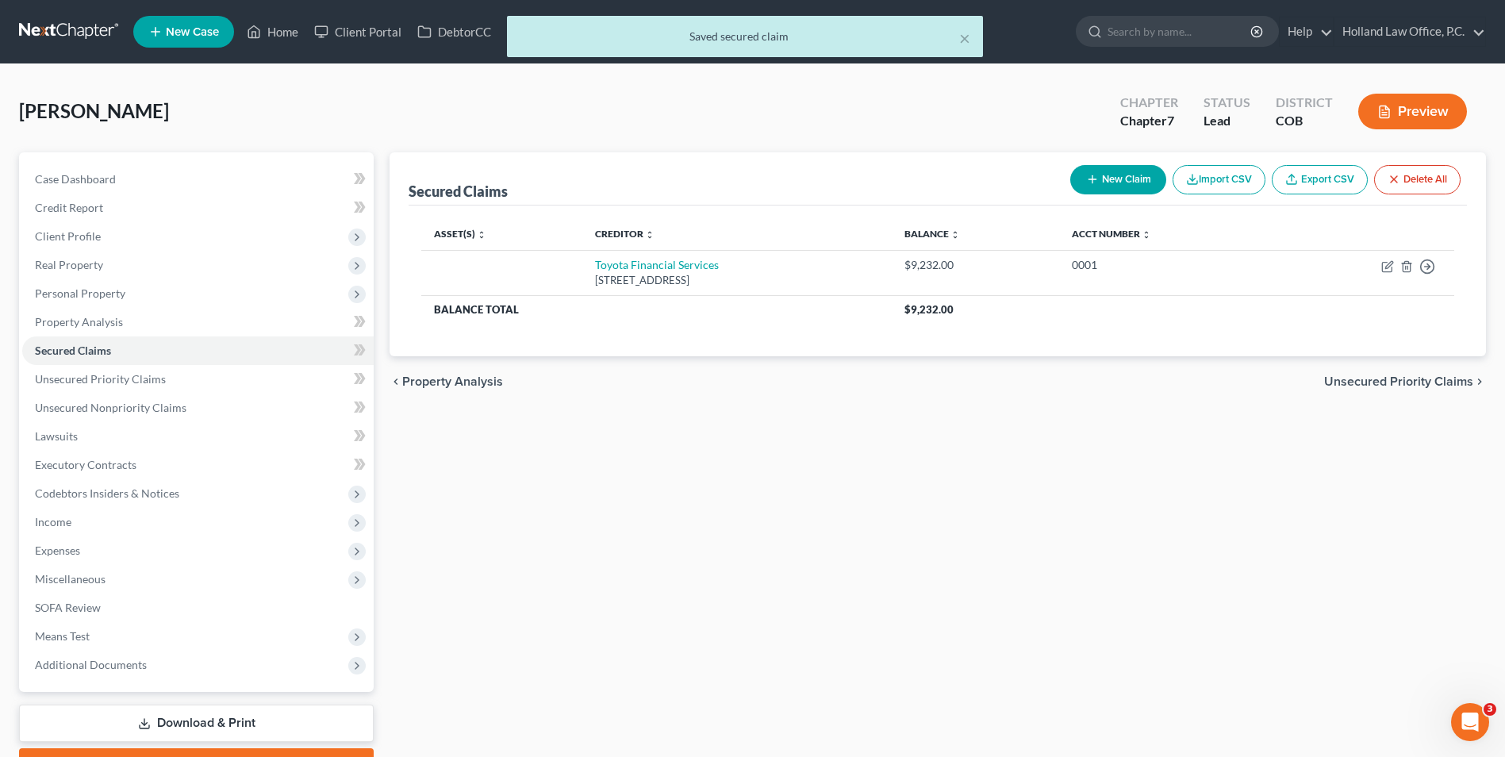
click at [1001, 560] on div "Secured Claims New Claim Import CSV Export CSV Delete All Asset(s) expand_more …" at bounding box center [938, 467] width 1113 height 631
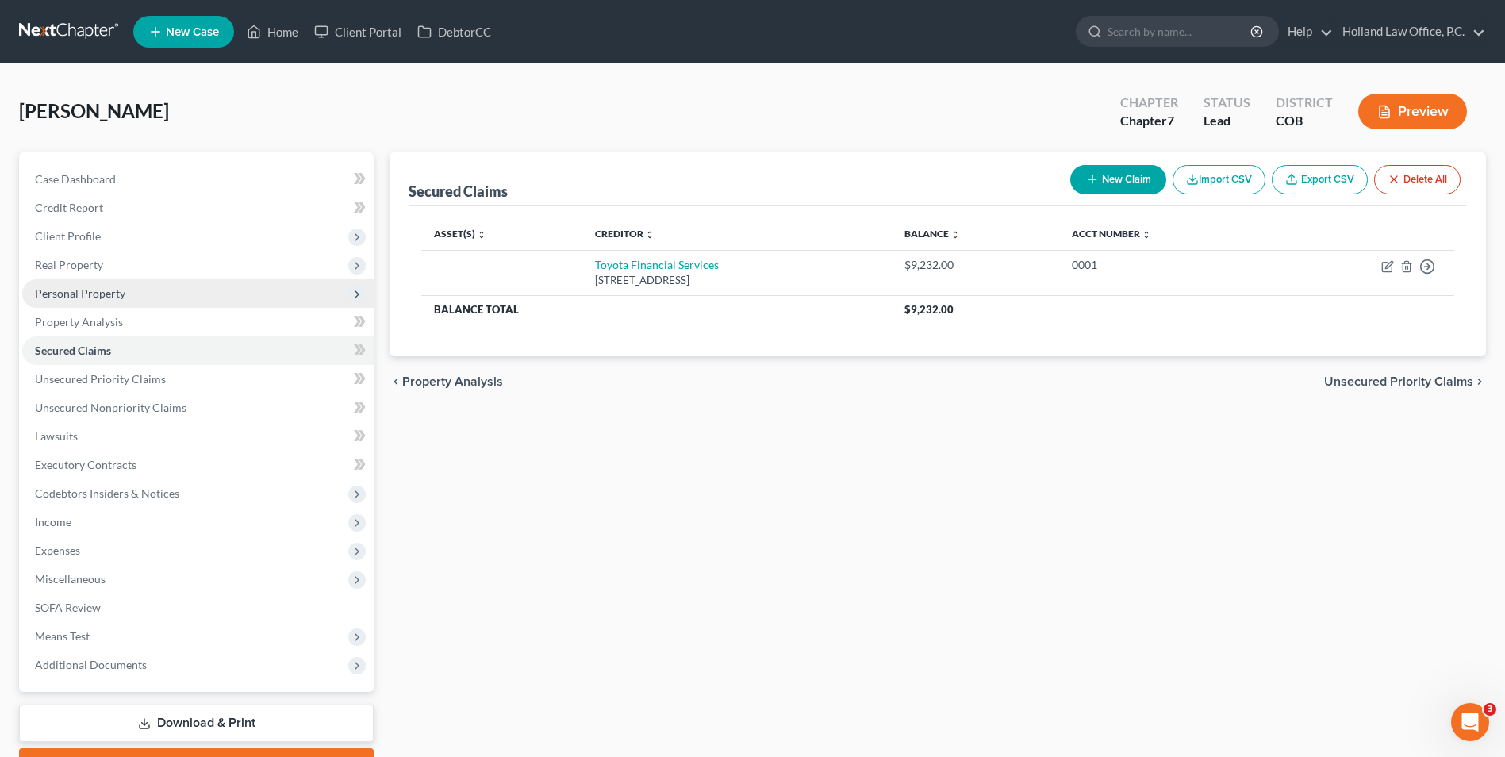
click at [77, 302] on span "Personal Property" at bounding box center [198, 293] width 352 height 29
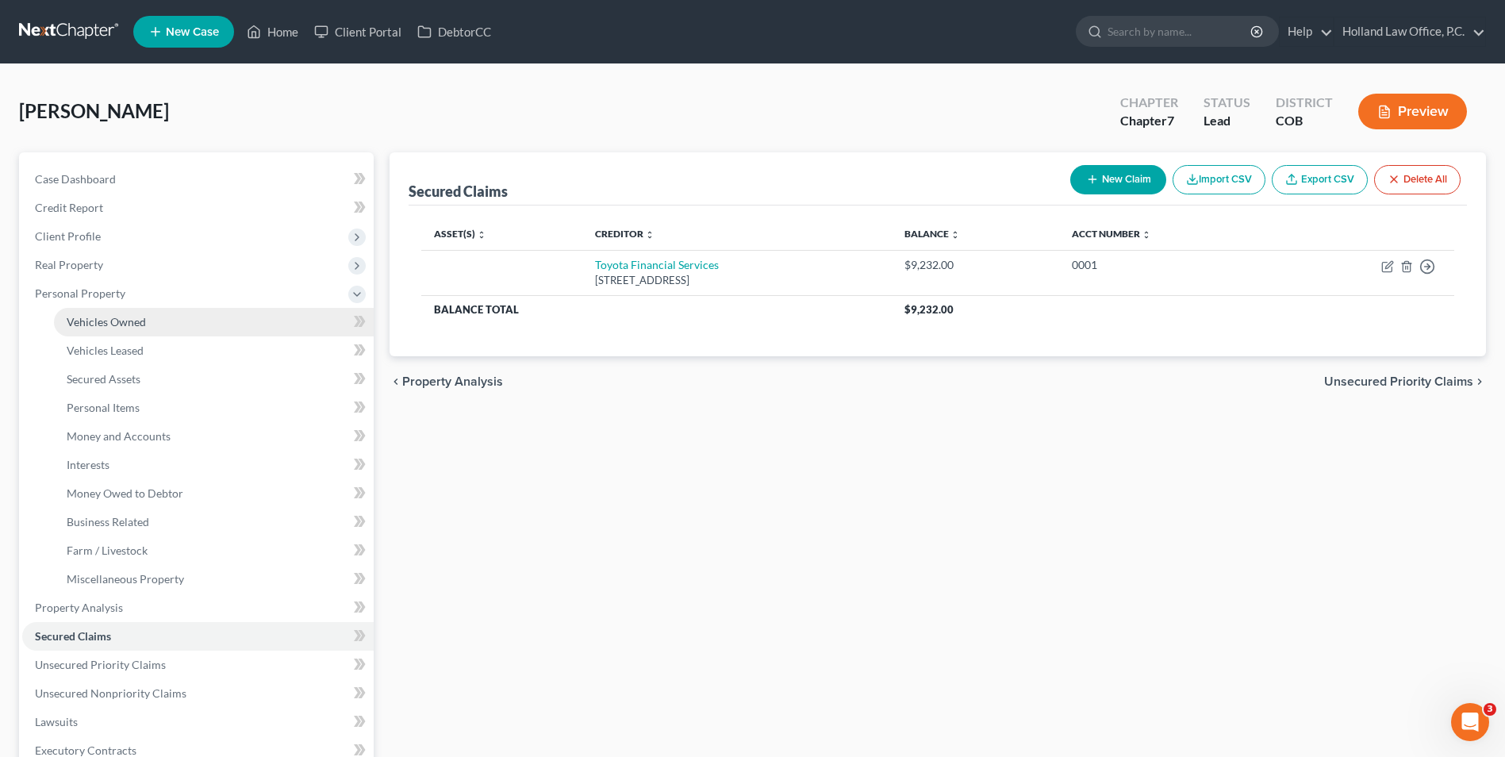
click at [132, 324] on span "Vehicles Owned" at bounding box center [106, 321] width 79 height 13
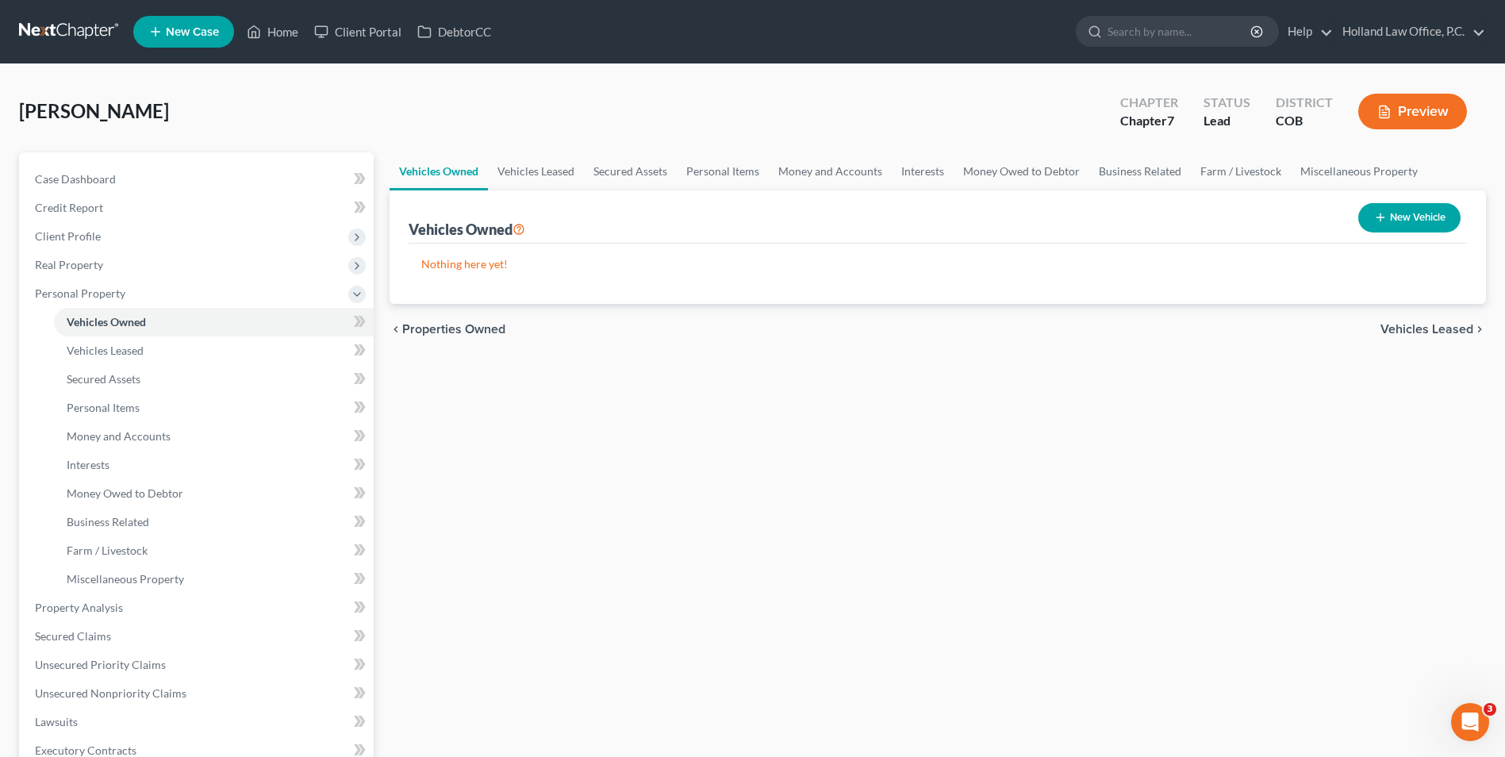
click at [1420, 209] on button "New Vehicle" at bounding box center [1410, 217] width 102 height 29
select select "0"
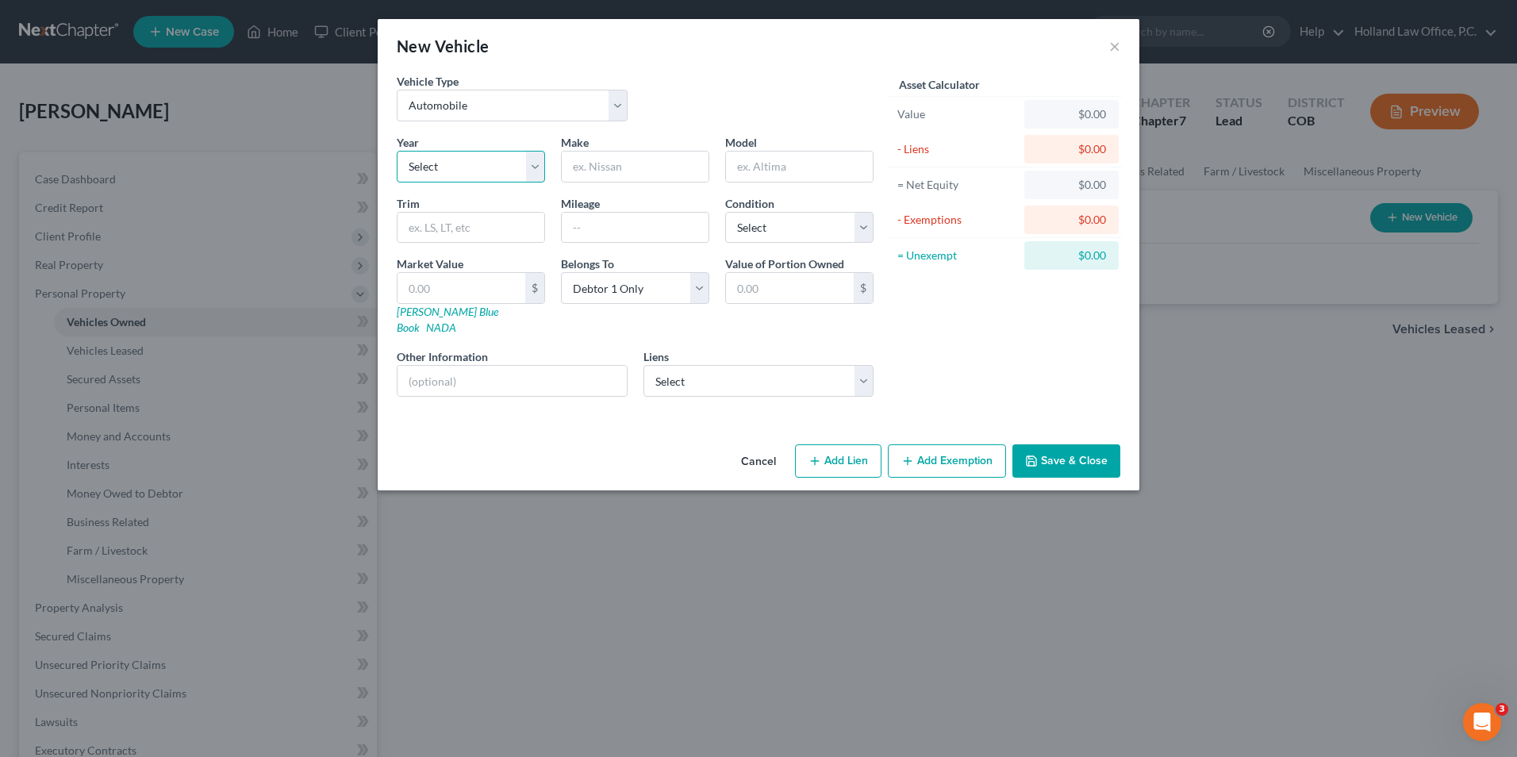
click at [486, 169] on select "Select 2026 2025 2024 2023 2022 2021 2020 2019 2018 2017 2016 2015 2014 2013 20…" at bounding box center [471, 167] width 148 height 32
click at [397, 151] on select "Select 2026 2025 2024 2023 2022 2021 2020 2019 2018 2017 2016 2015 2014 2013 20…" at bounding box center [471, 167] width 148 height 32
click at [469, 172] on select "Select 2026 2025 2024 2023 2022 2021 2020 2019 2018 2017 2016 2015 2014 2013 20…" at bounding box center [471, 167] width 148 height 32
select select "6"
click at [397, 151] on select "Select 2026 2025 2024 2023 2022 2021 2020 2019 2018 2017 2016 2015 2014 2013 20…" at bounding box center [471, 167] width 148 height 32
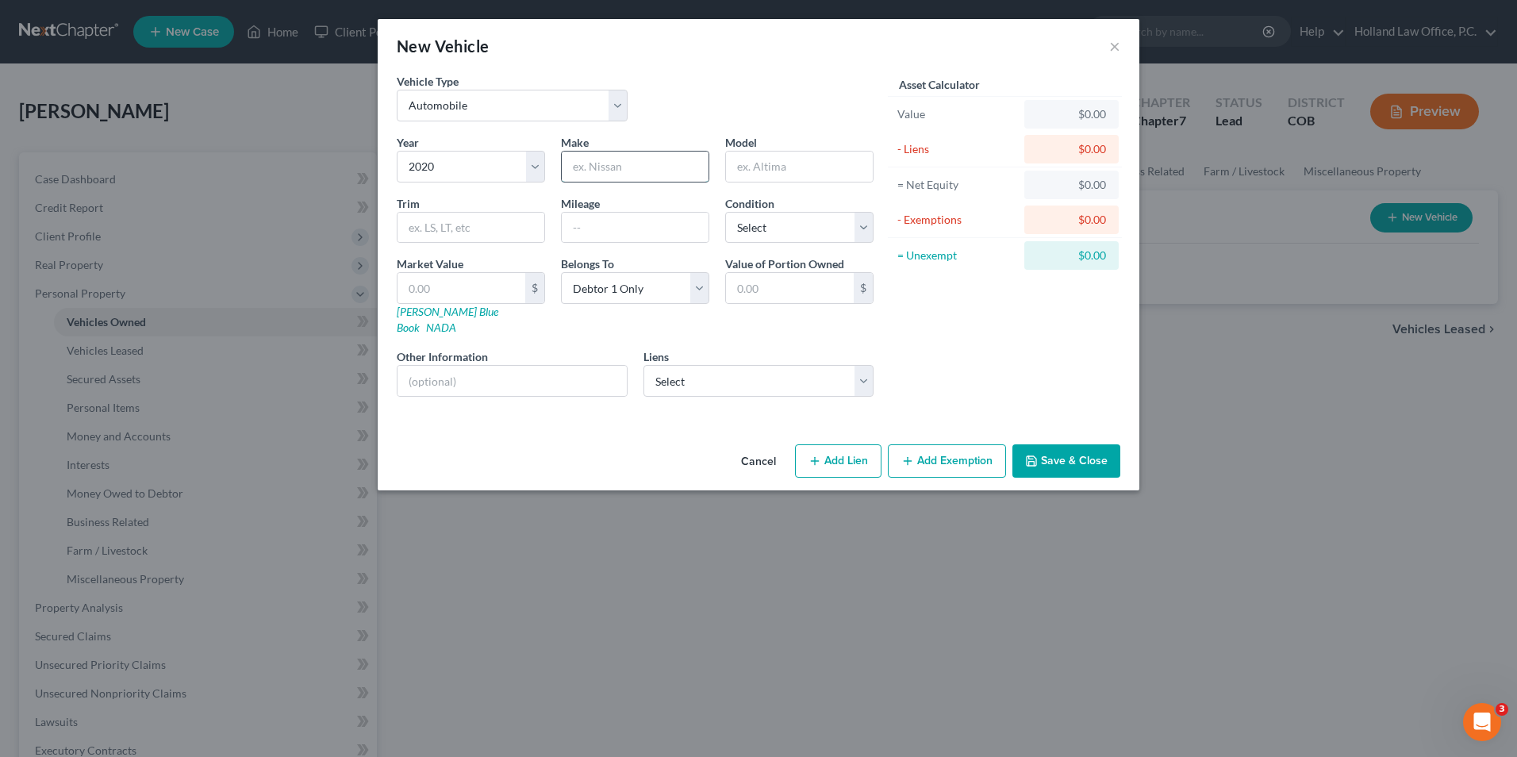
click at [586, 167] on input "text" at bounding box center [635, 167] width 147 height 30
type input "Toyota"
type input "4 Runner"
type input "82000"
drag, startPoint x: 768, startPoint y: 219, endPoint x: 768, endPoint y: 242, distance: 23.0
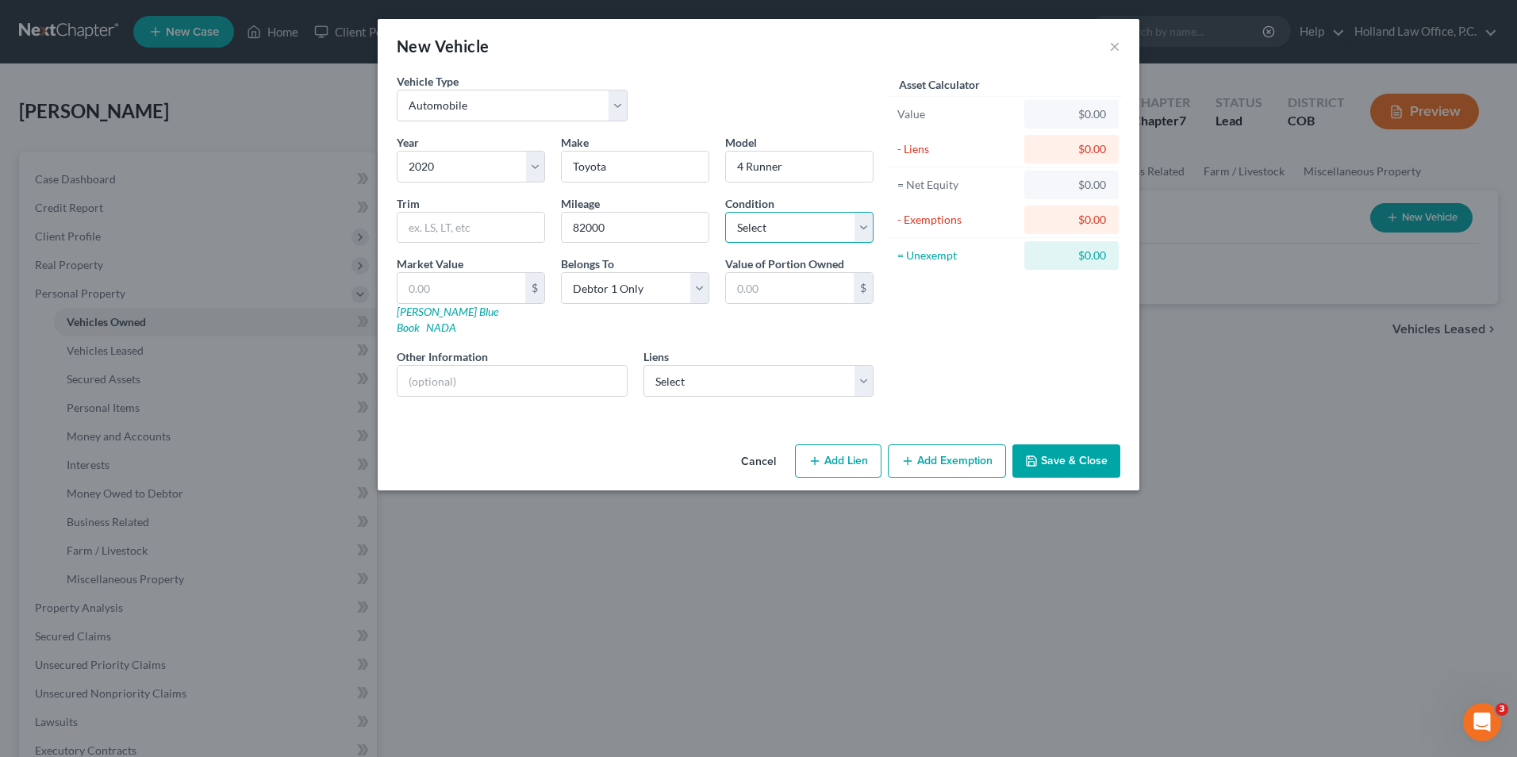
click at [768, 219] on select "Select Excellent Very Good Good Fair Poor" at bounding box center [799, 228] width 148 height 32
select select "2"
click at [725, 212] on select "Select Excellent Very Good Good Fair Poor" at bounding box center [799, 228] width 148 height 32
click at [498, 283] on input "text" at bounding box center [462, 288] width 128 height 30
type input "3"
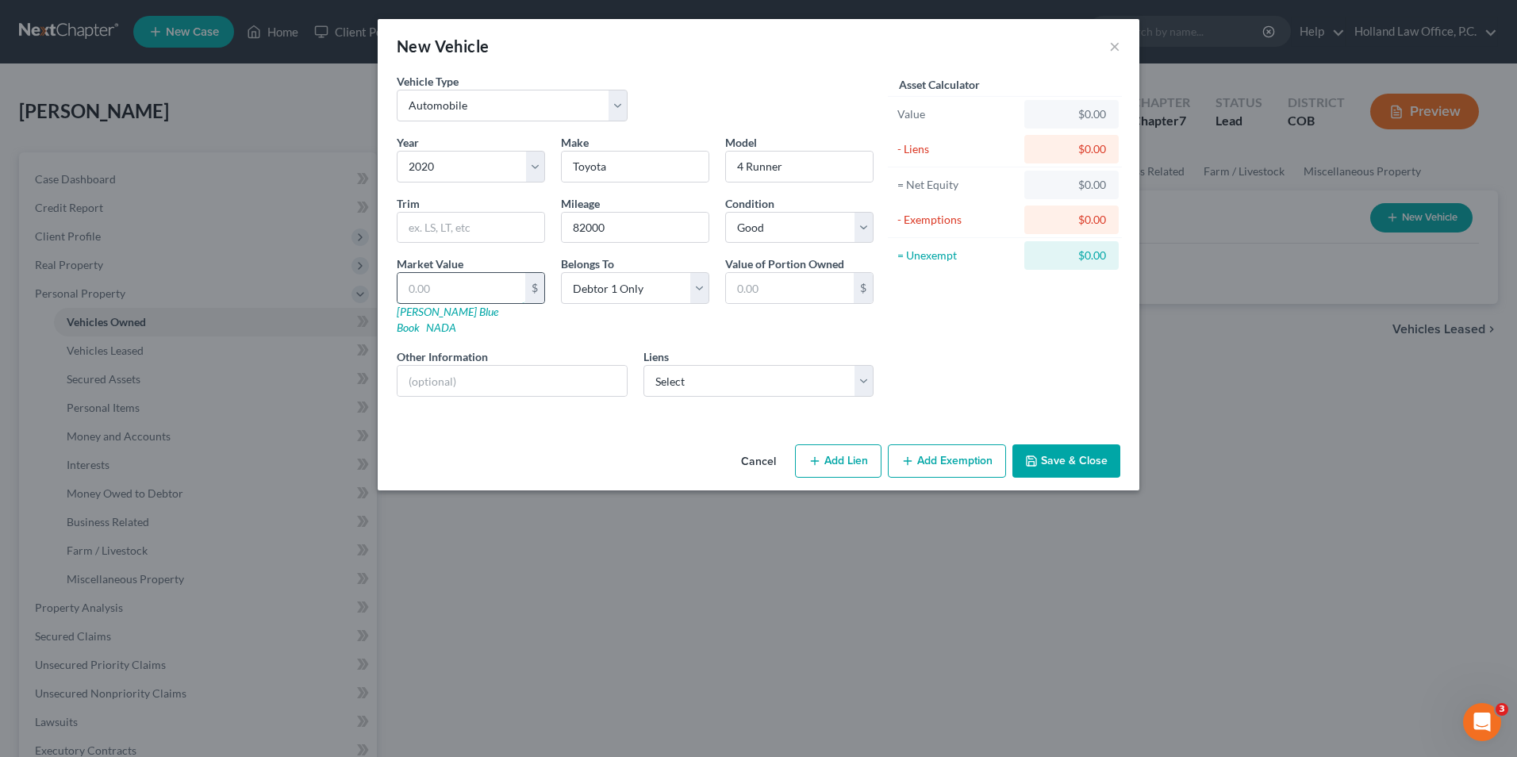
type input "3.00"
type input "32"
type input "32.00"
type input "325"
type input "325.00"
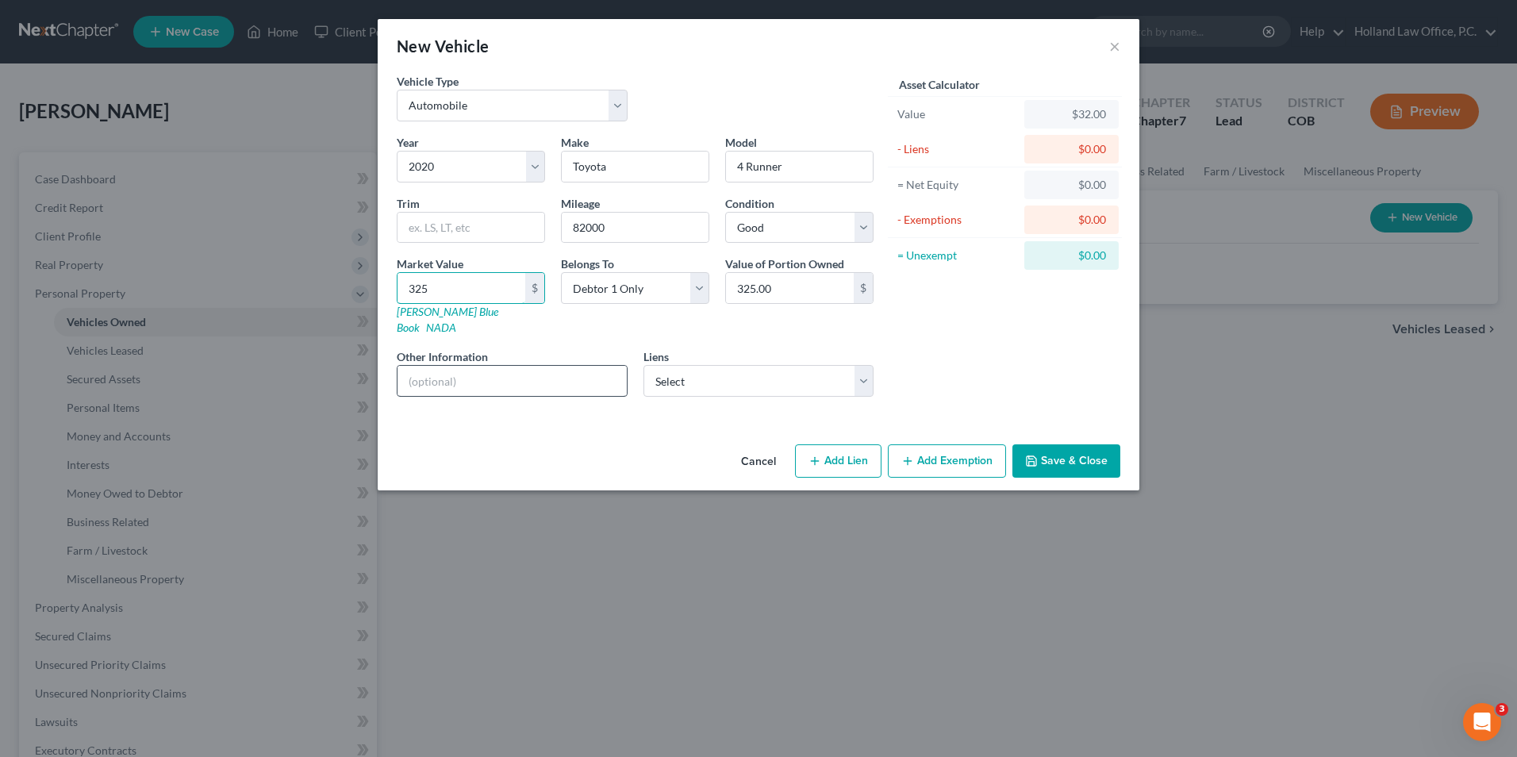
type input "3256"
type input "3,256.00"
type input "3,2566"
type input "32,566.00"
type input "32,566"
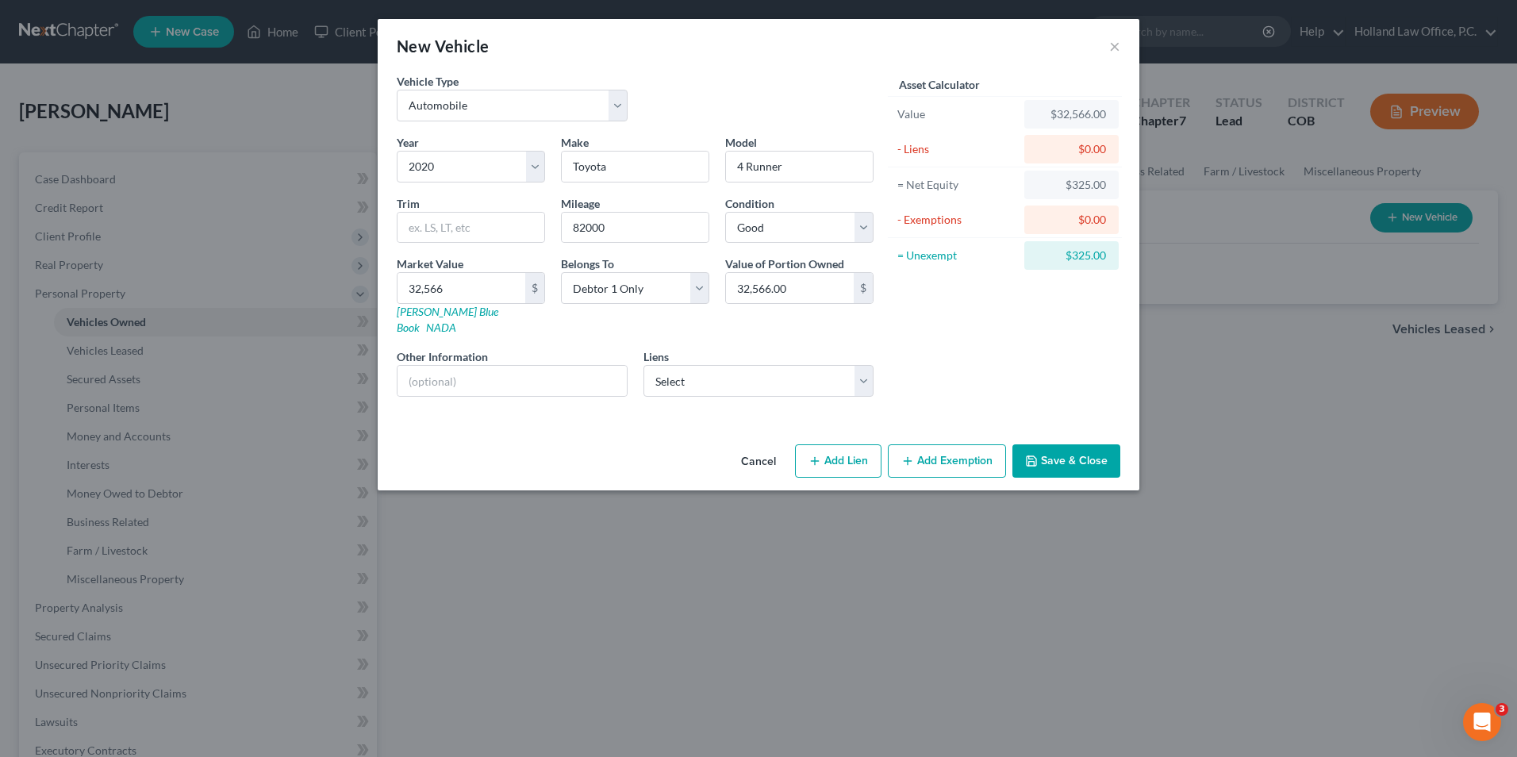
click at [847, 452] on button "Add Lien" at bounding box center [838, 460] width 87 height 33
select select "0"
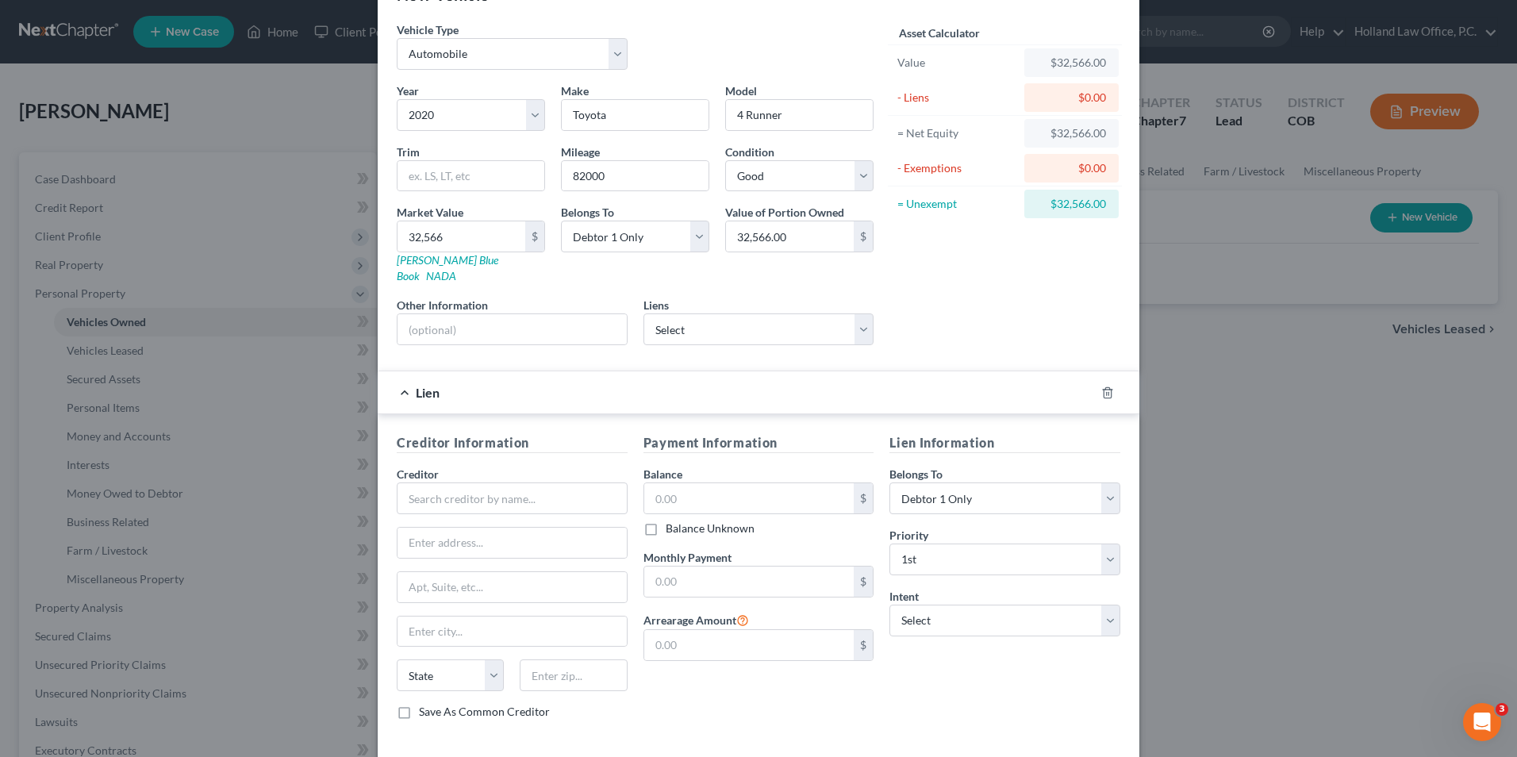
scroll to position [79, 0]
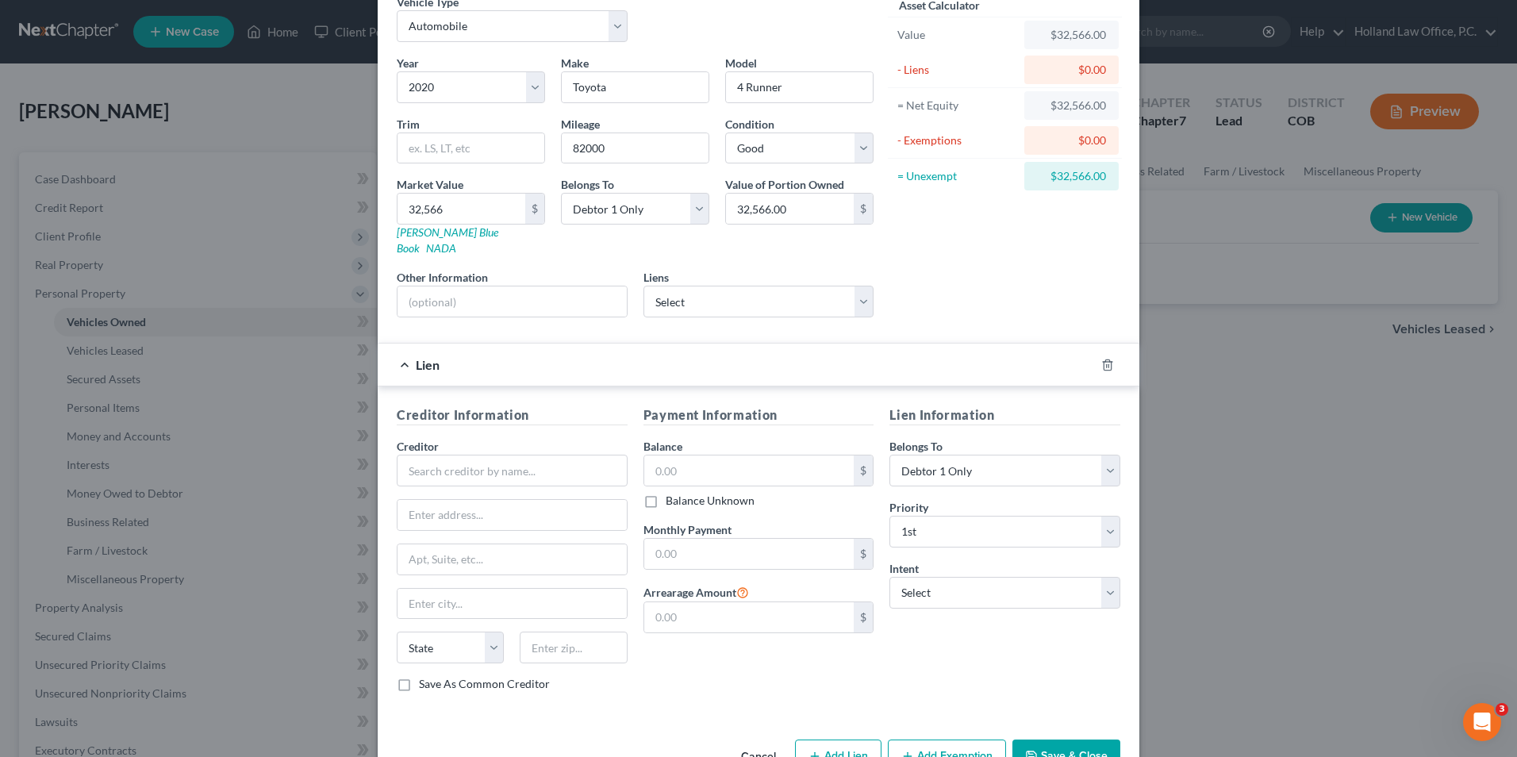
click at [1086, 344] on div "Lien" at bounding box center [736, 365] width 717 height 42
click at [793, 287] on select "Select Toyota Financial Services - $9,232.00" at bounding box center [759, 302] width 231 height 32
click at [775, 346] on div "Lien" at bounding box center [736, 365] width 717 height 42
click at [767, 288] on select "Select Toyota Financial Services - $9,232.00" at bounding box center [759, 302] width 231 height 32
select select "14"
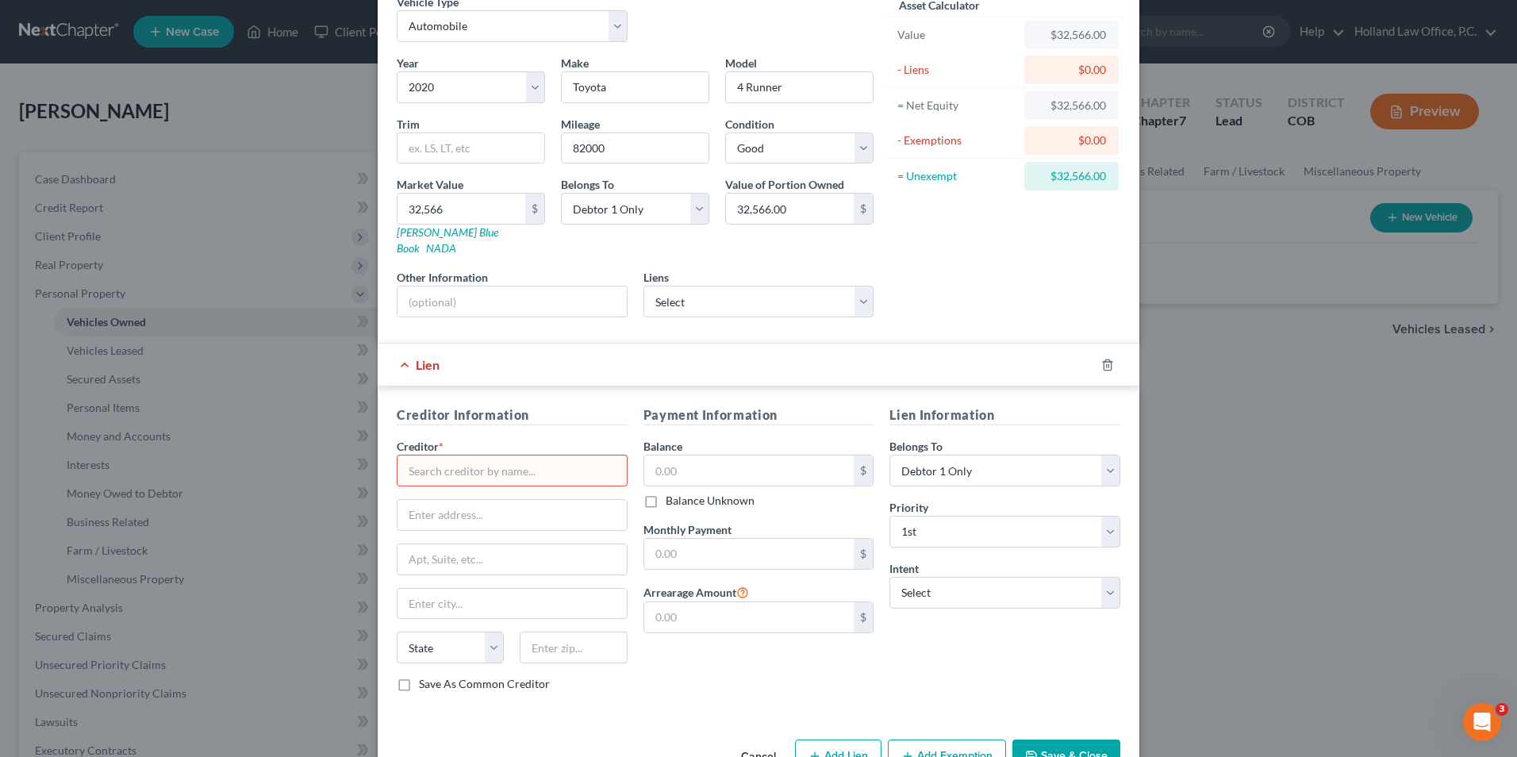
select select "0"
click at [1101, 359] on icon "button" at bounding box center [1107, 365] width 13 height 13
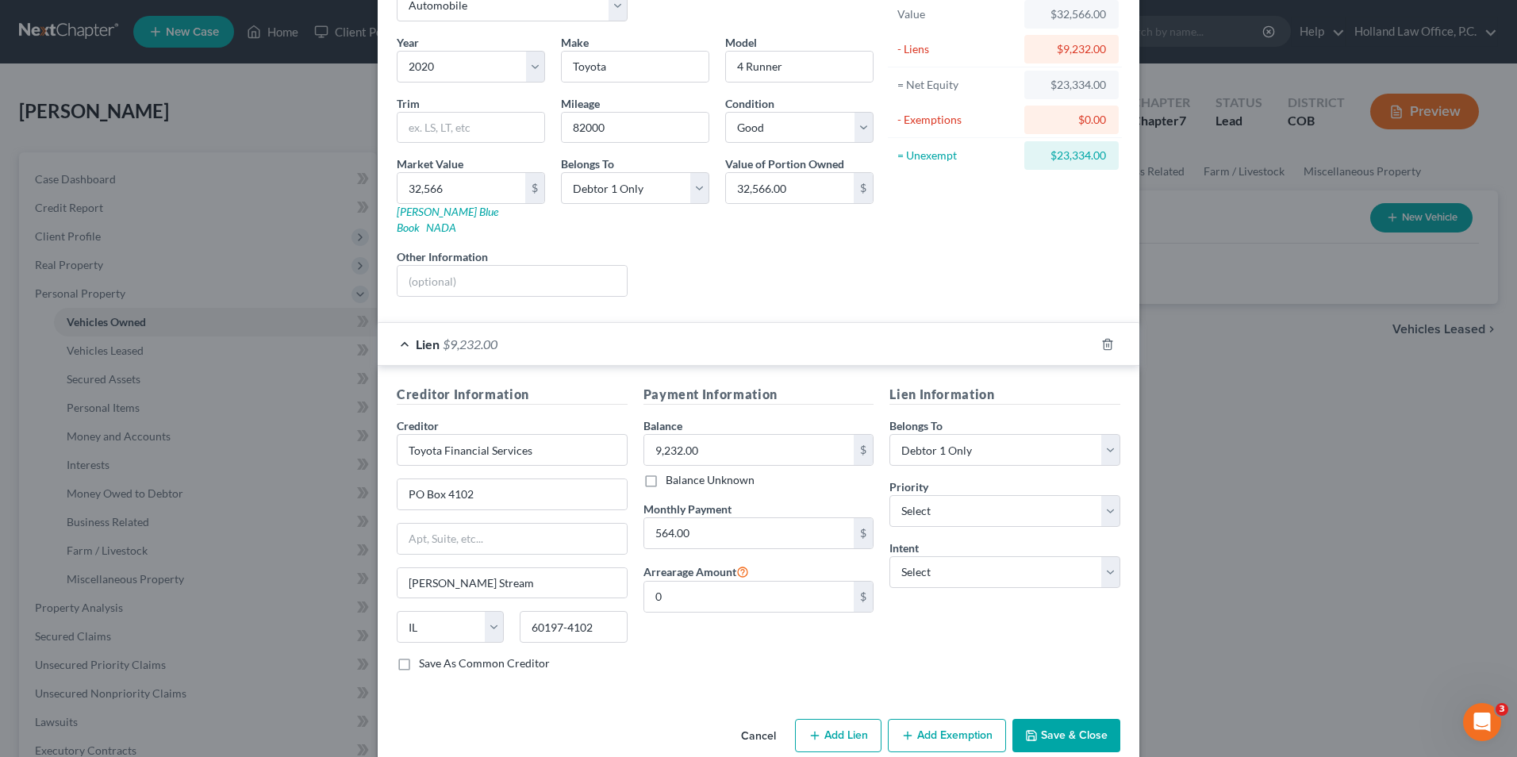
scroll to position [111, 0]
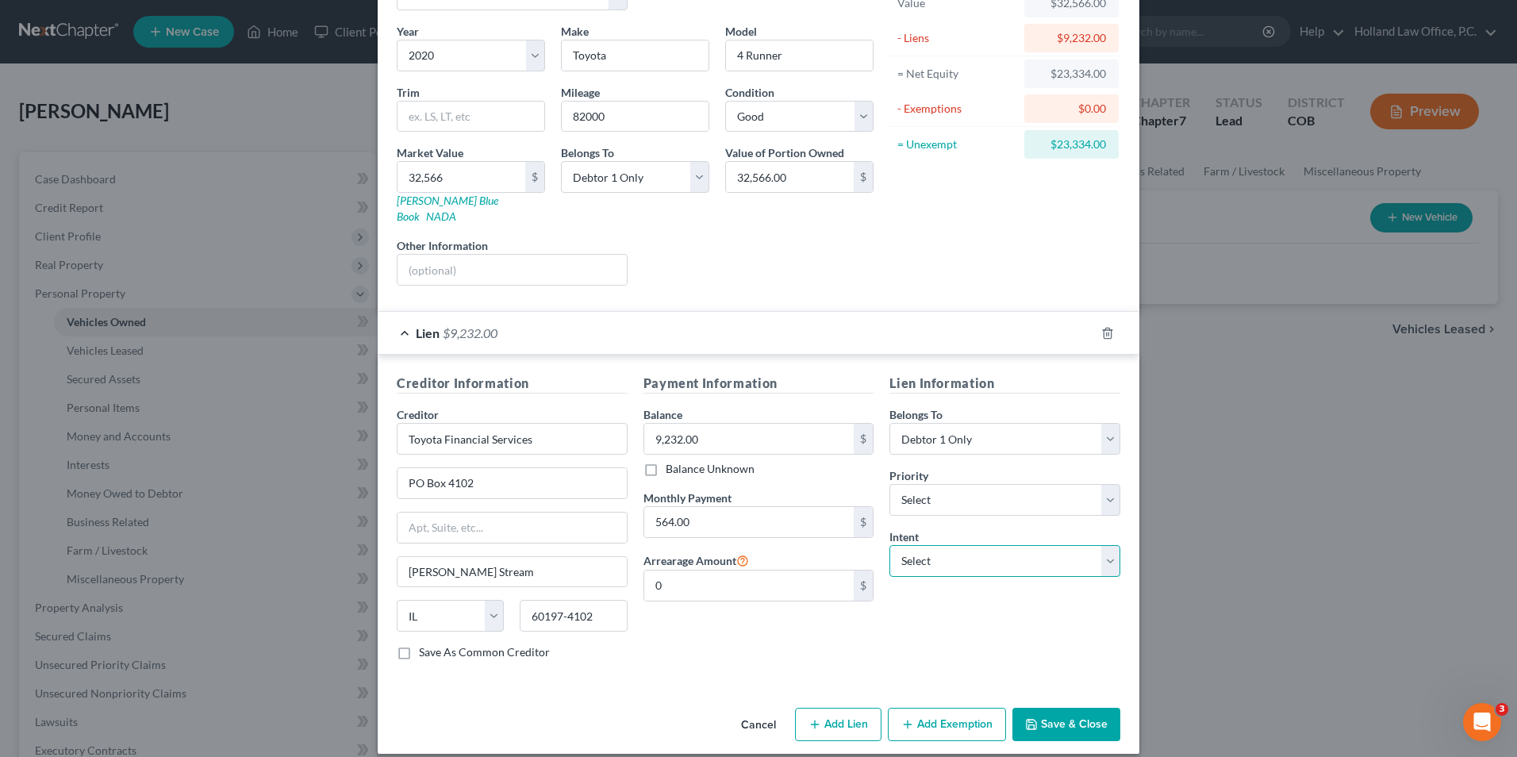
click at [987, 545] on select "Select Surrender Redeem Reaffirm Avoid Other" at bounding box center [1005, 561] width 231 height 32
select select "4"
click at [890, 545] on select "Select Surrender Redeem Reaffirm Avoid Other" at bounding box center [1005, 561] width 231 height 32
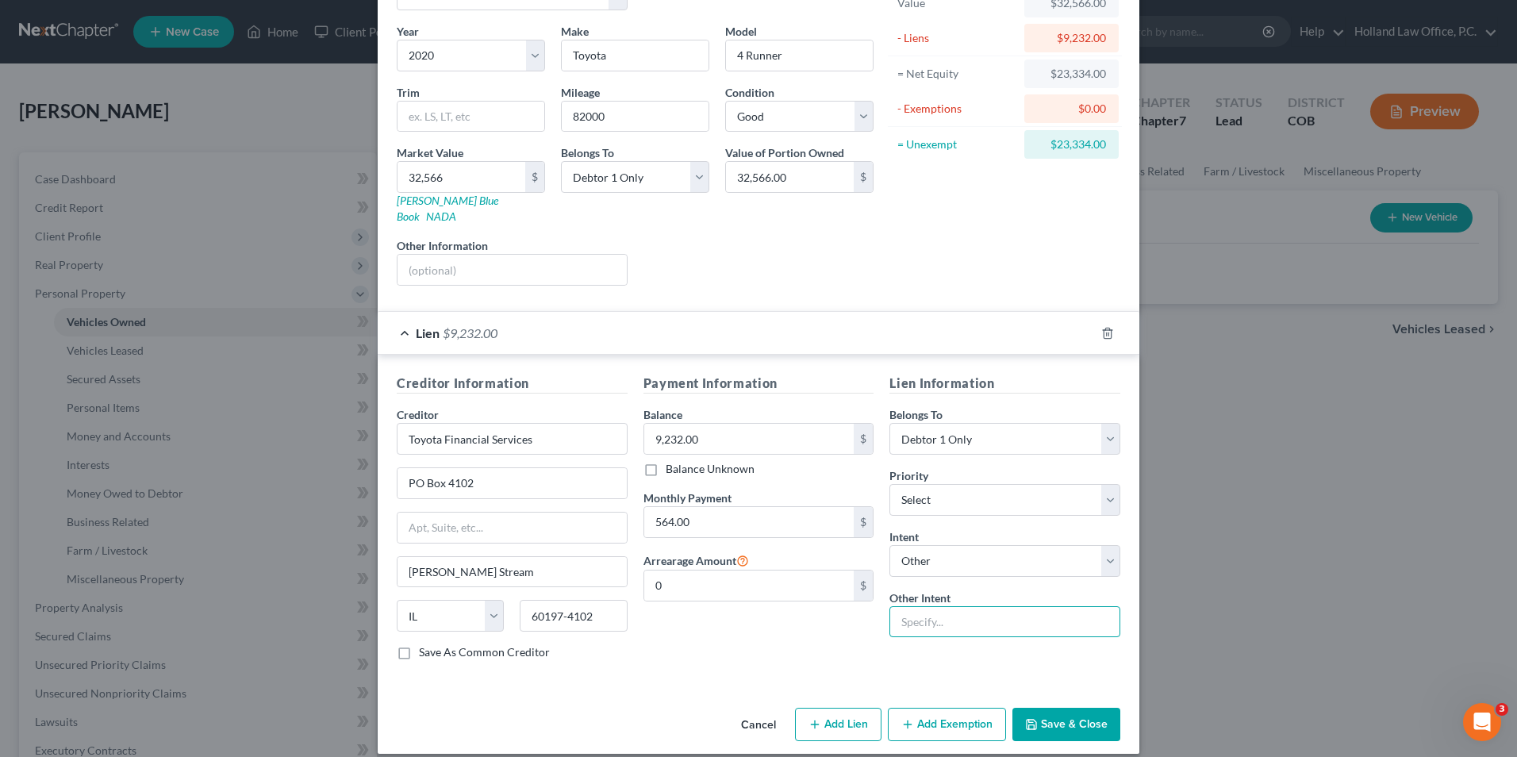
click at [933, 606] on input "text" at bounding box center [1005, 622] width 231 height 32
type input "Retain and Pay"
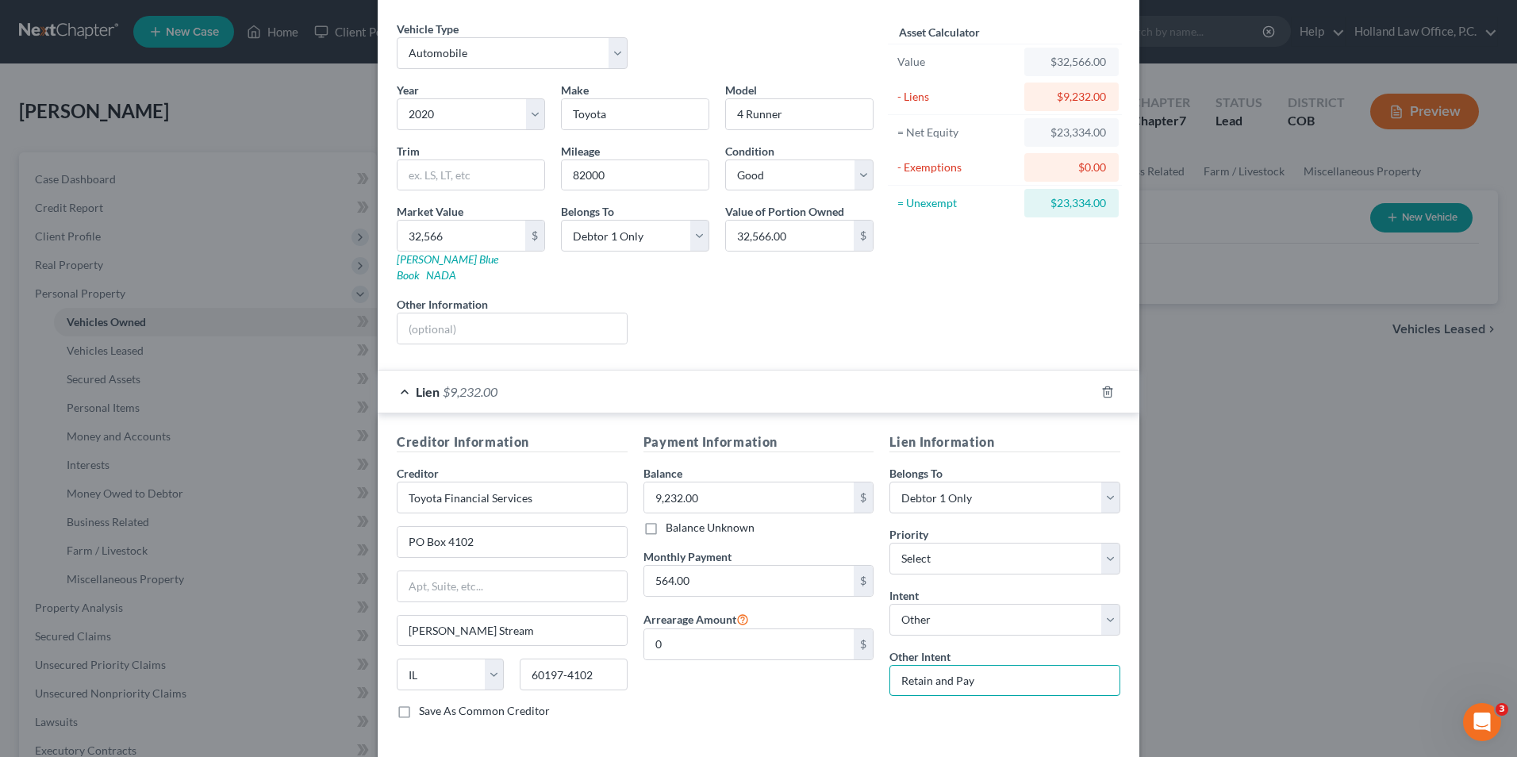
scroll to position [0, 0]
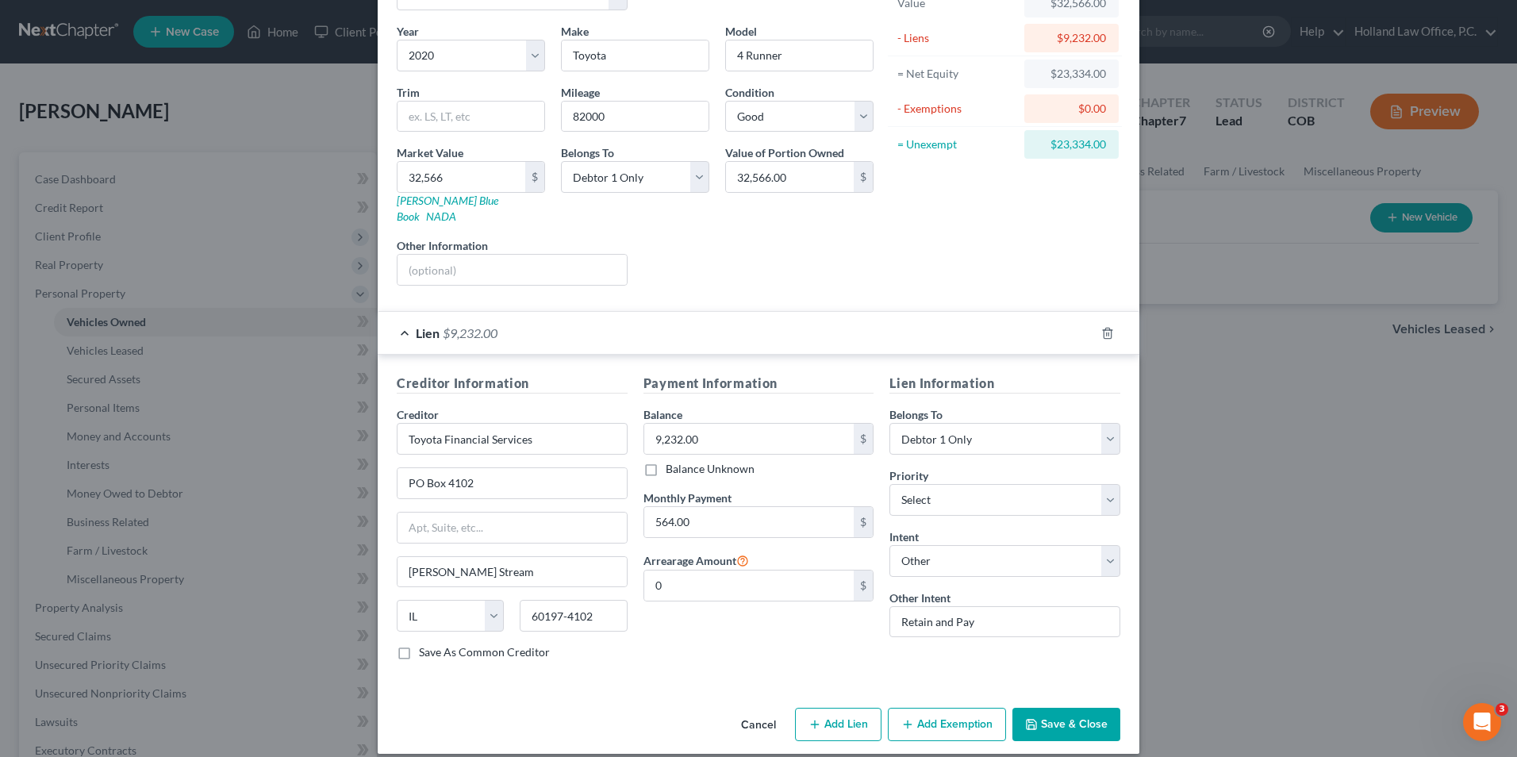
click at [947, 710] on button "Add Exemption" at bounding box center [947, 724] width 118 height 33
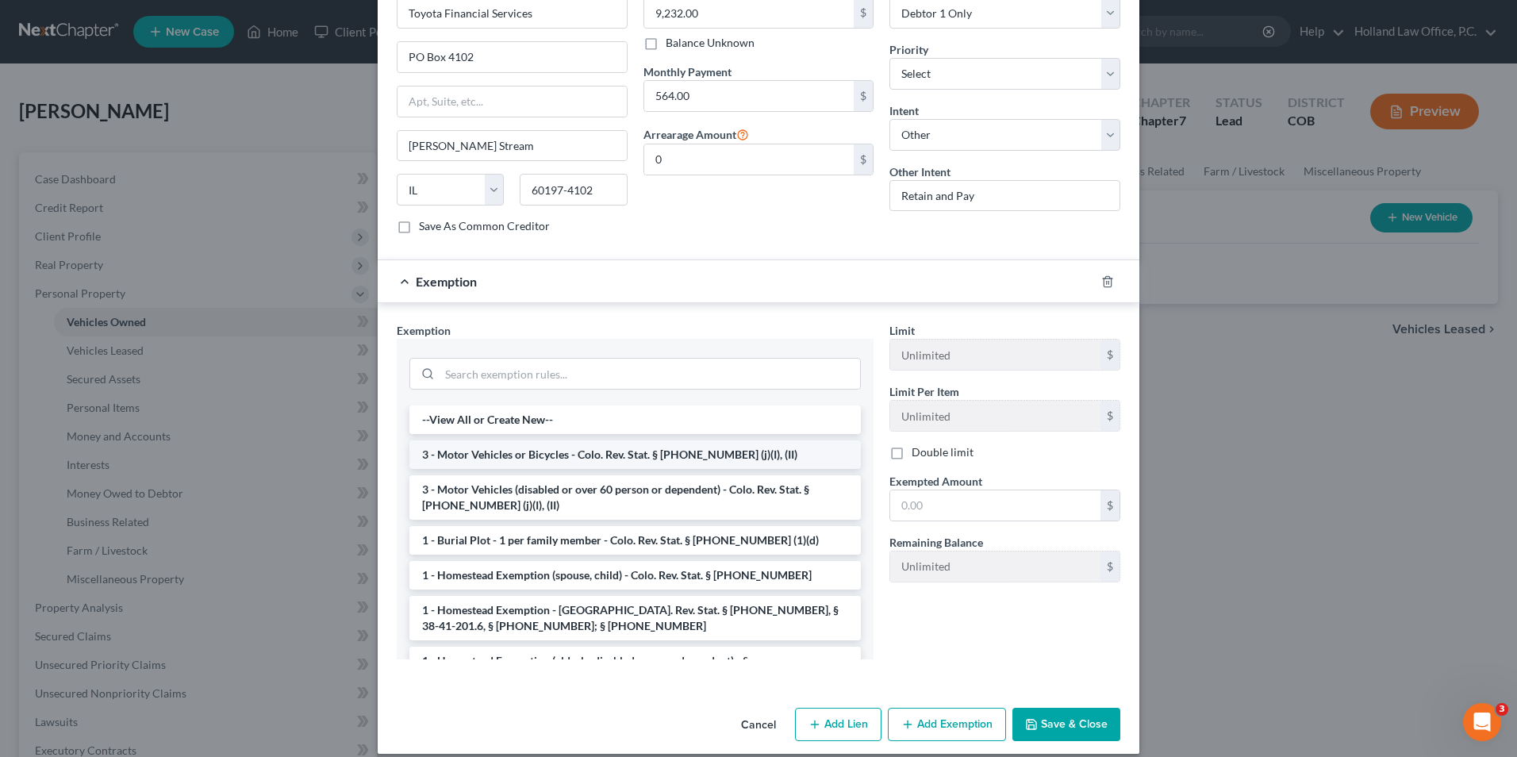
click at [521, 440] on li "3 - Motor Vehicles or Bicycles - Colo. Rev. Stat. § [PHONE_NUMBER] (j)(I), (II)" at bounding box center [635, 454] width 452 height 29
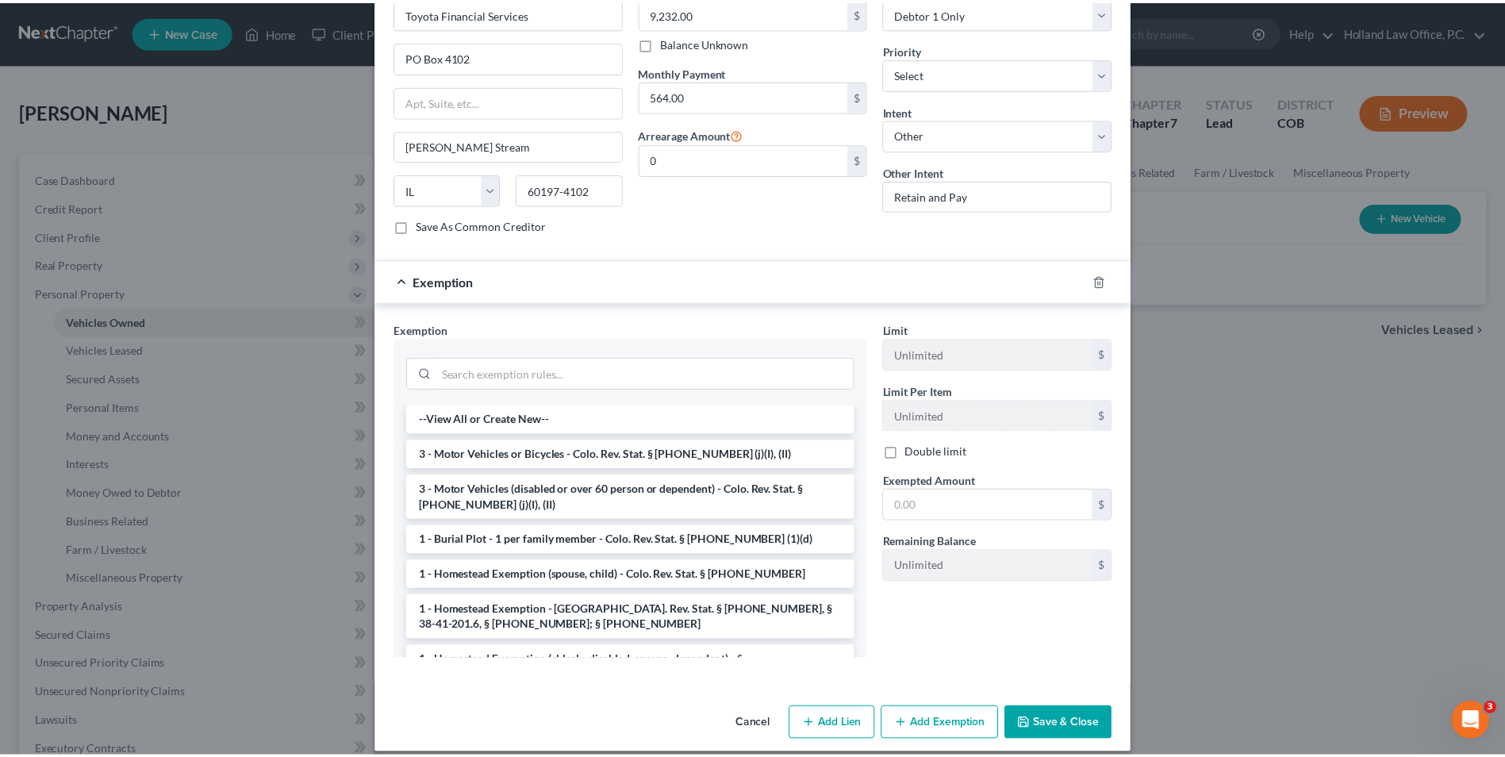
scroll to position [462, 0]
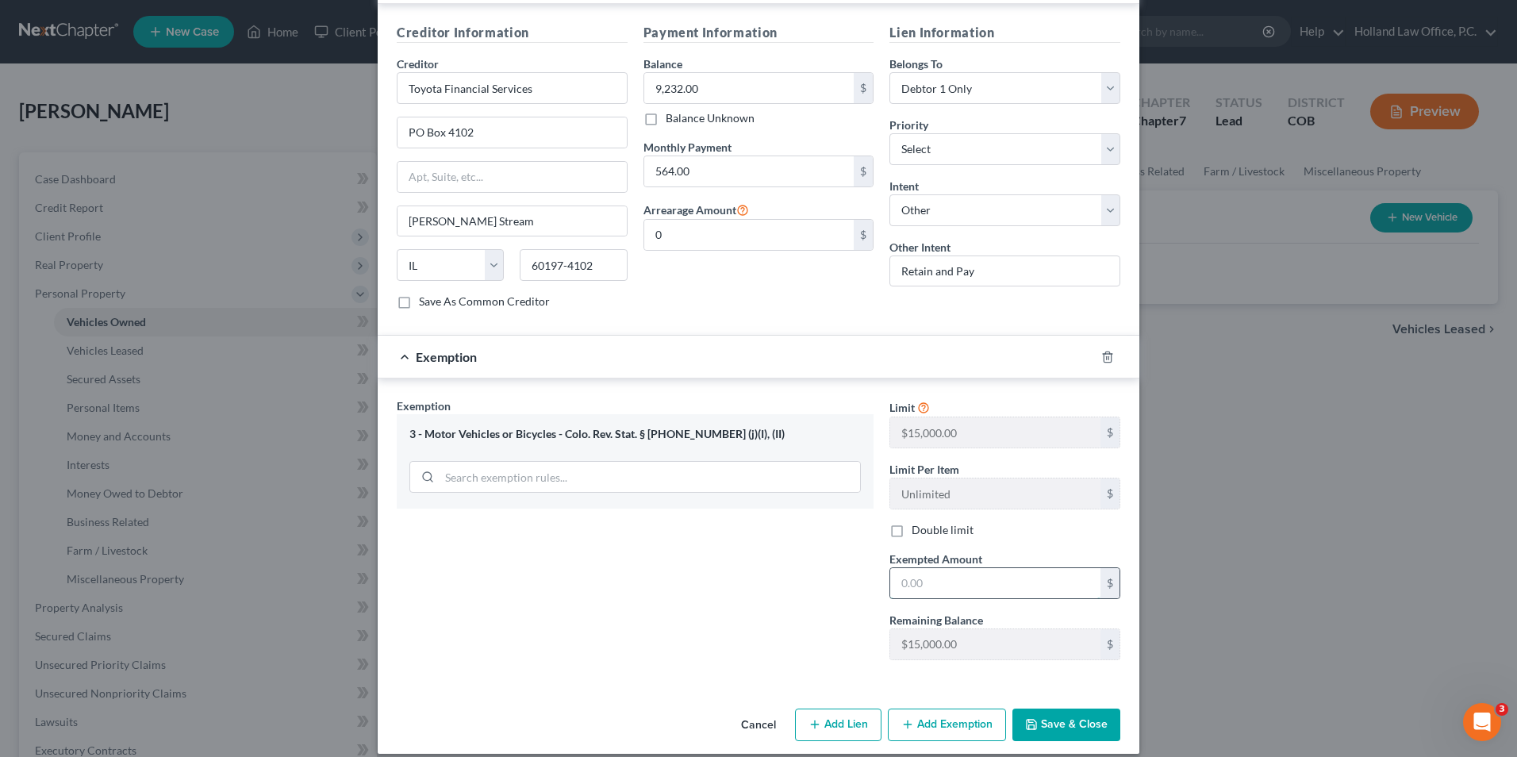
click at [951, 579] on input "text" at bounding box center [995, 583] width 210 height 30
click at [908, 568] on input "150,000.00" at bounding box center [995, 583] width 210 height 30
type input "15,000.00"
click at [1069, 709] on button "Save & Close" at bounding box center [1067, 725] width 108 height 33
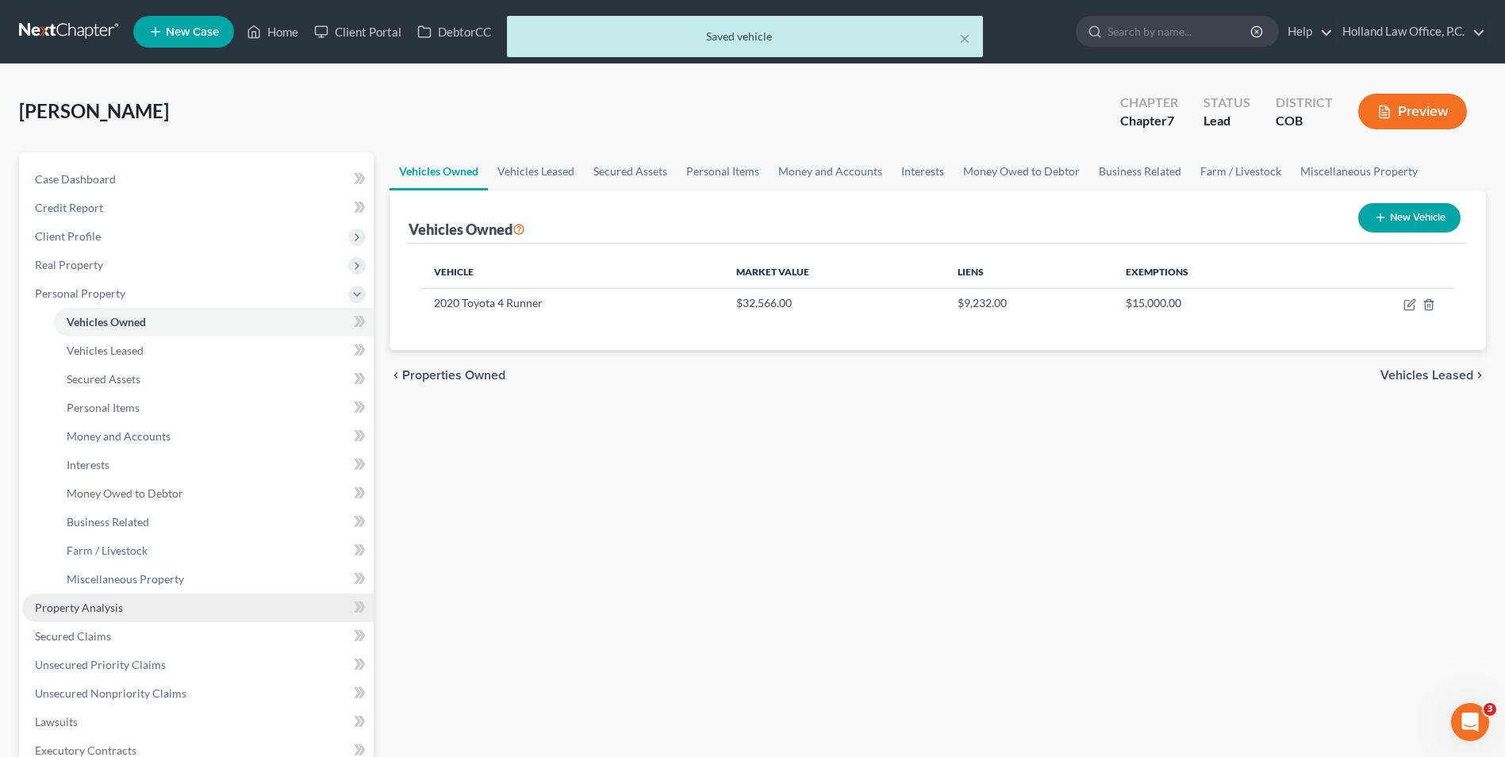
click at [90, 602] on span "Property Analysis" at bounding box center [79, 607] width 88 height 13
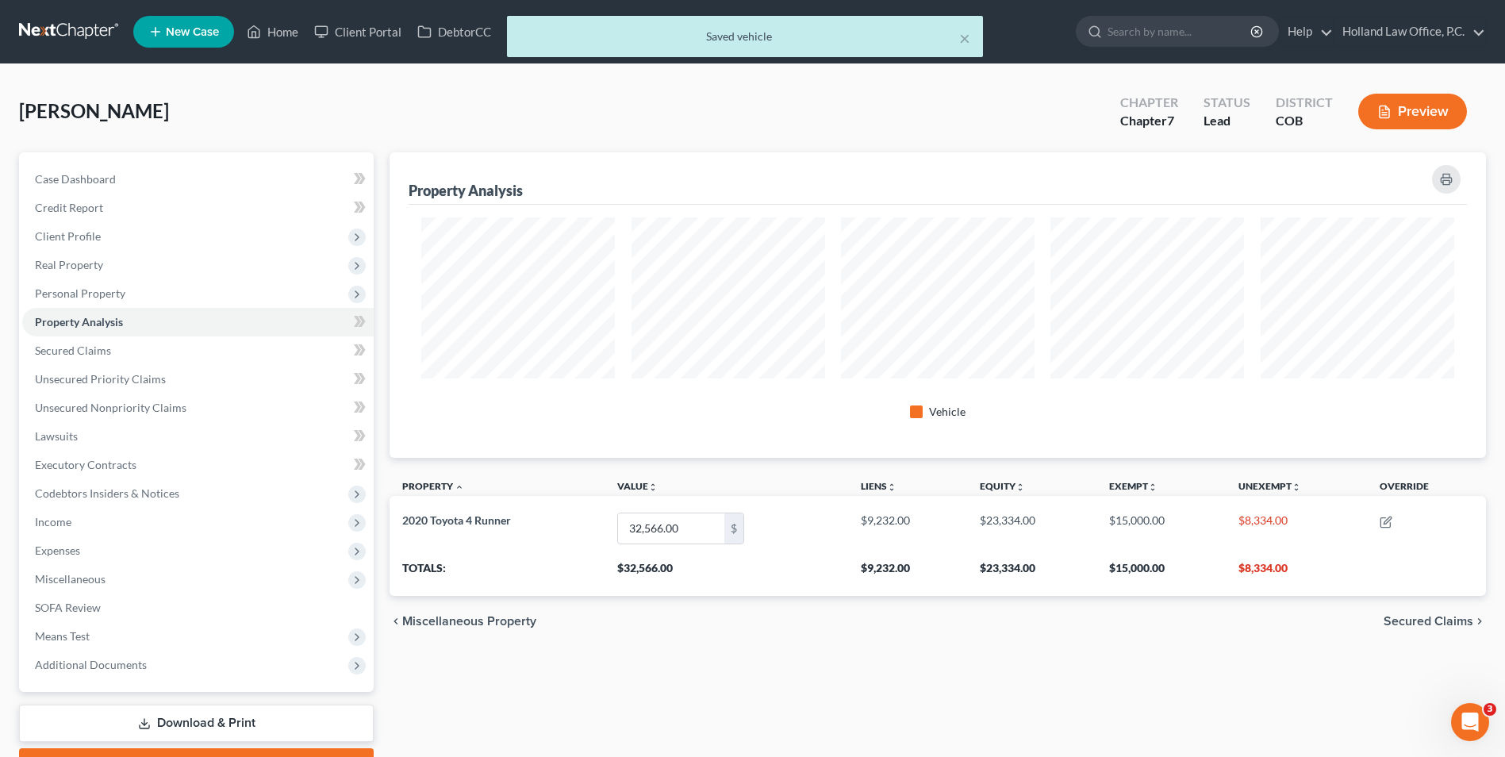
scroll to position [306, 1097]
drag, startPoint x: 1239, startPoint y: 561, endPoint x: 1304, endPoint y: 571, distance: 65.9
click at [1294, 571] on th "$8,334.00" at bounding box center [1296, 574] width 141 height 44
click at [1310, 571] on th "$8,334.00" at bounding box center [1296, 574] width 141 height 44
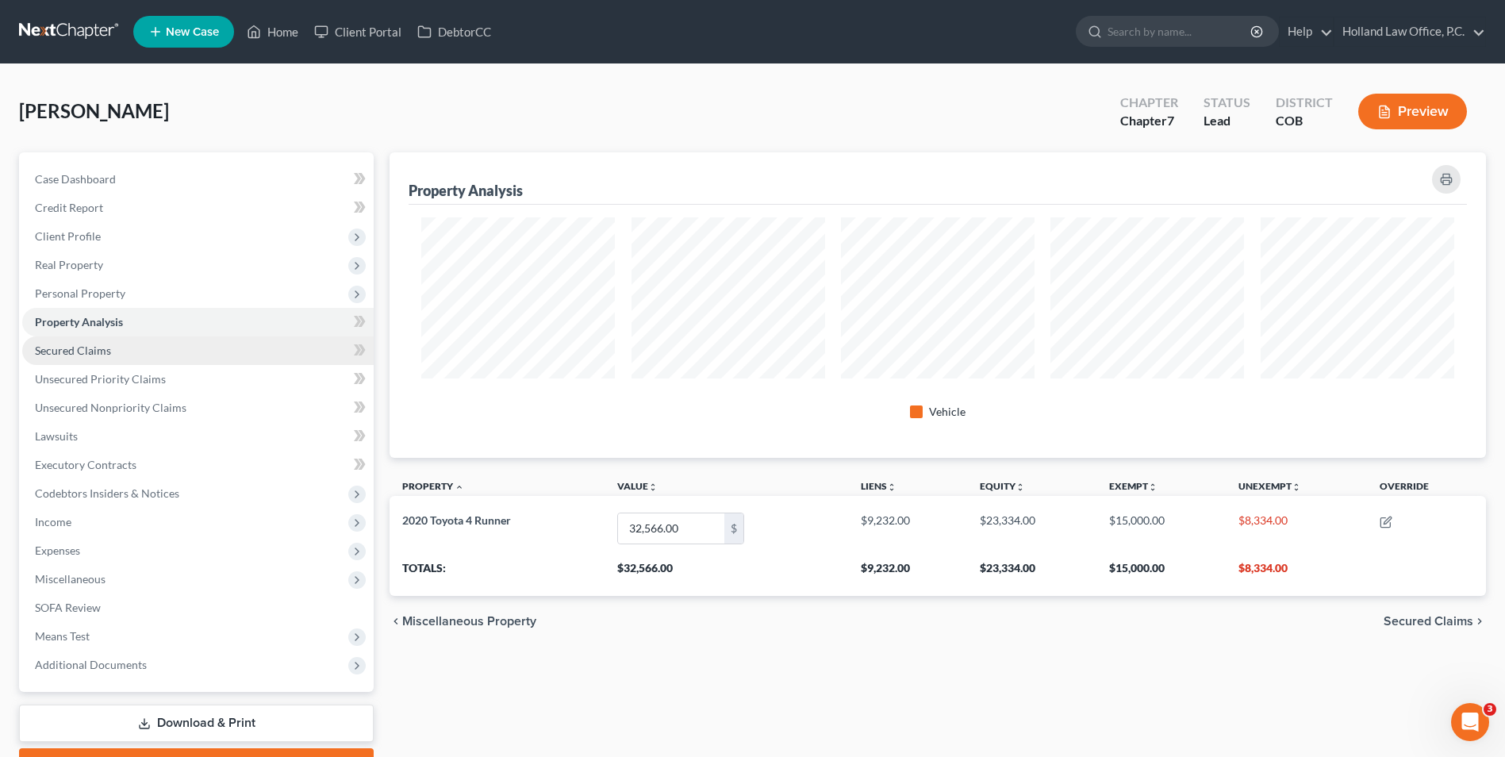
click at [93, 350] on span "Secured Claims" at bounding box center [73, 350] width 76 height 13
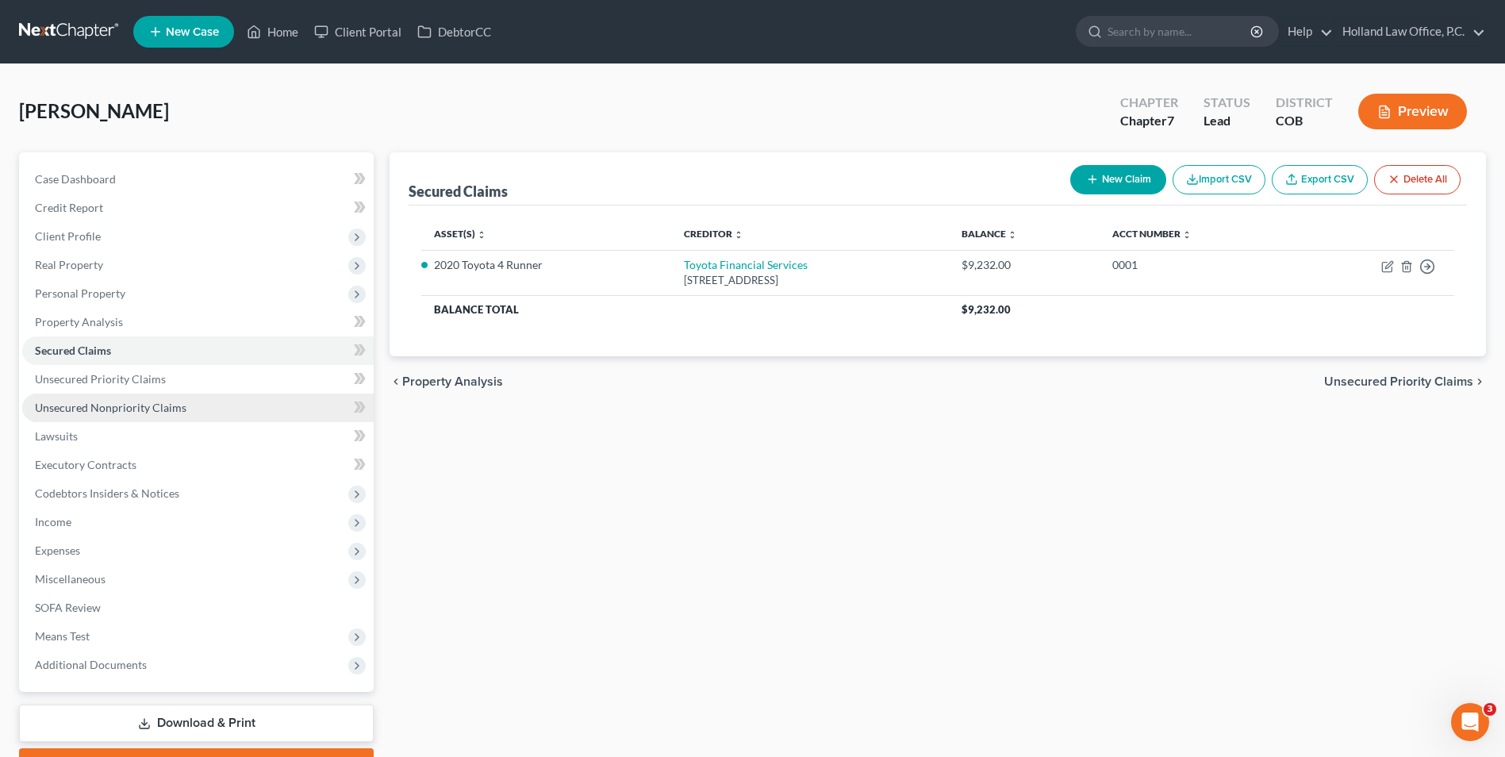
click at [147, 412] on span "Unsecured Nonpriority Claims" at bounding box center [111, 407] width 152 height 13
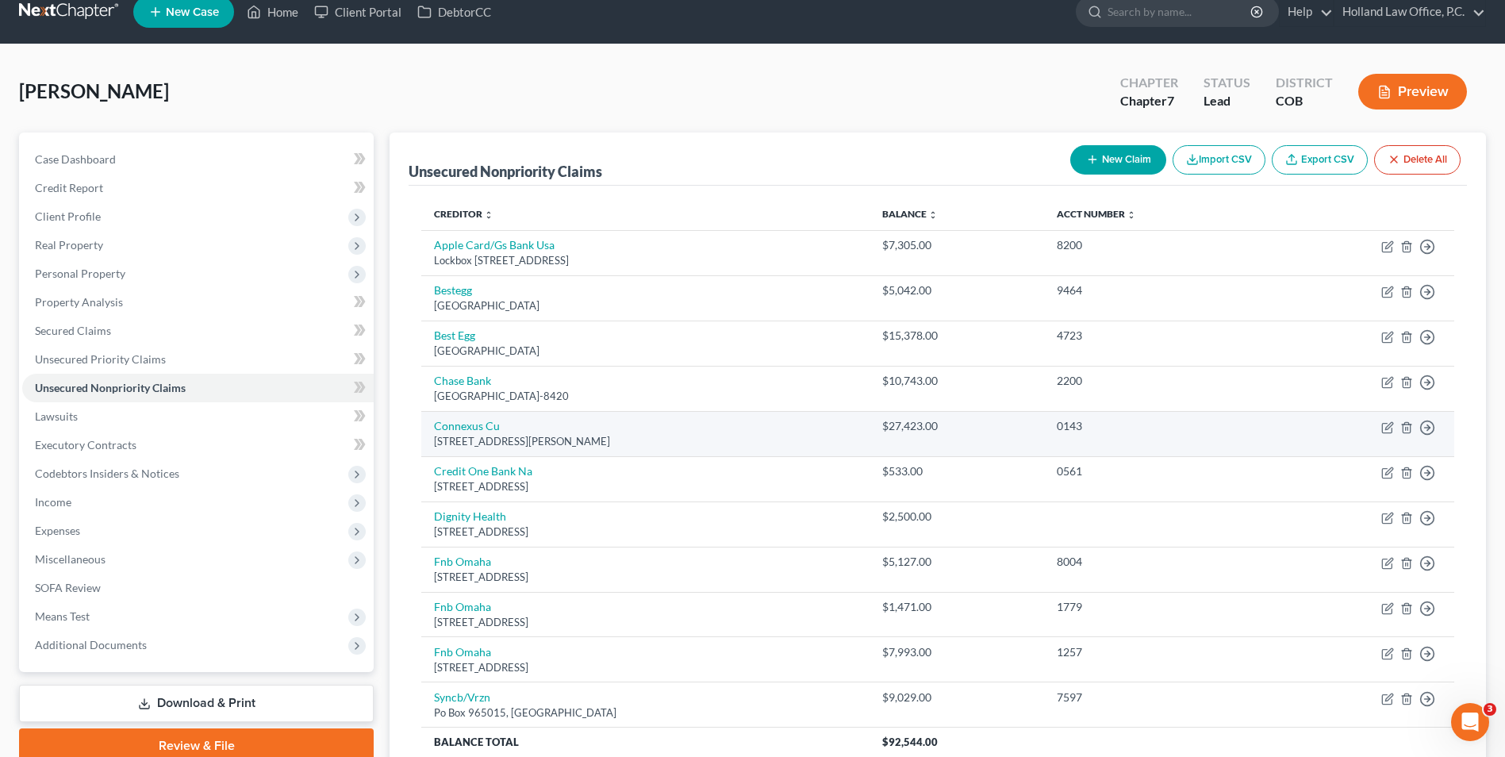
scroll to position [79, 0]
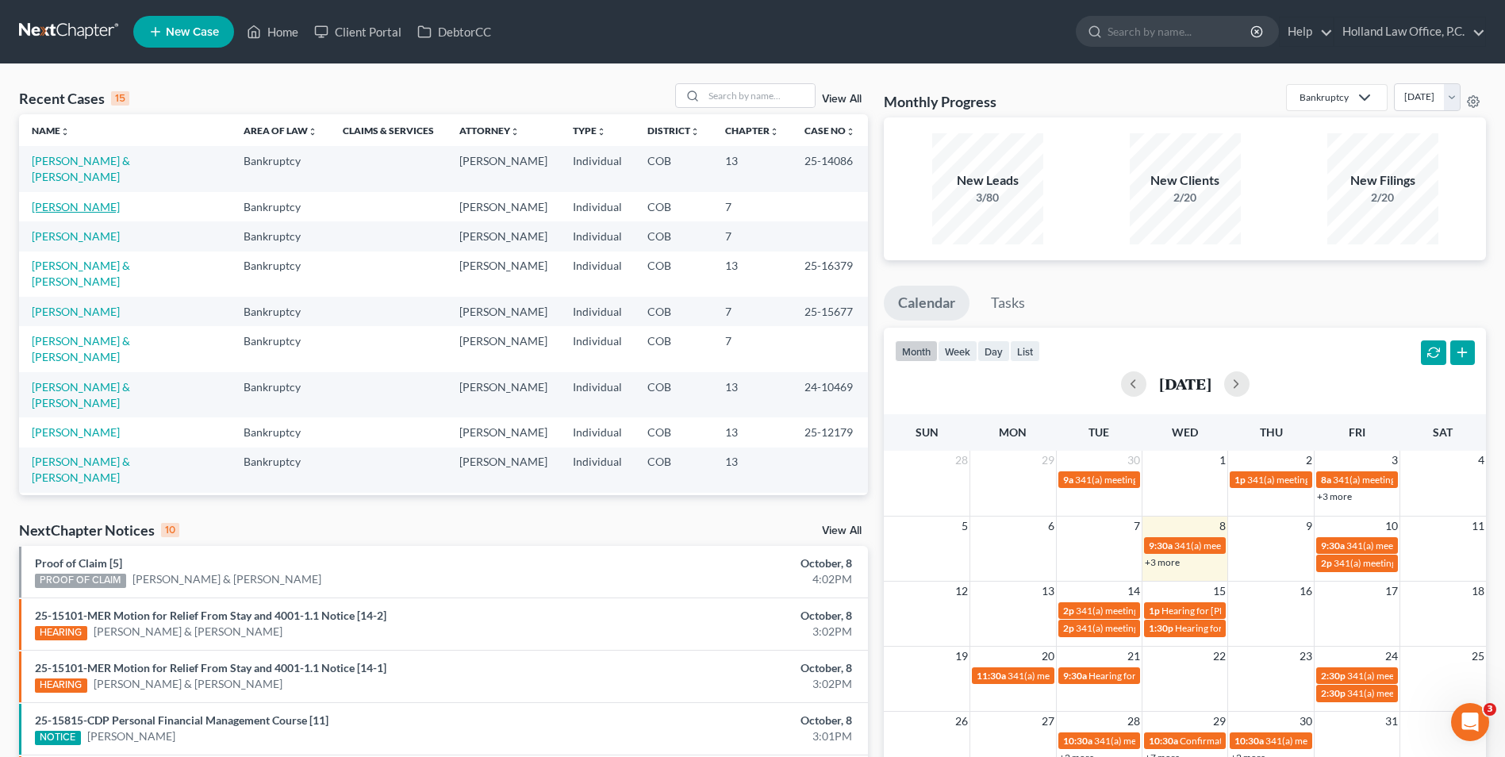
click at [69, 200] on link "[PERSON_NAME]" at bounding box center [76, 206] width 88 height 13
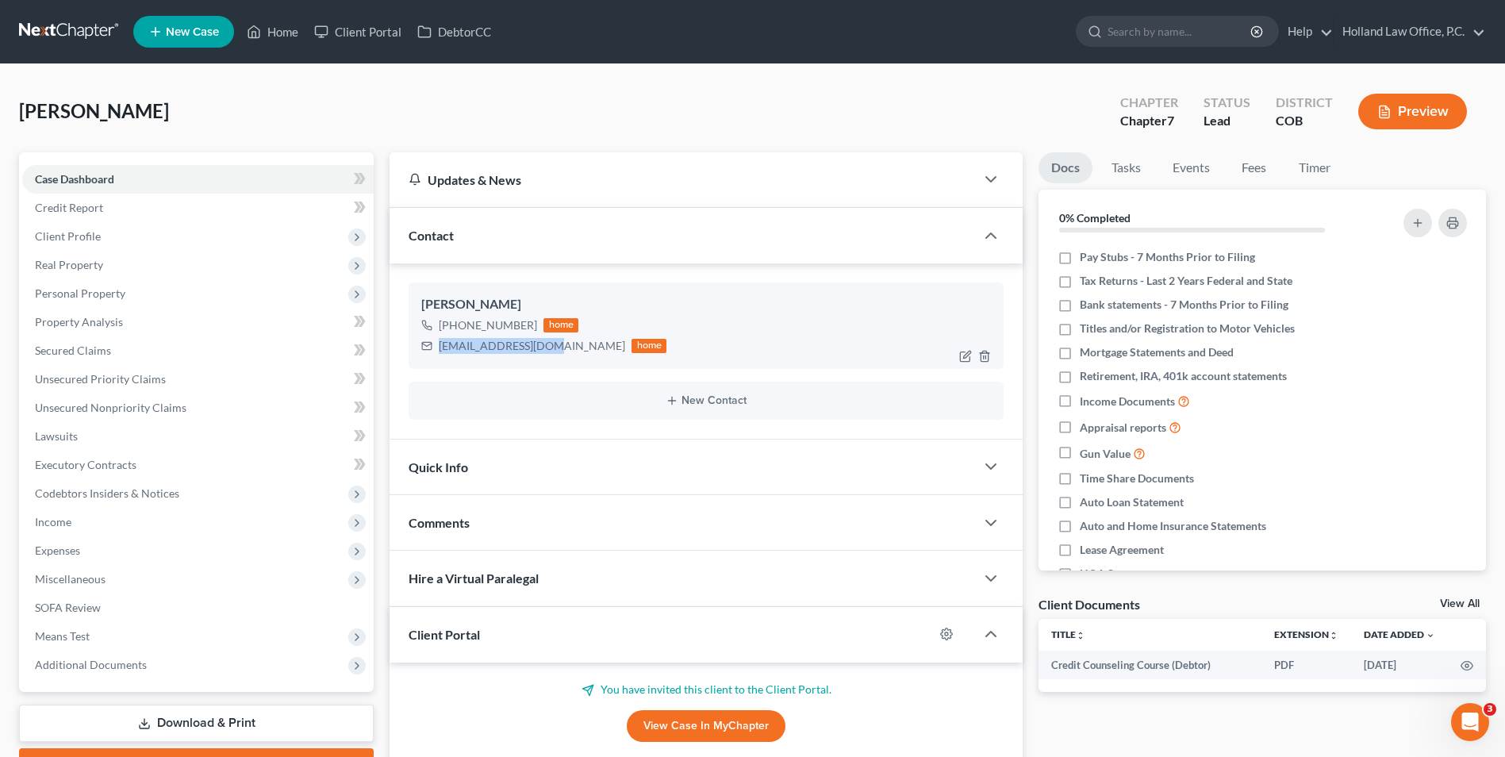
drag, startPoint x: 547, startPoint y: 346, endPoint x: 416, endPoint y: 351, distance: 131.0
click at [416, 351] on div "Mark Duran +1 (970) 593-2992 home dylon2013@gmail.com home" at bounding box center [706, 326] width 595 height 86
drag, startPoint x: 416, startPoint y: 351, endPoint x: 475, endPoint y: 348, distance: 59.6
copy div "[EMAIL_ADDRESS][DOMAIN_NAME]"
